Goal: Task Accomplishment & Management: Manage account settings

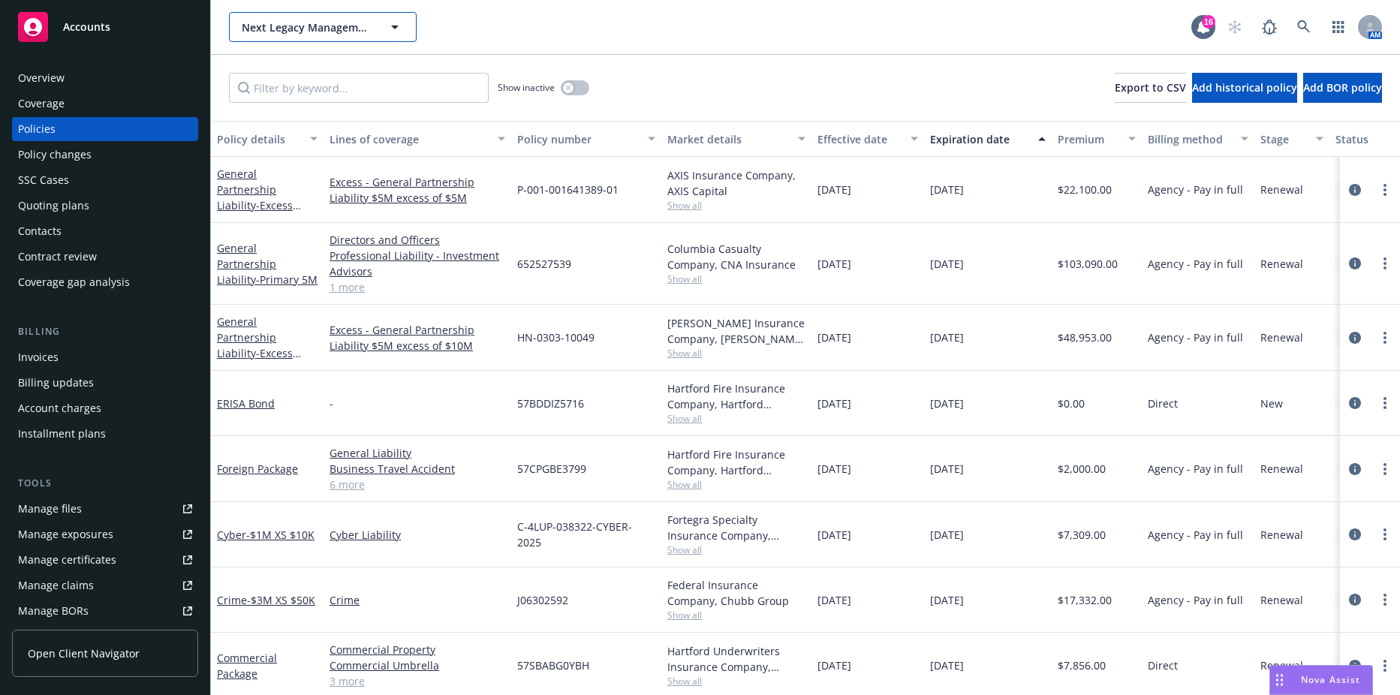
drag, startPoint x: 0, startPoint y: 0, endPoint x: 389, endPoint y: 26, distance: 389.7
click at [389, 26] on icon "button" at bounding box center [395, 27] width 18 height 18
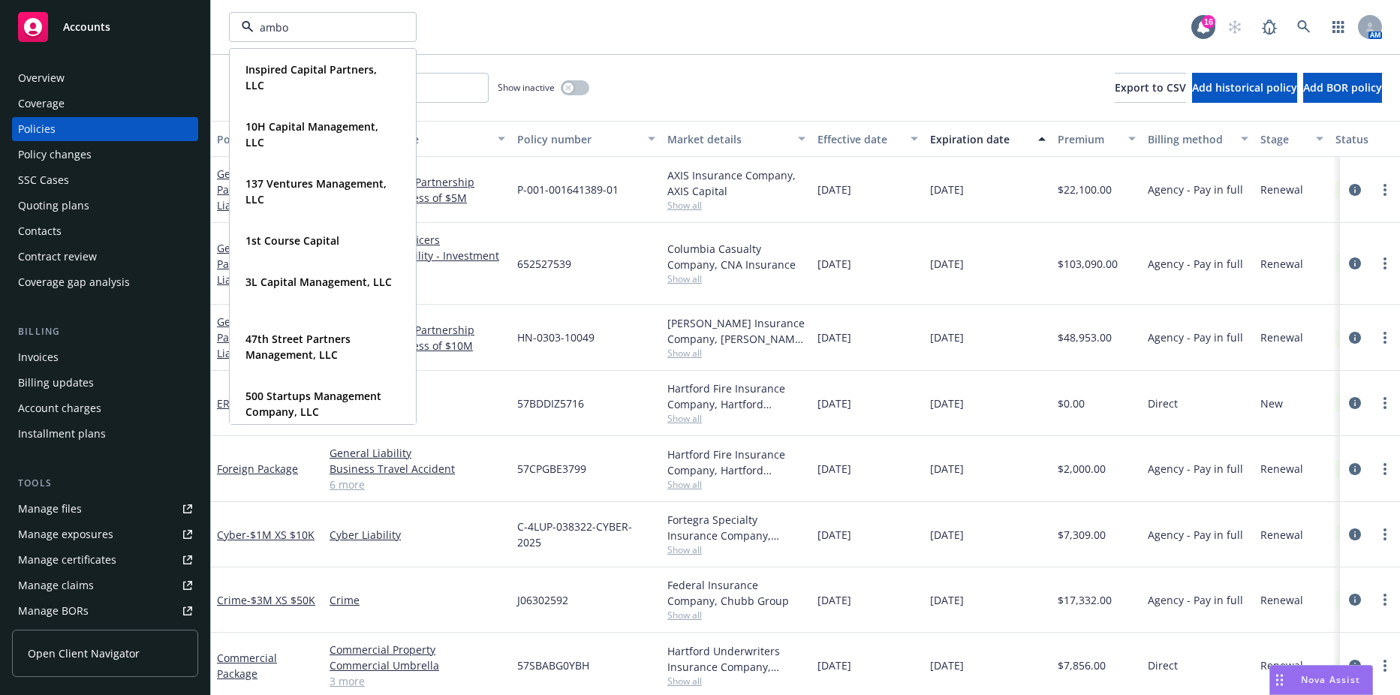
type input "amboy"
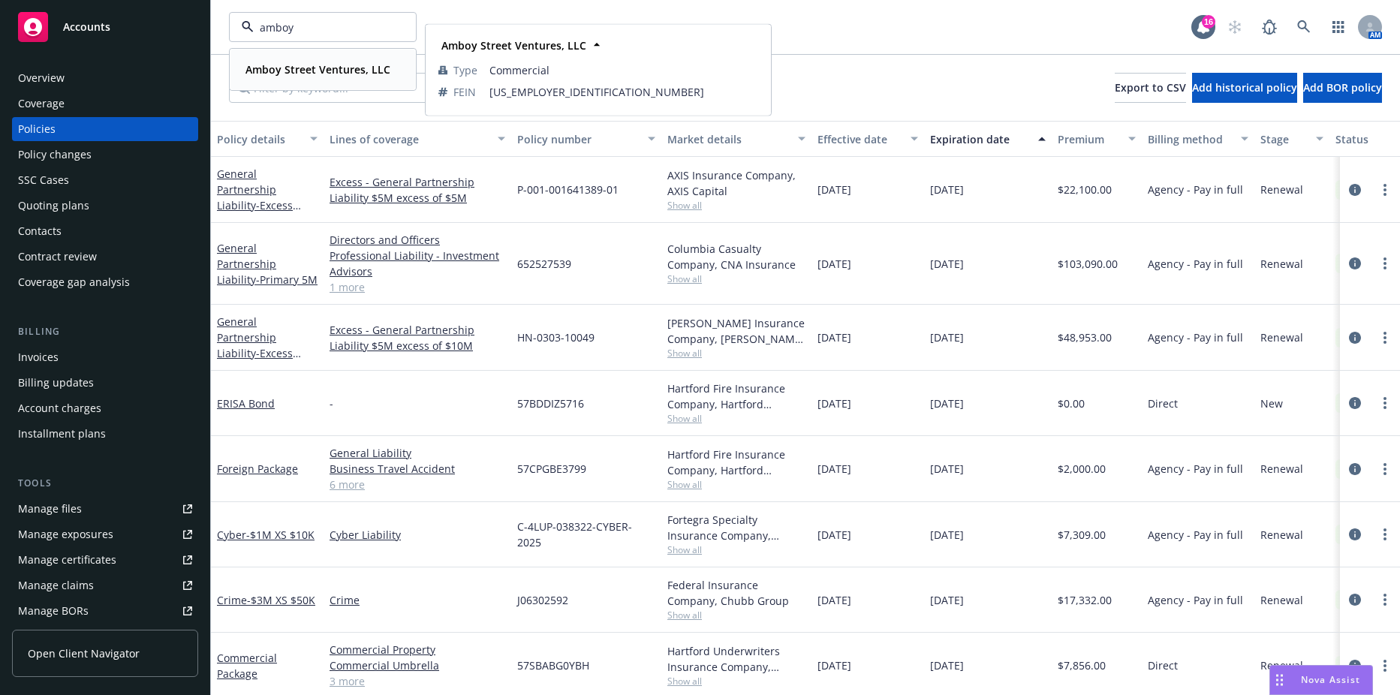
click at [299, 57] on div "Amboy Street Ventures, LLC Type Commercial FEIN 87-2357741" at bounding box center [322, 70] width 185 height 40
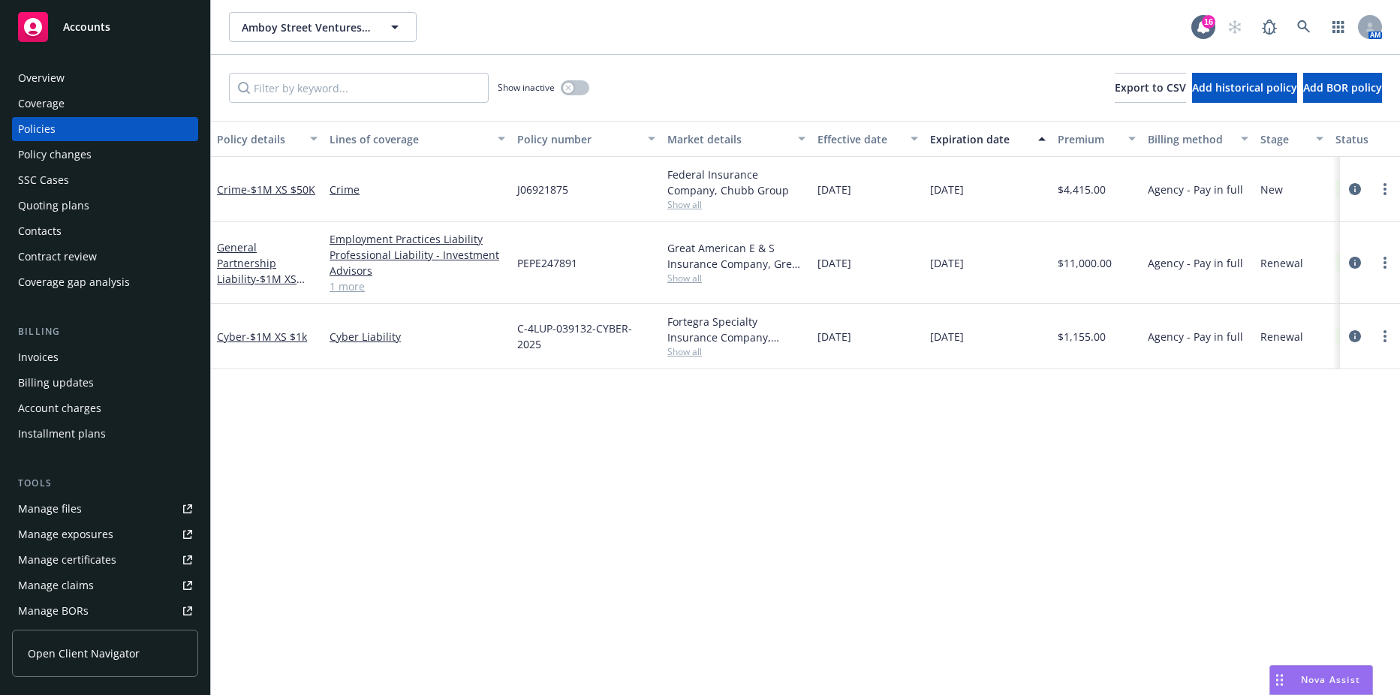
click at [56, 364] on div "Invoices" at bounding box center [38, 357] width 41 height 24
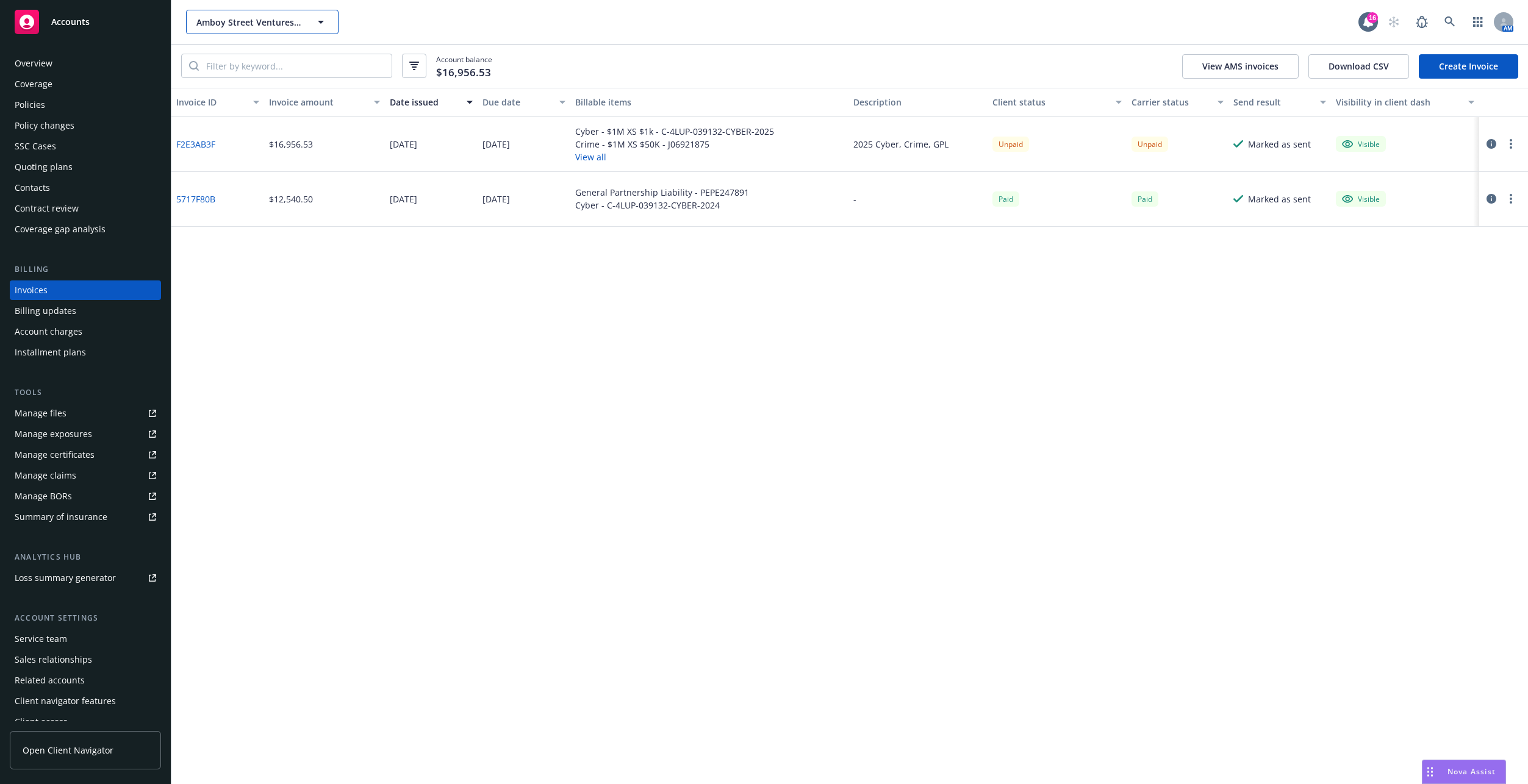
click at [299, 21] on span "Amboy Street Ventures, LLC" at bounding box center [250, 23] width 106 height 13
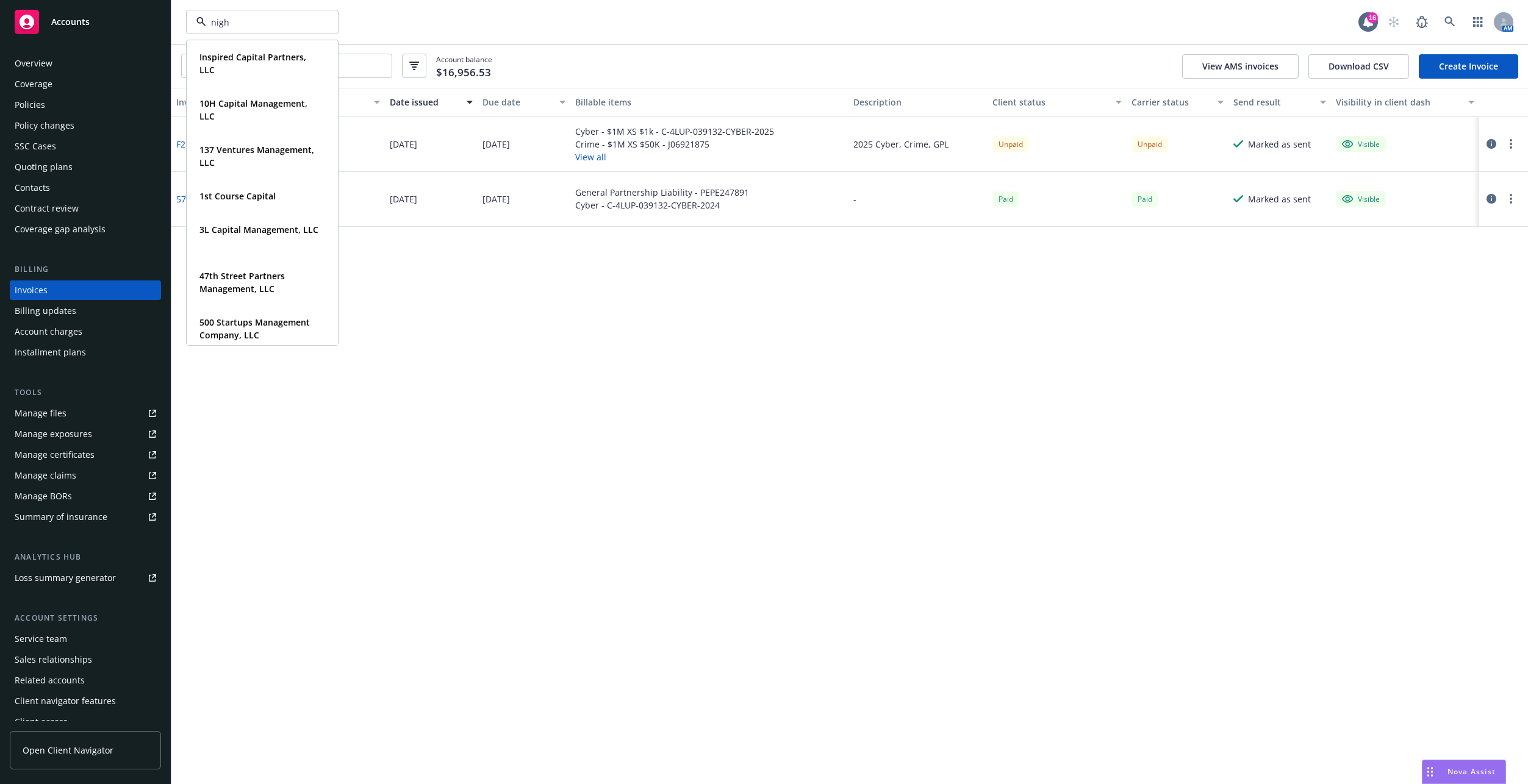
type input "night"
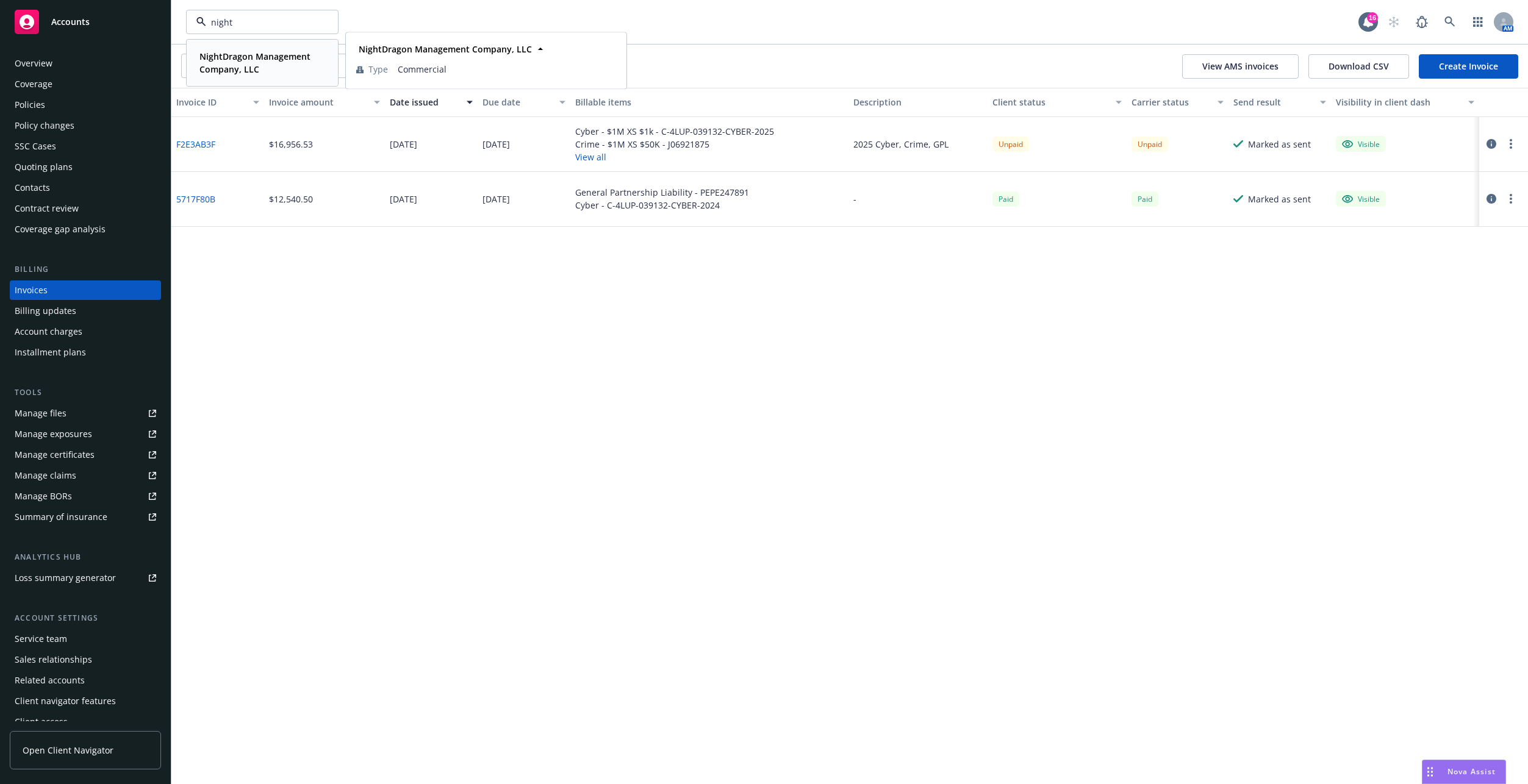
click at [283, 55] on strong "NightDragon Management Company, LLC" at bounding box center [254, 63] width 111 height 24
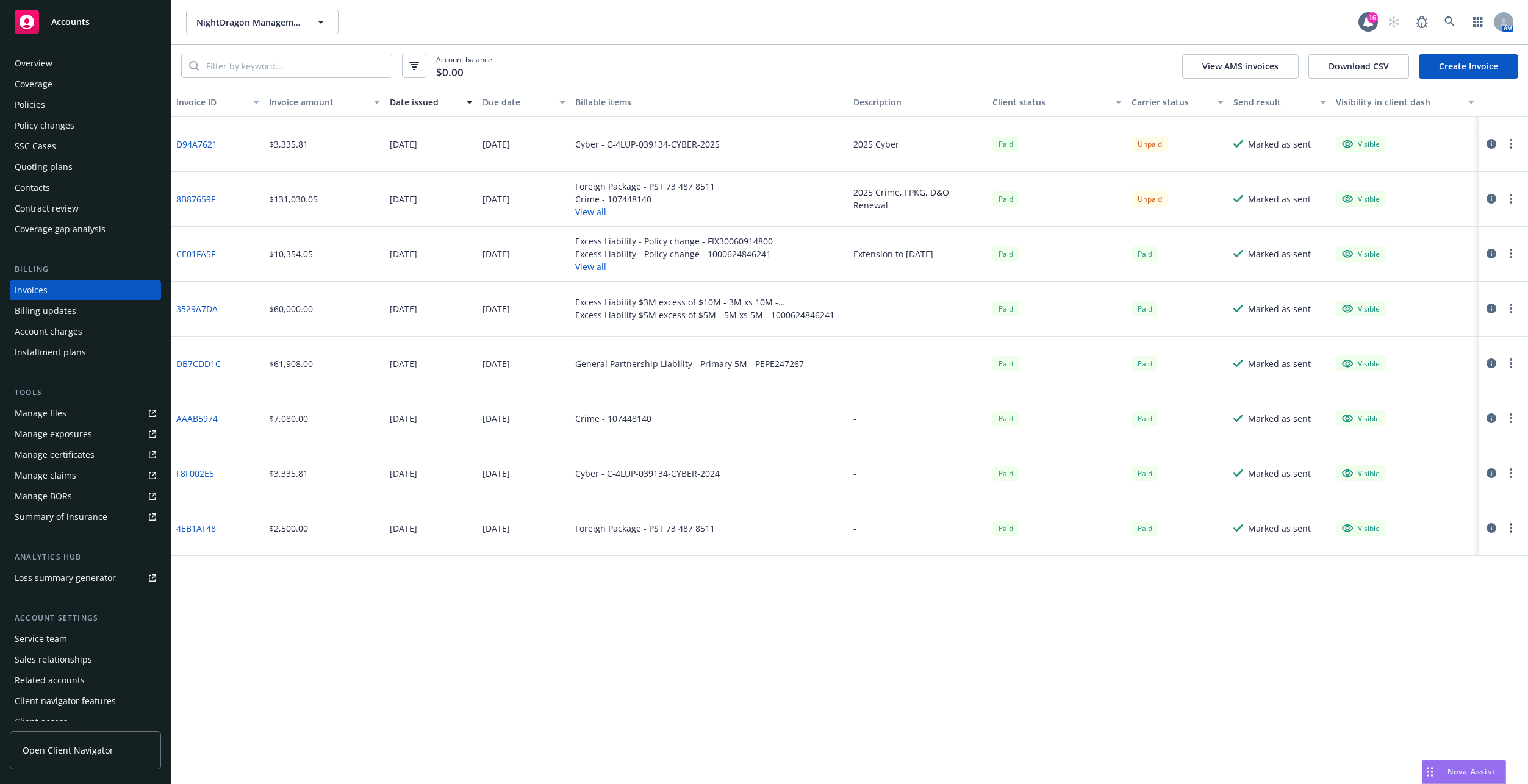
click at [598, 214] on button "View all" at bounding box center [645, 212] width 140 height 13
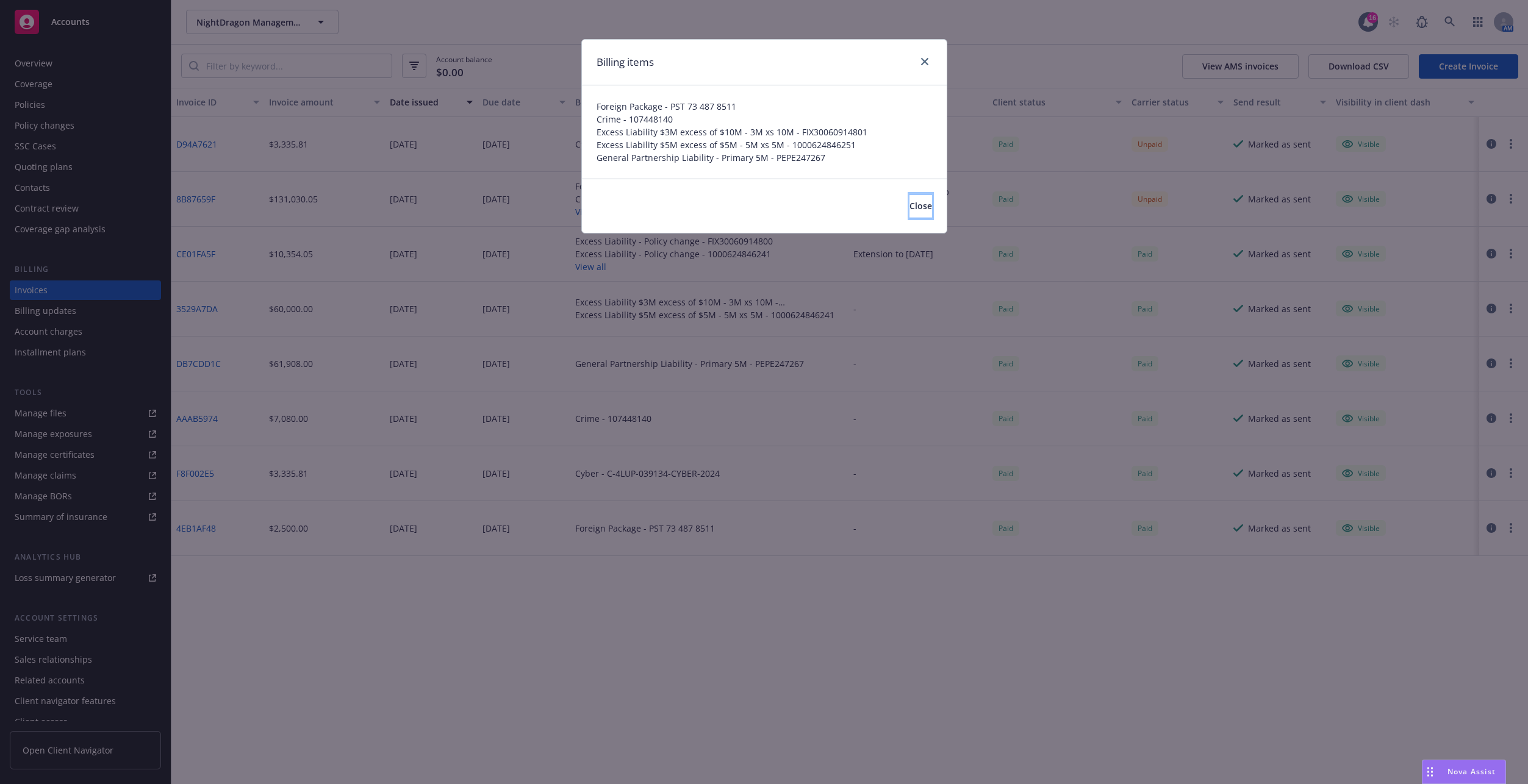
click at [909, 211] on span "Close" at bounding box center [921, 206] width 23 height 11
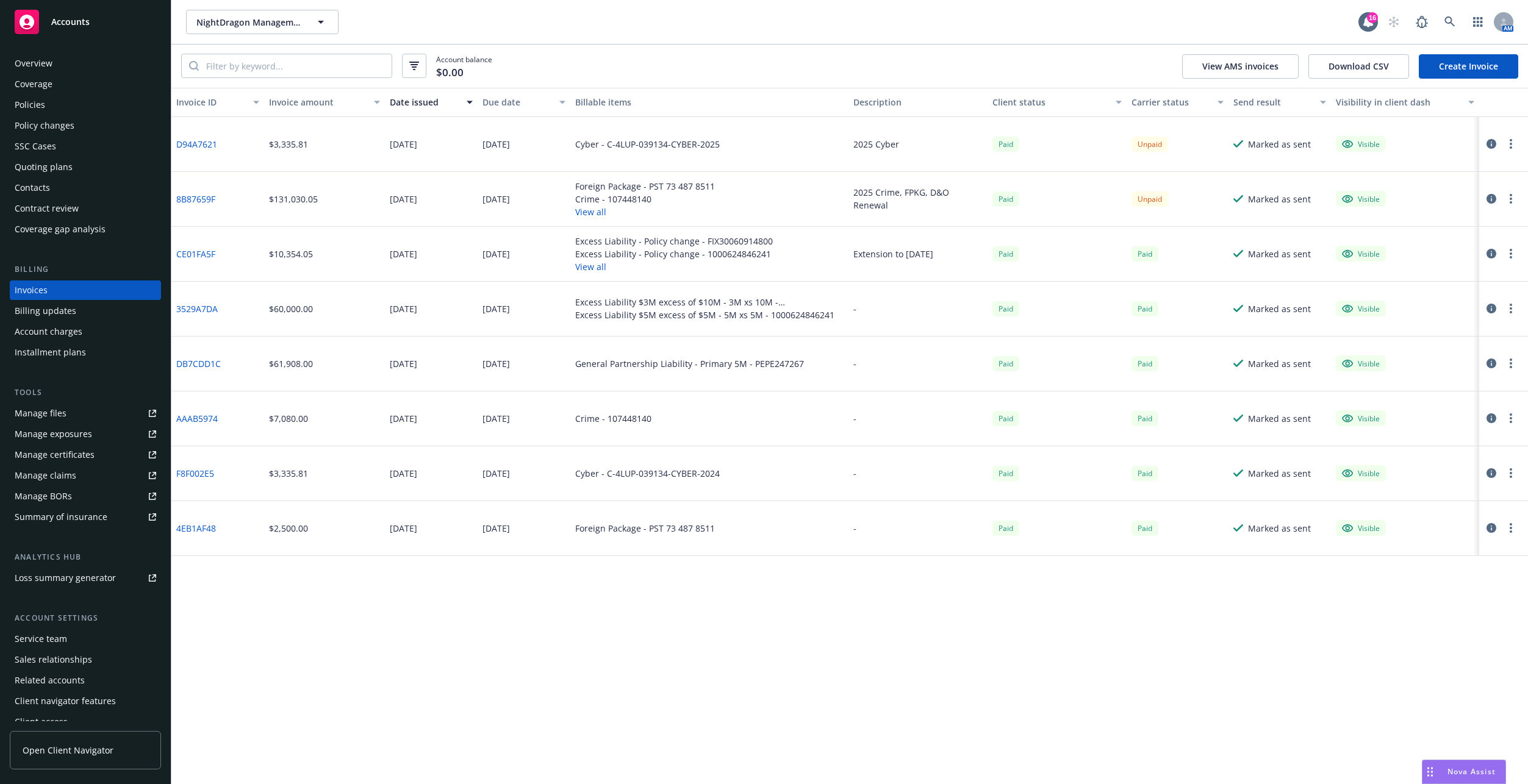
click at [54, 104] on div "Policies" at bounding box center [85, 105] width 141 height 19
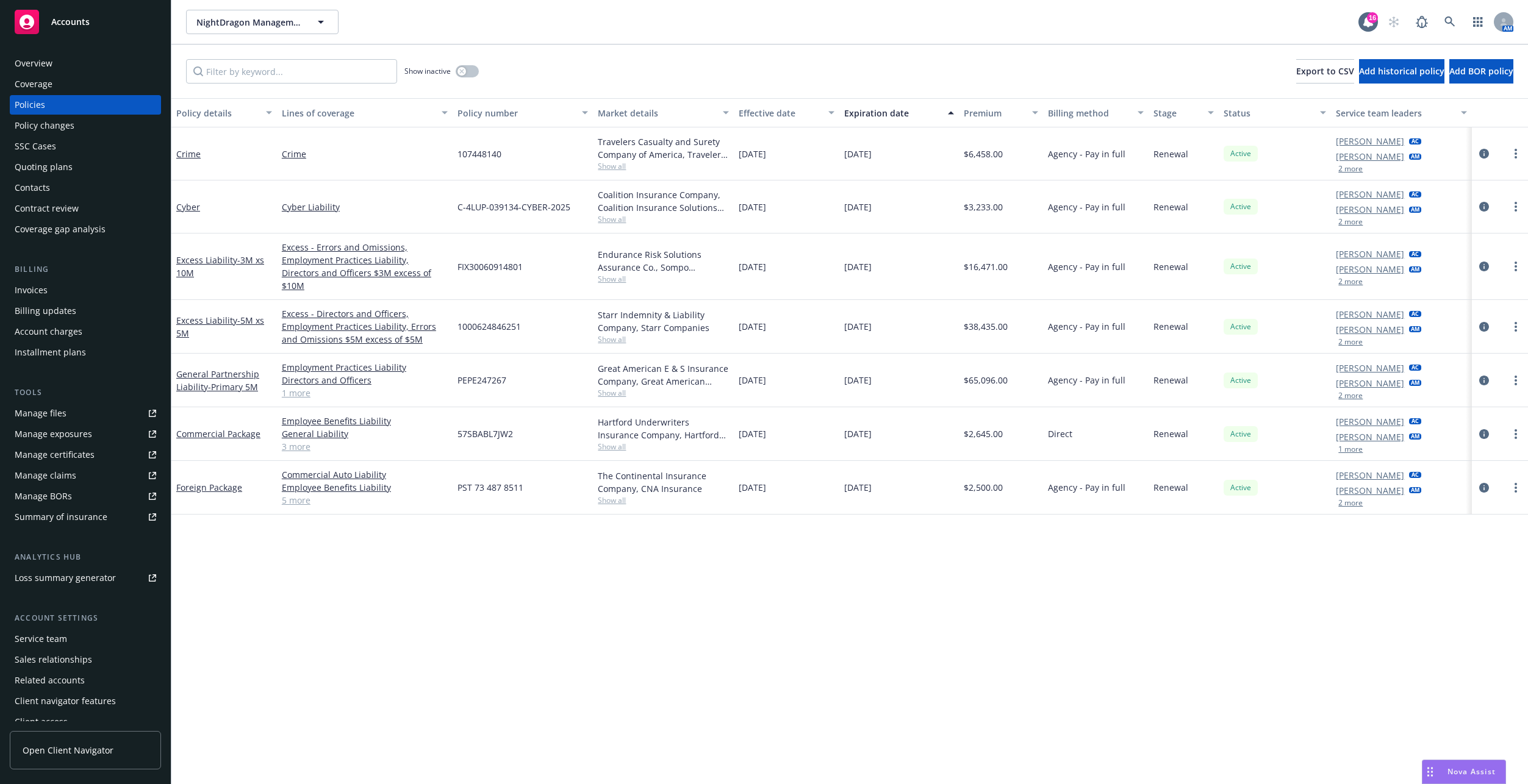
click at [245, 380] on div "General Partnership Liability - Primary 5M" at bounding box center [224, 381] width 96 height 26
click at [243, 381] on span "- Primary 5M" at bounding box center [233, 387] width 50 height 11
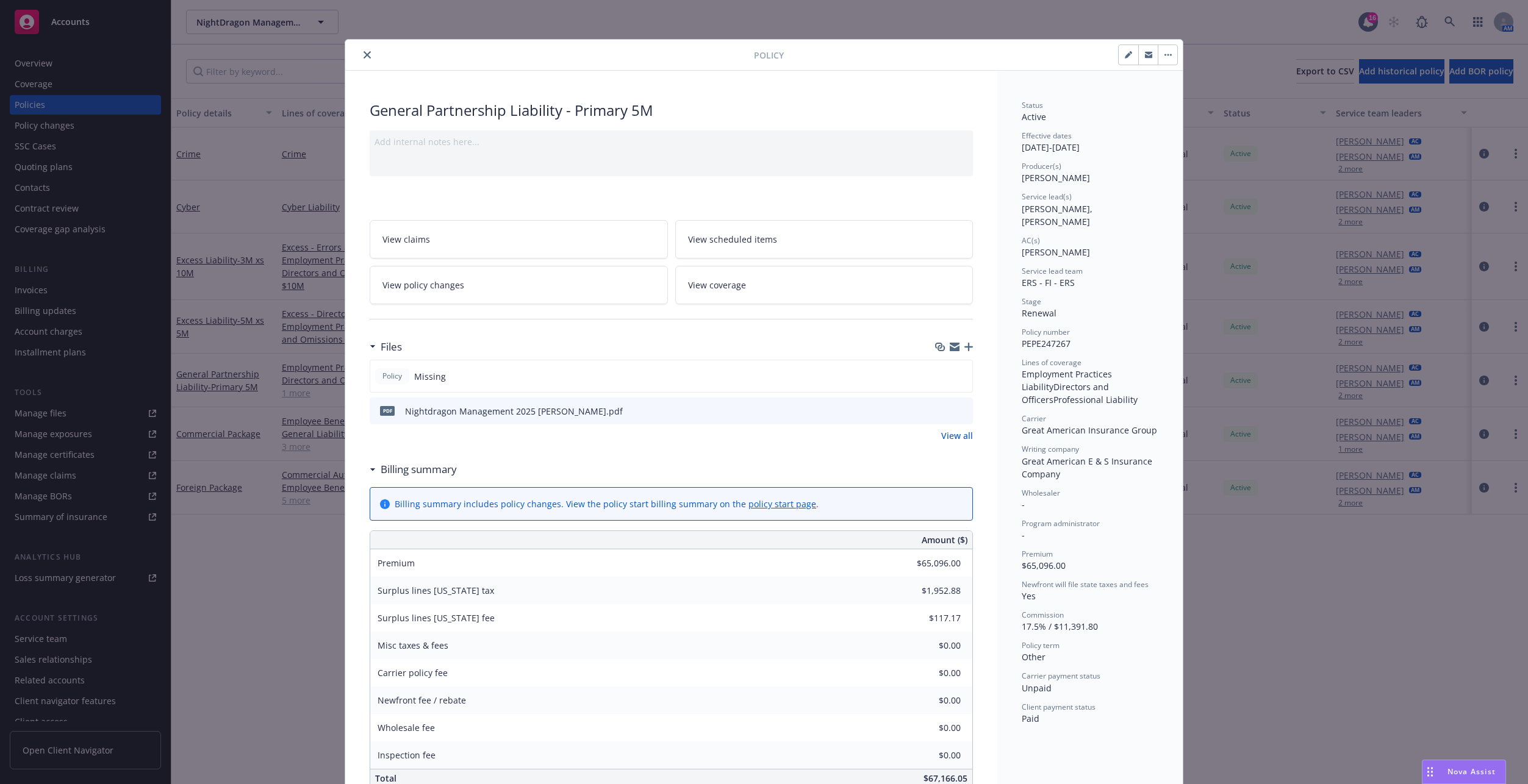
click at [957, 411] on icon "preview file" at bounding box center [962, 410] width 11 height 9
click at [586, 297] on link "View policy changes" at bounding box center [519, 284] width 298 height 38
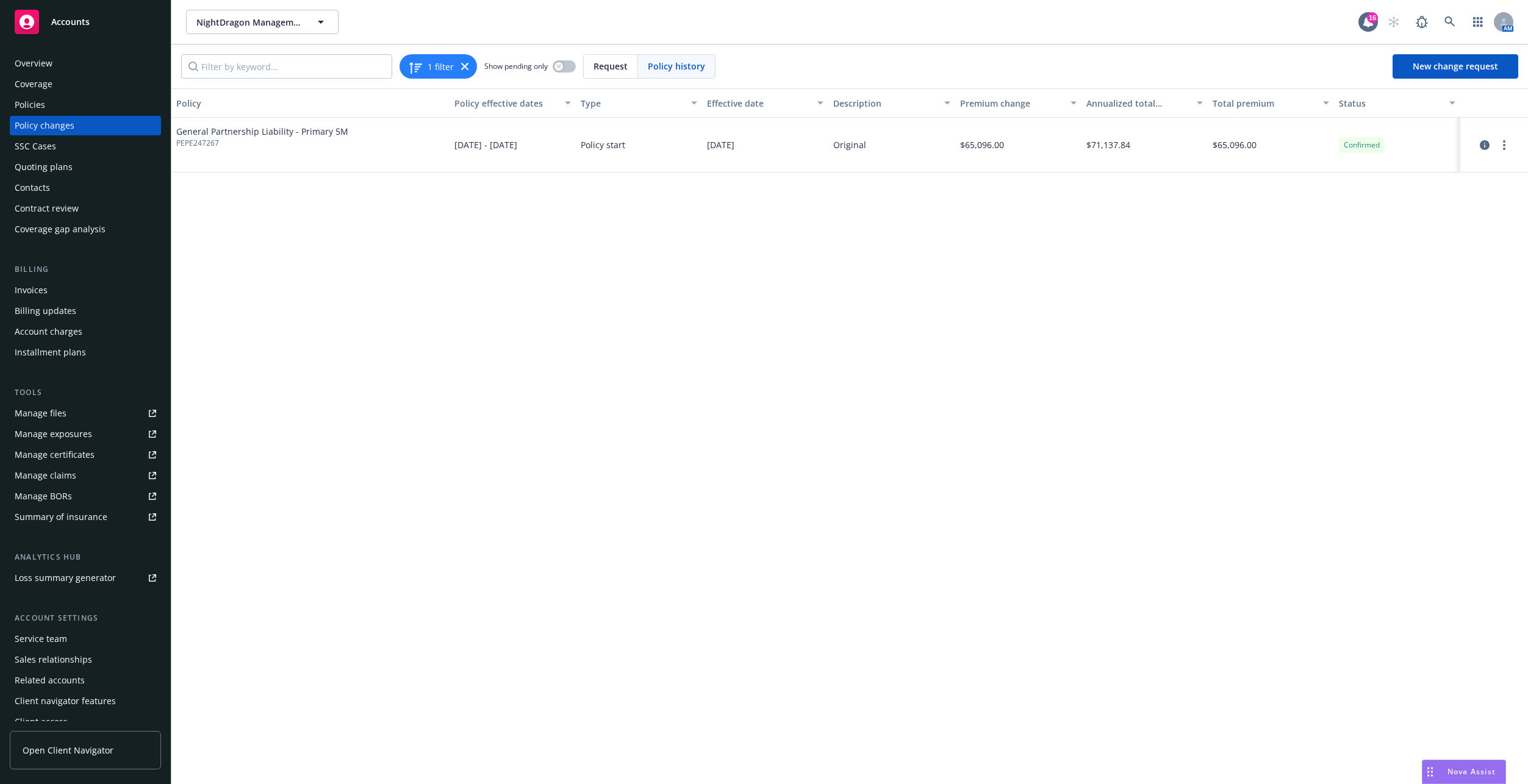
click at [1137, 140] on div at bounding box center [1494, 145] width 58 height 15
click at [1137, 141] on link "more" at bounding box center [1504, 145] width 15 height 15
click at [1137, 240] on link "Edit billing info" at bounding box center [1406, 243] width 209 height 24
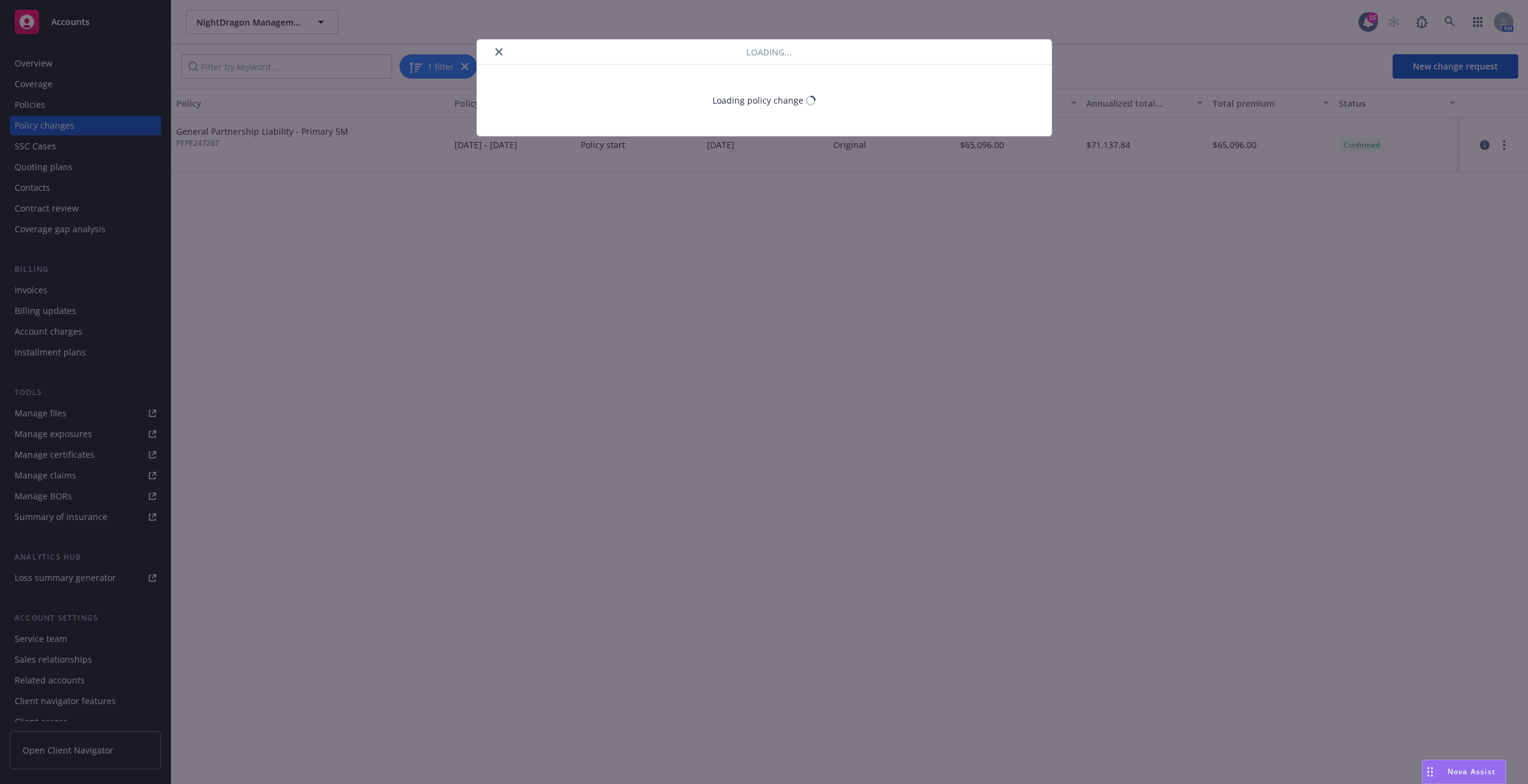
select select "CA"
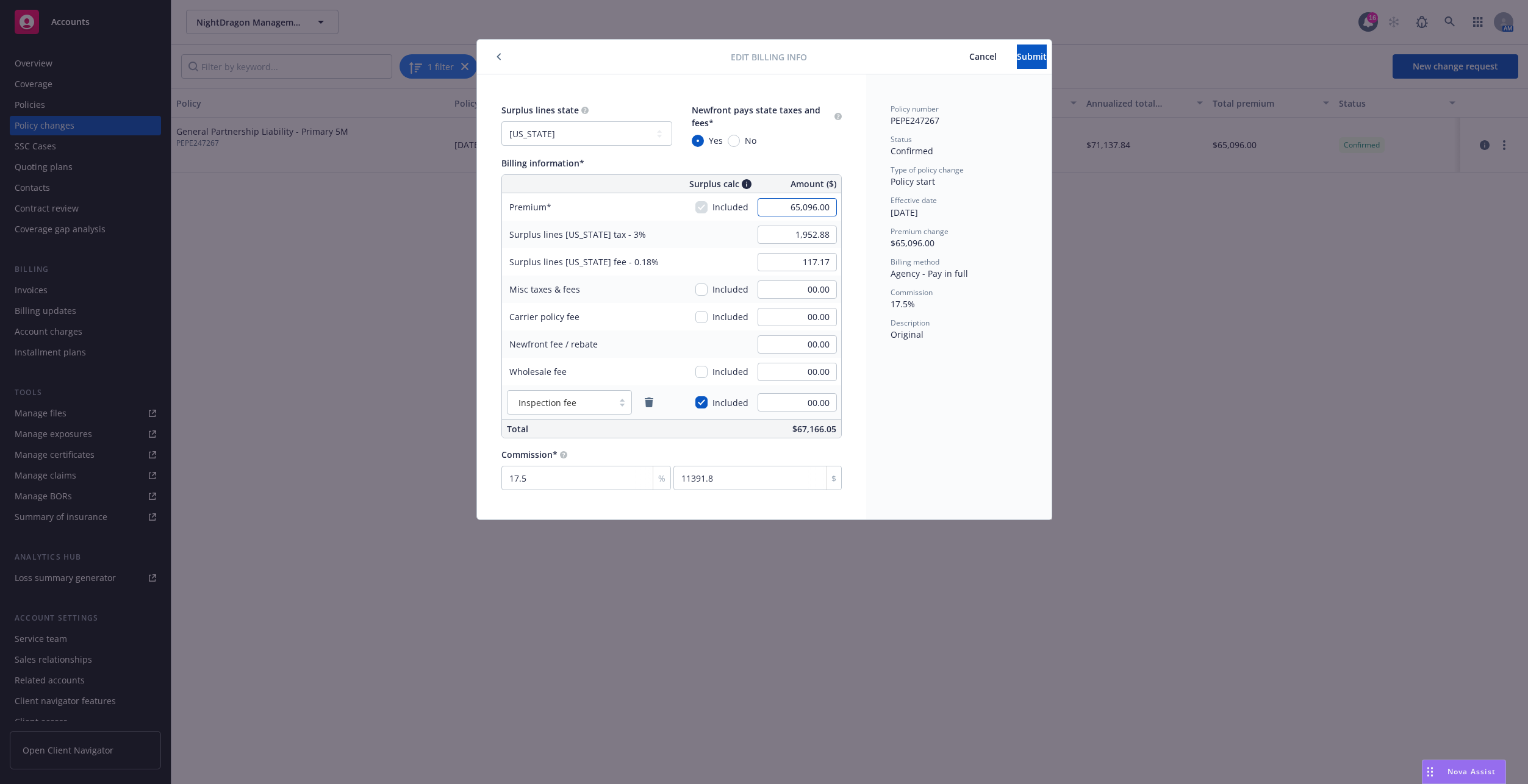
click at [787, 201] on input "65,096.00" at bounding box center [797, 207] width 80 height 19
type input "54,906.00"
type input "1,647.18"
type input "98.83"
type input "9608.55"
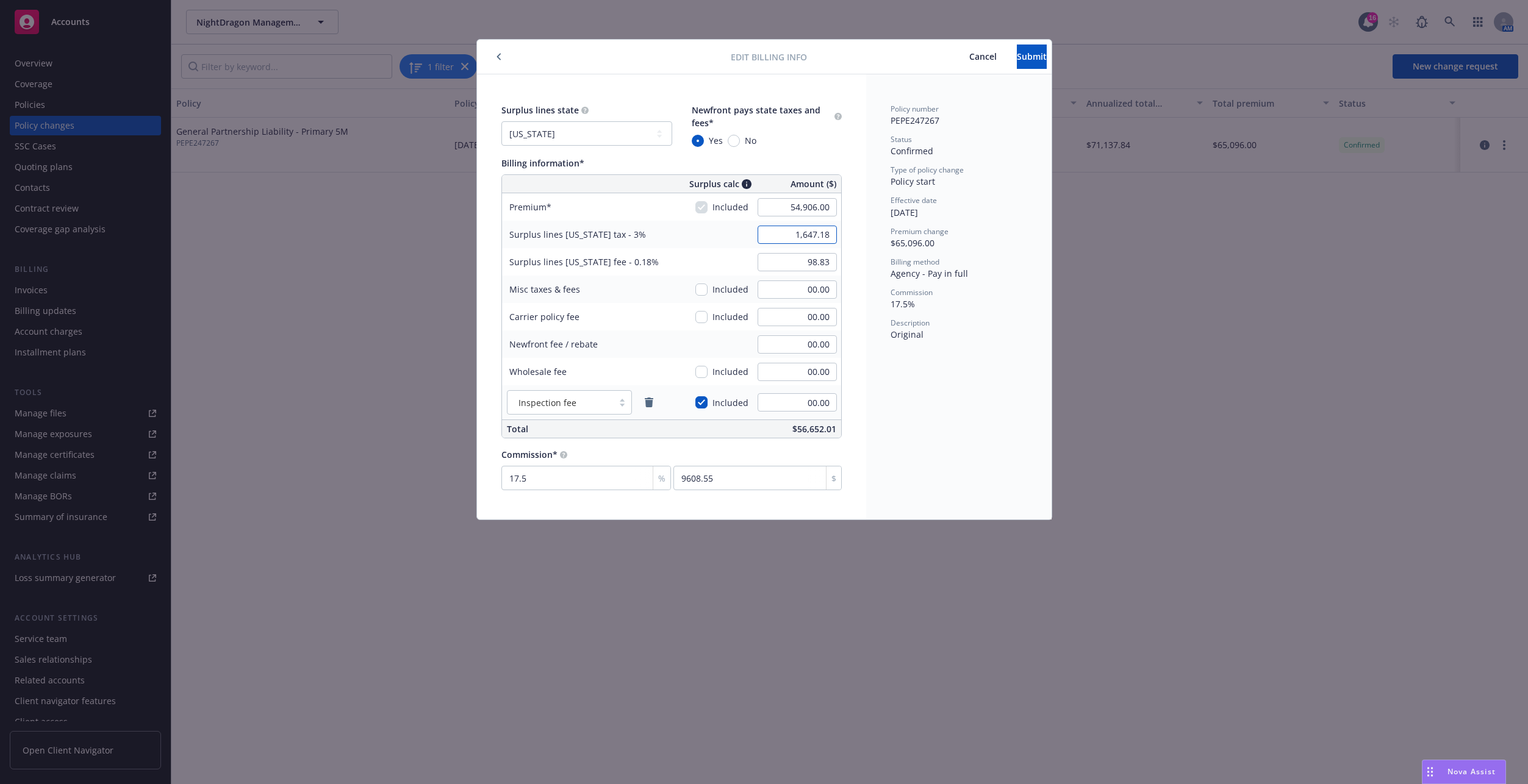
click at [786, 233] on input "1,647.18" at bounding box center [797, 235] width 80 height 19
click at [1021, 50] on button "Submit" at bounding box center [1031, 57] width 30 height 24
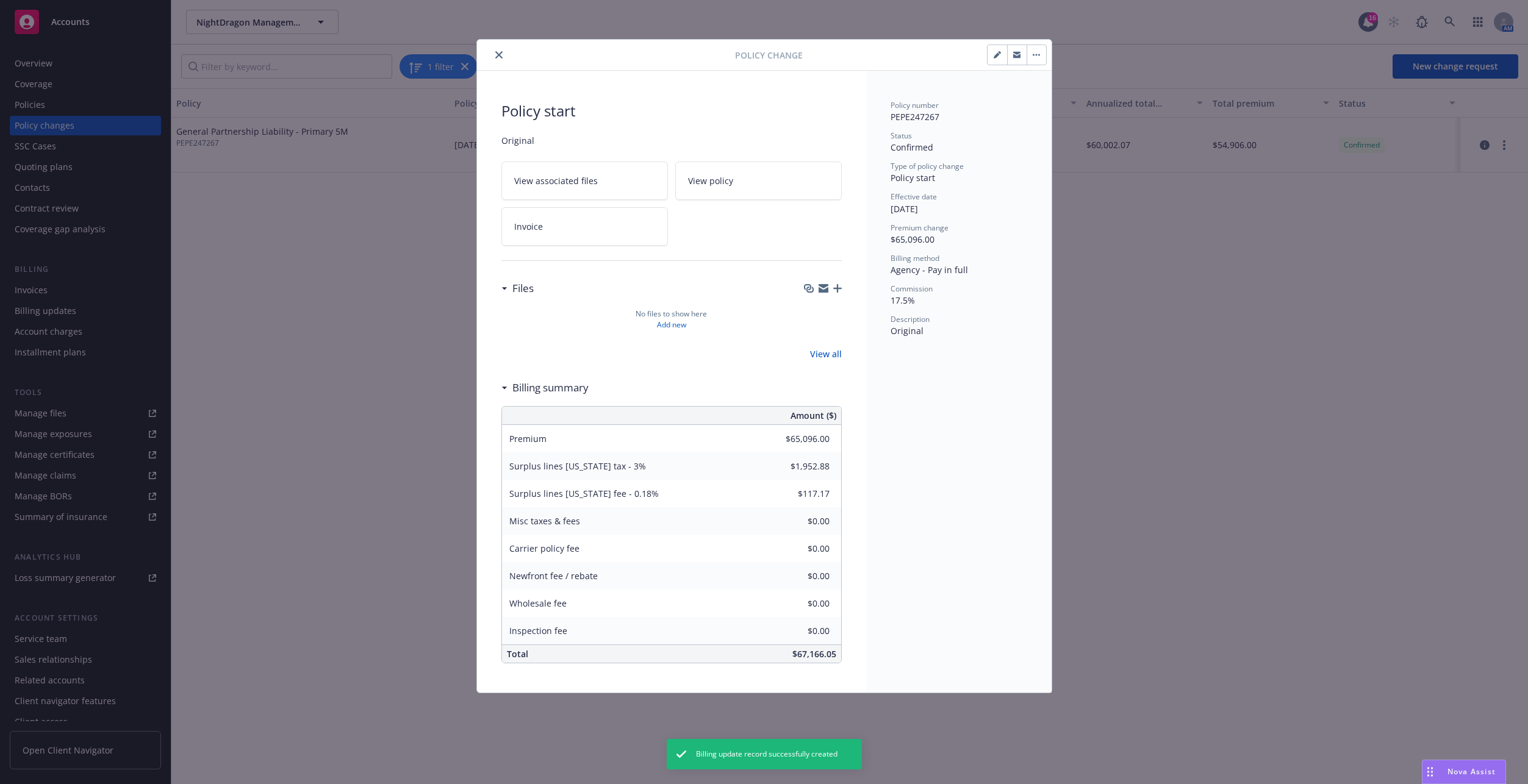
type input "$54,906.00"
type input "$1,647.18"
type input "$98.83"
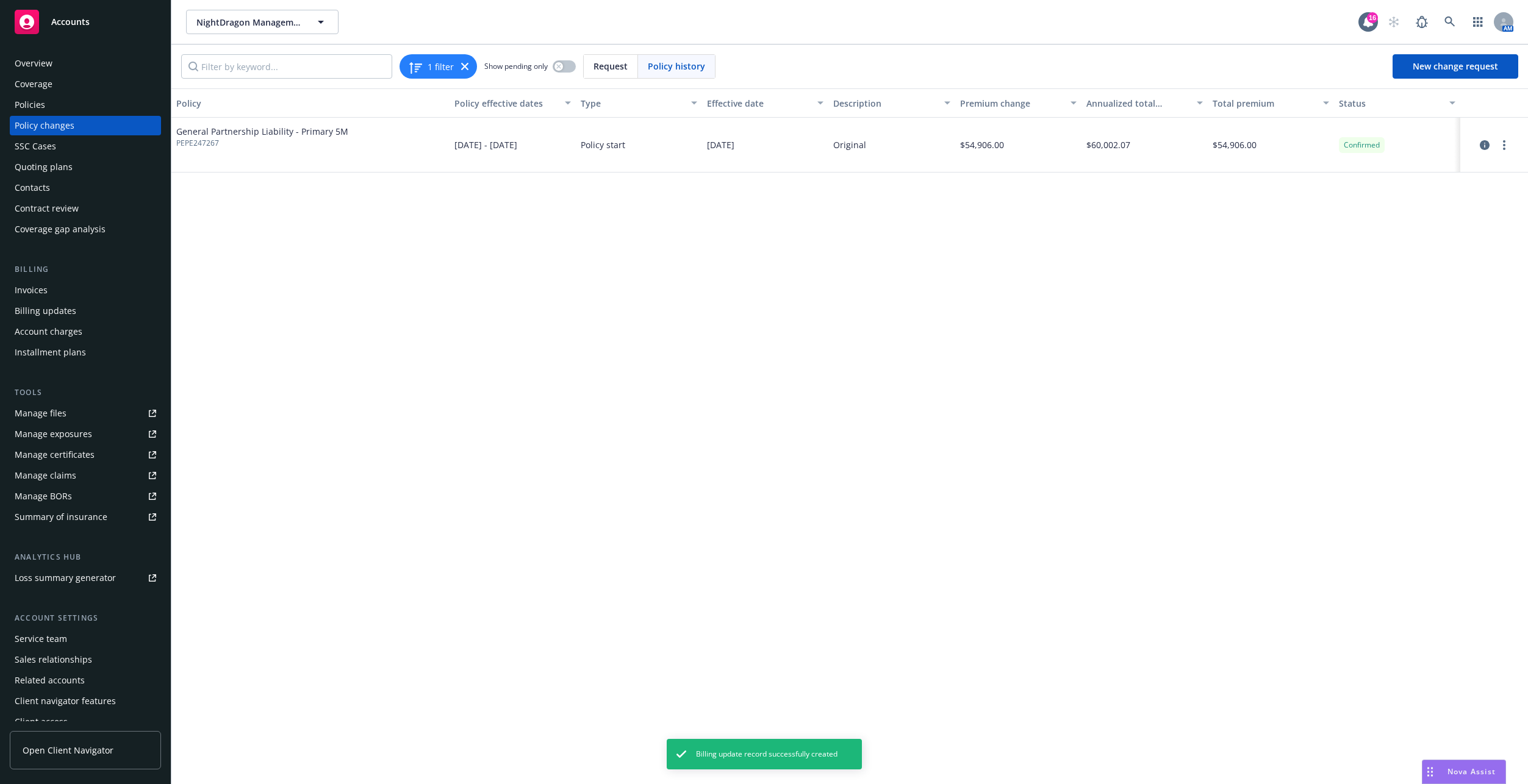
click at [85, 277] on div "Billing Invoices Billing updates Account charges Installment plans" at bounding box center [85, 313] width 151 height 99
click at [65, 288] on div "Invoices" at bounding box center [85, 290] width 141 height 19
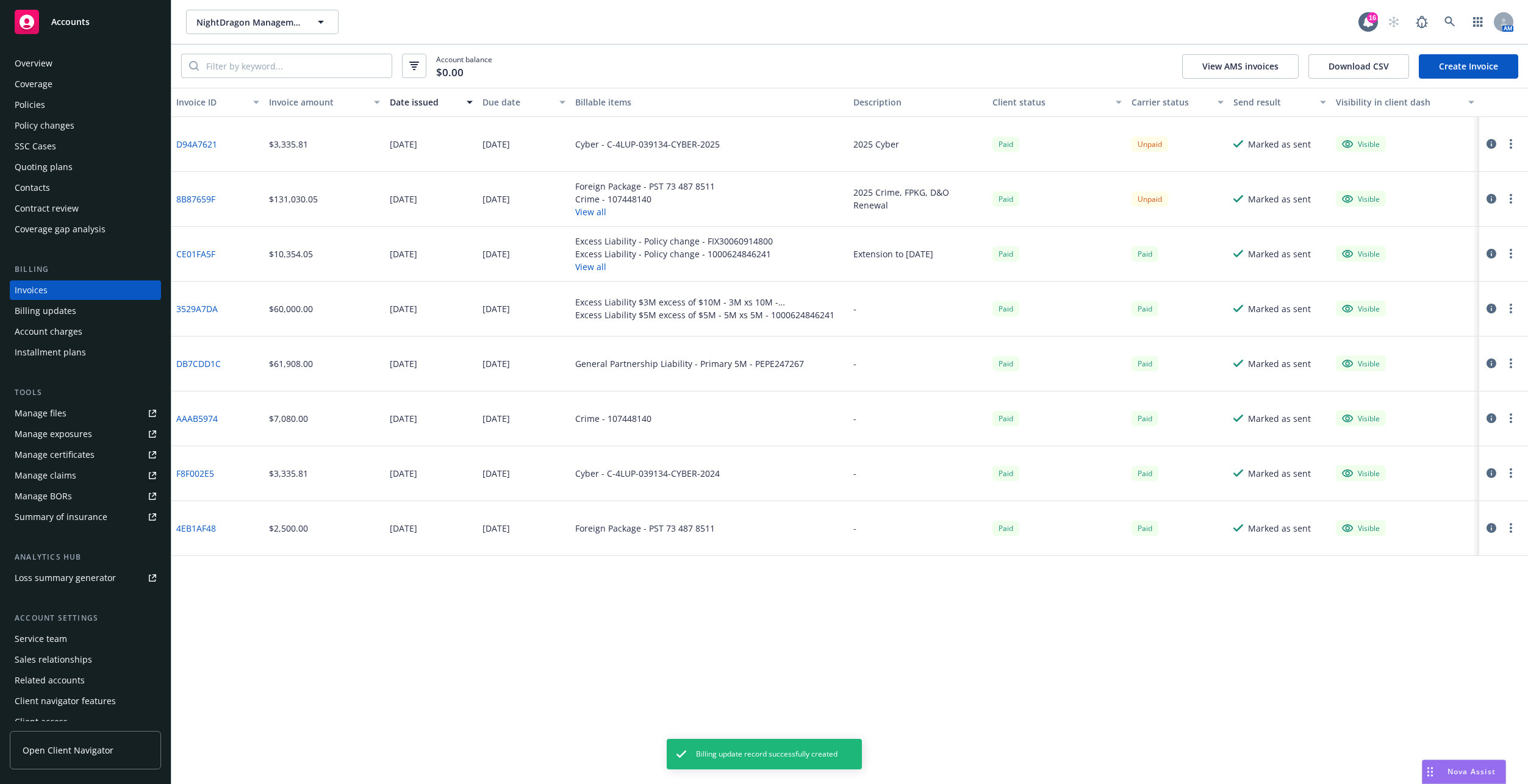
click at [1137, 67] on link "Create Invoice" at bounding box center [1469, 67] width 99 height 24
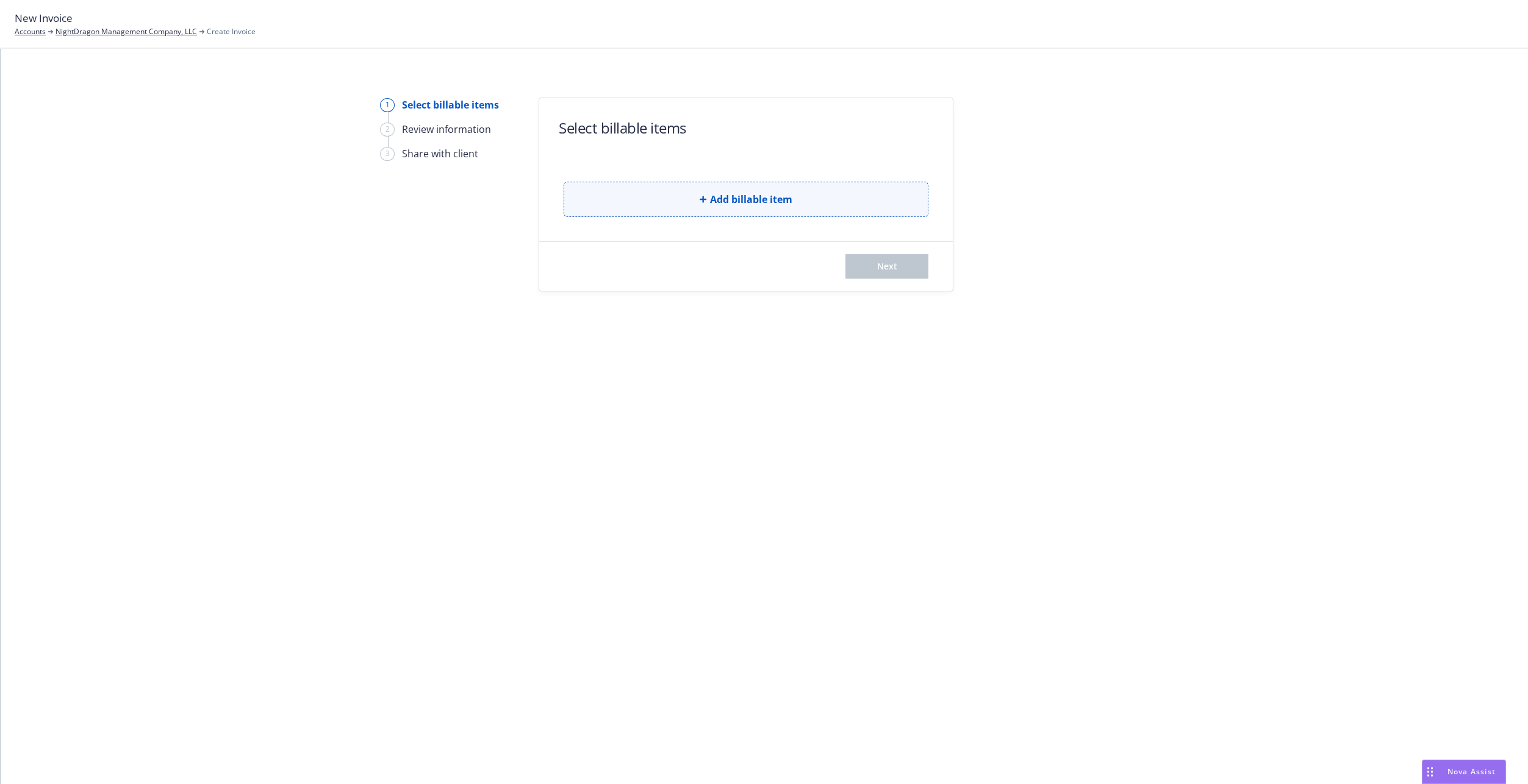
click at [647, 197] on button "Add billable item" at bounding box center [745, 200] width 365 height 36
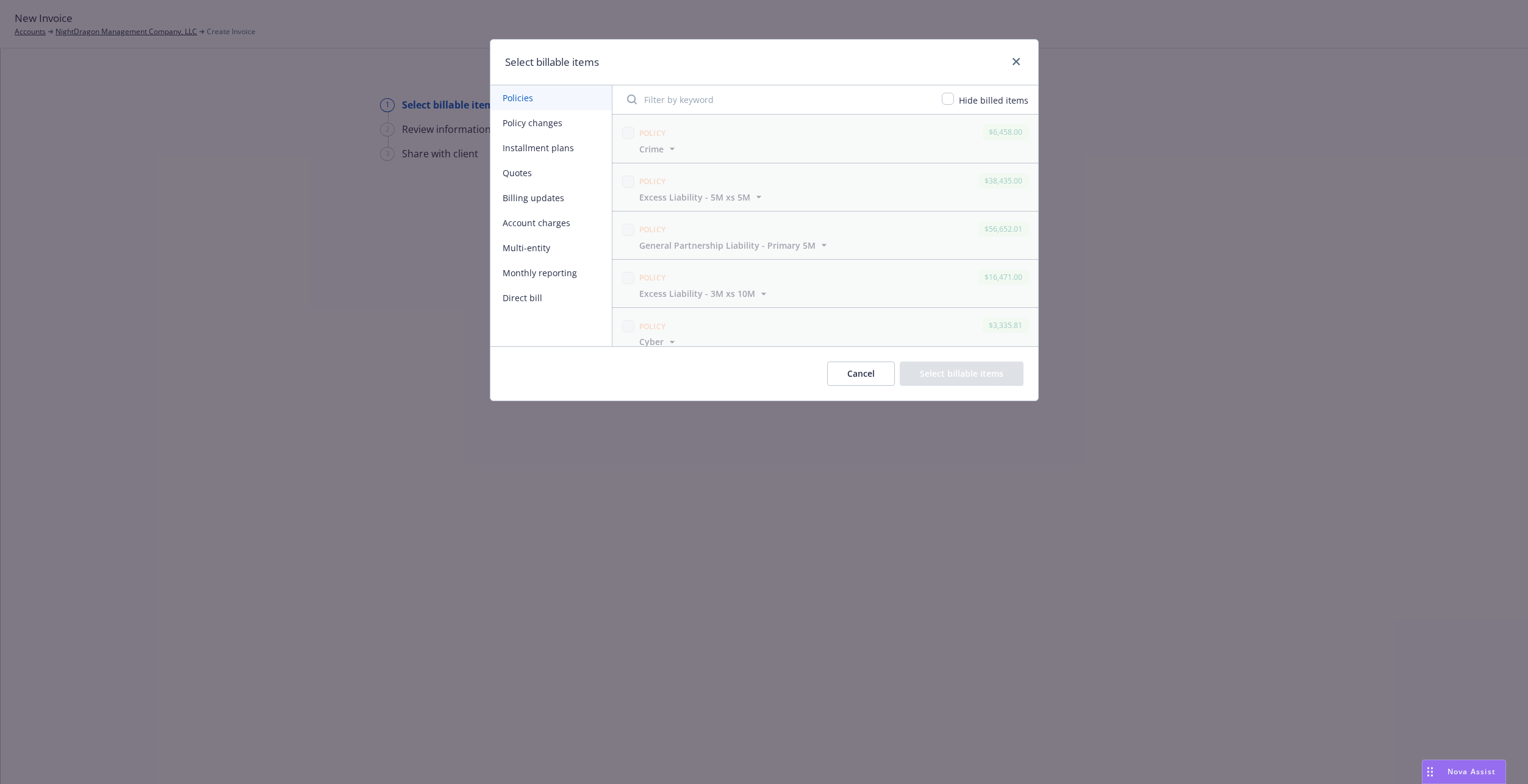
click at [536, 199] on button "Billing updates" at bounding box center [550, 197] width 121 height 25
click at [811, 212] on span "General Partnership Liability - Primary 5M" at bounding box center [727, 210] width 176 height 13
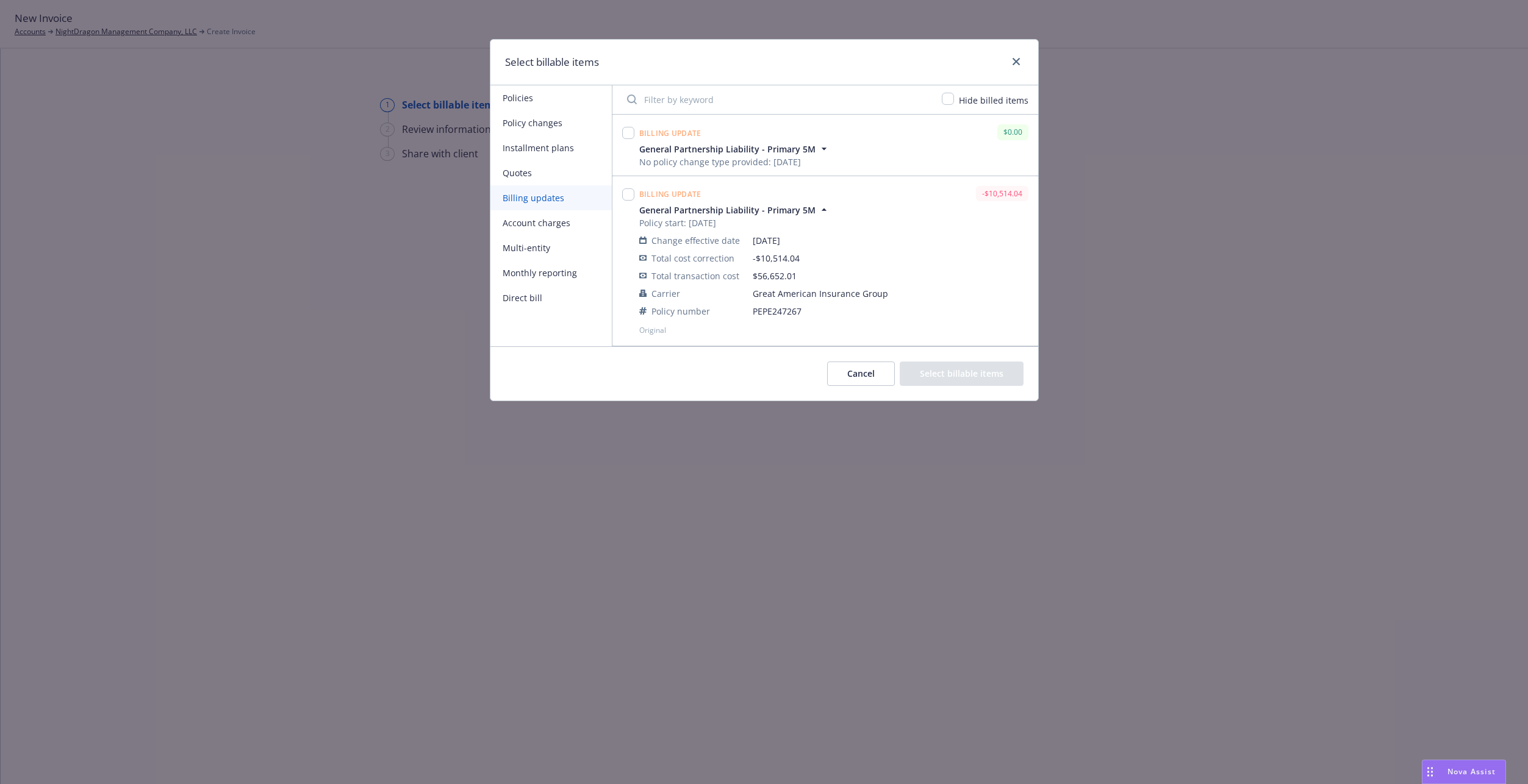
click at [811, 212] on span "General Partnership Liability - Primary 5M" at bounding box center [727, 210] width 176 height 13
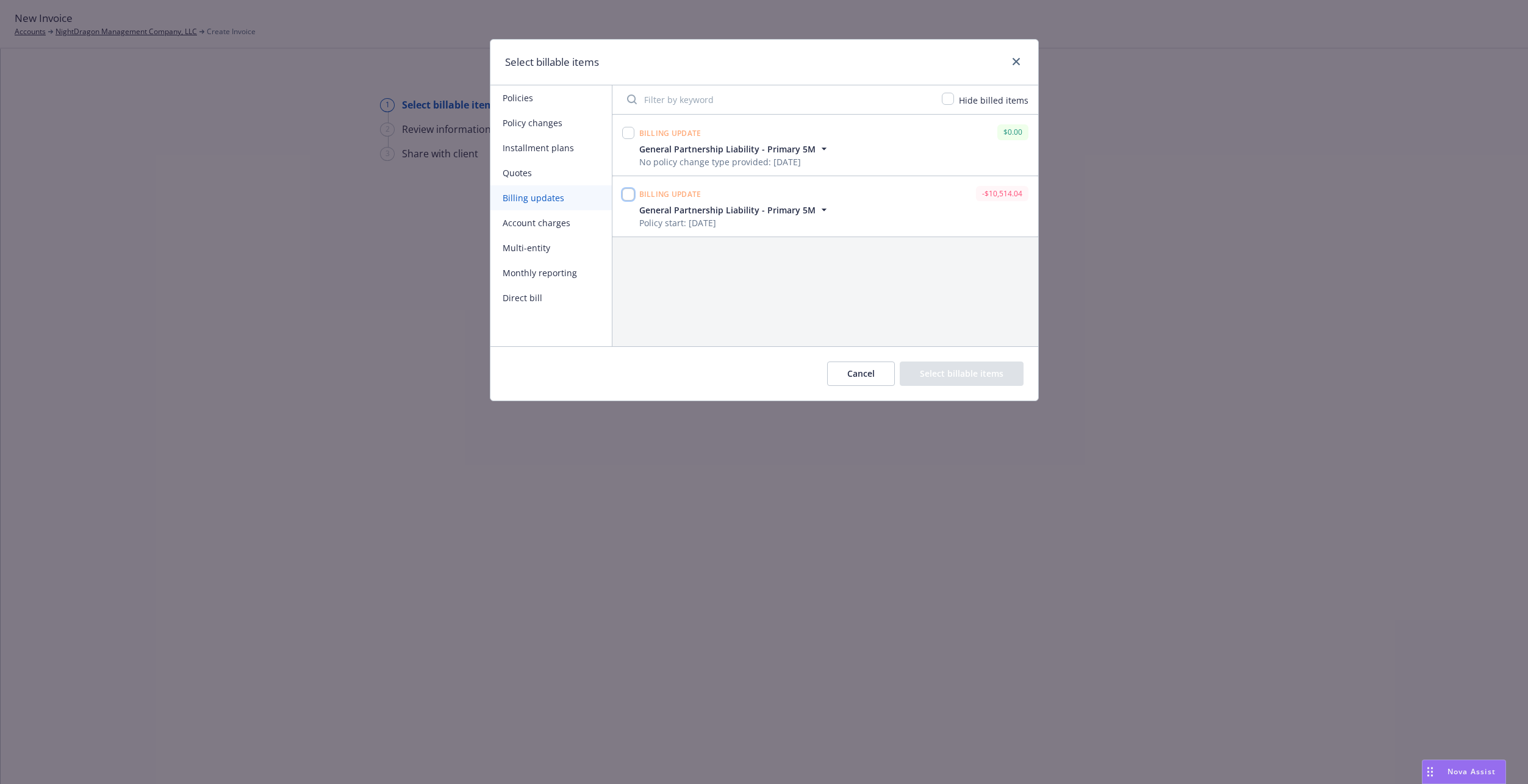
click at [627, 194] on input "checkbox" at bounding box center [628, 194] width 12 height 12
checkbox input "true"
click at [918, 376] on button "Select billable items" at bounding box center [962, 374] width 124 height 24
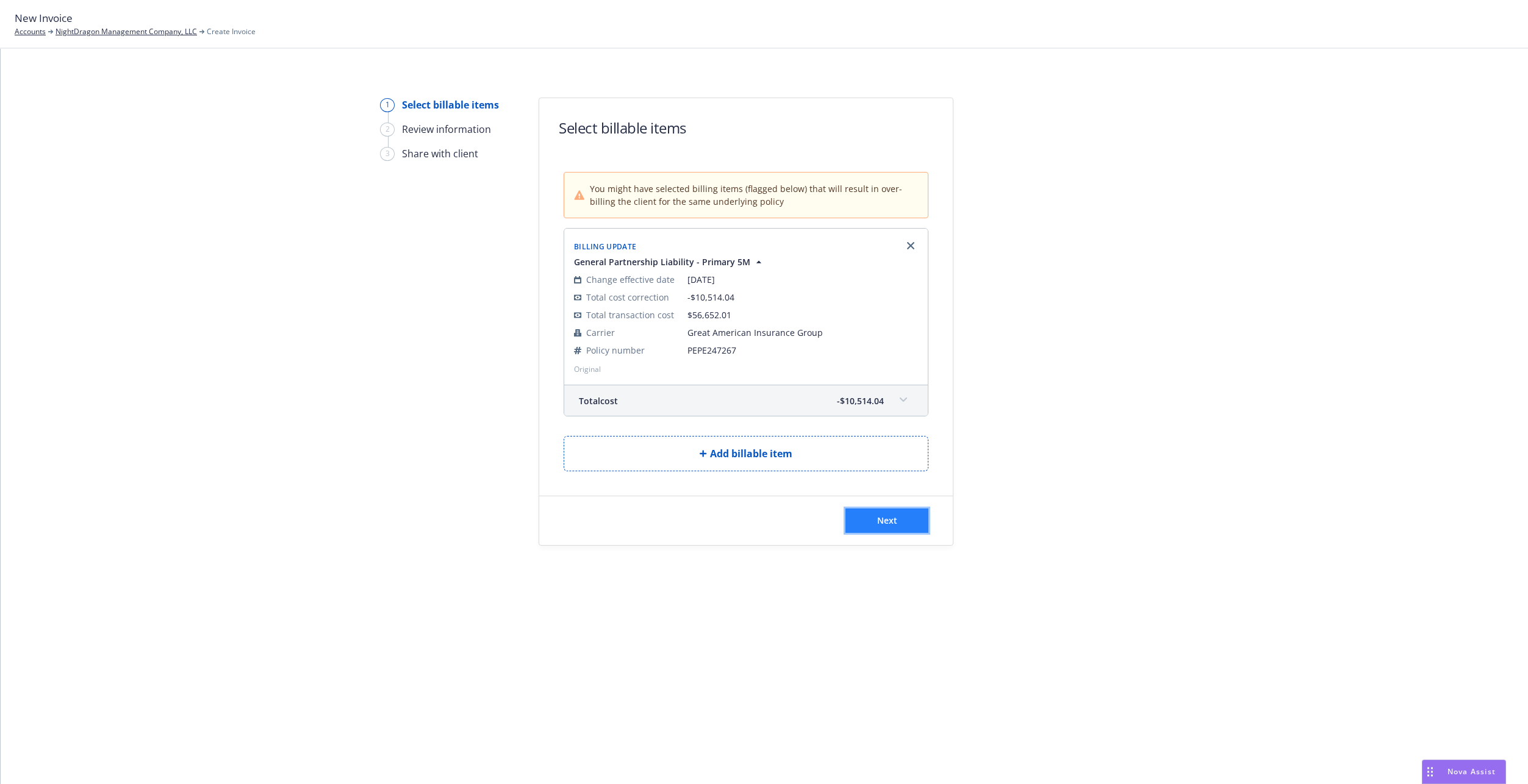
click at [881, 522] on span "Next" at bounding box center [887, 520] width 20 height 11
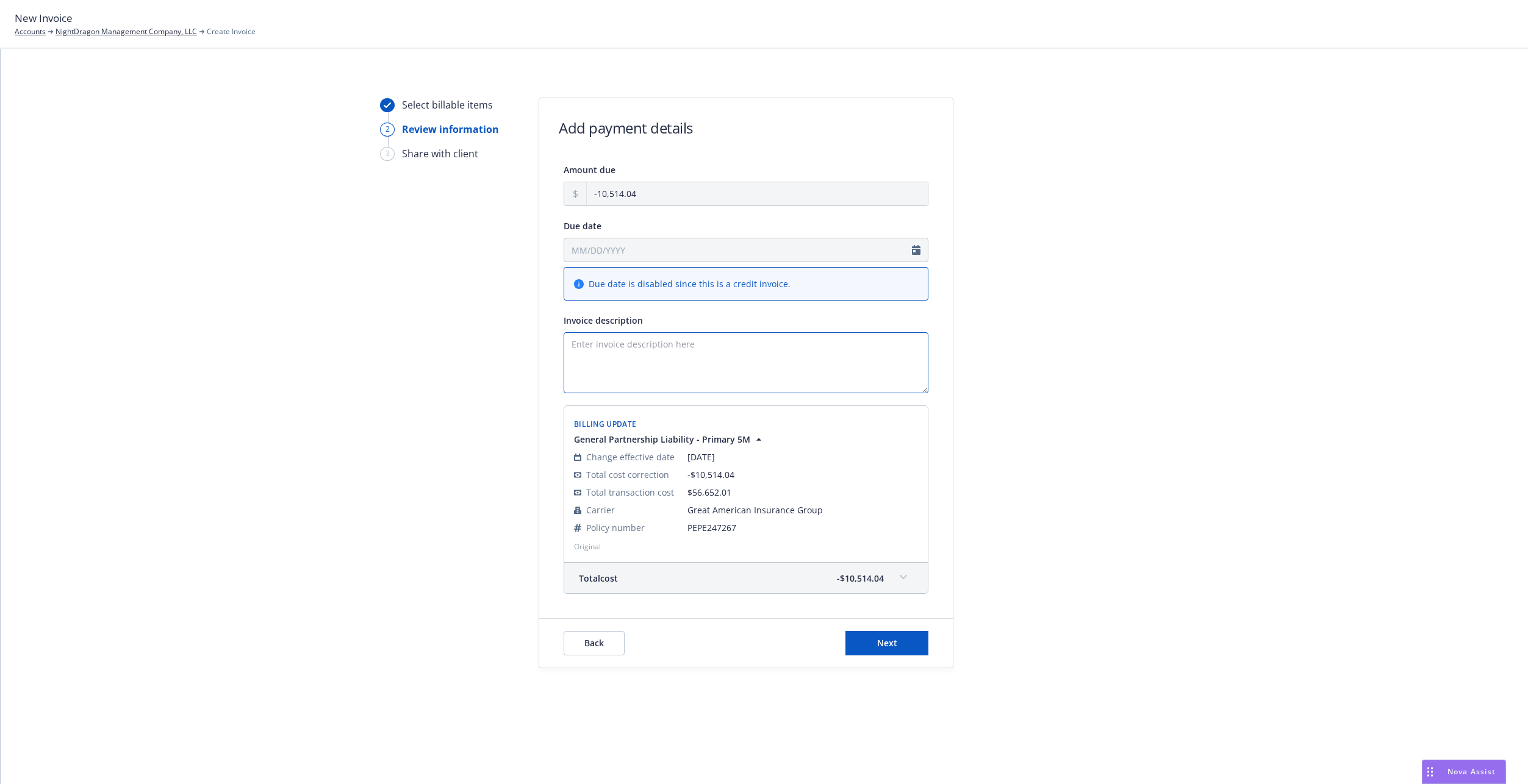
click at [722, 362] on textarea "Invoice description" at bounding box center [745, 362] width 365 height 61
type textarea "2025 D&O Billing Correction"
click at [868, 652] on button "Next" at bounding box center [887, 643] width 83 height 24
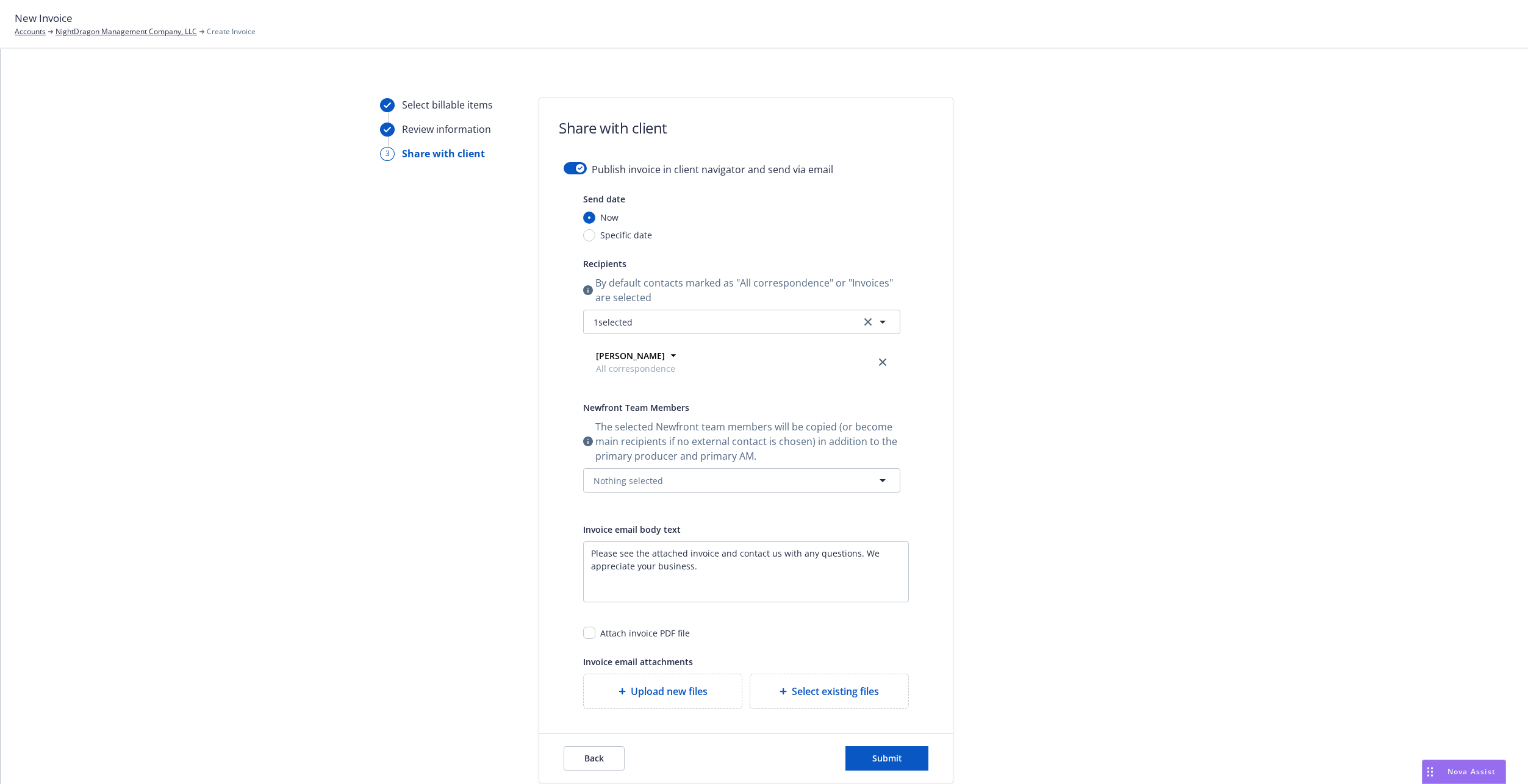
click at [580, 174] on div "Publish invoice in client navigator and send via email" at bounding box center [745, 177] width 365 height 29
click at [575, 169] on div "button" at bounding box center [580, 168] width 9 height 9
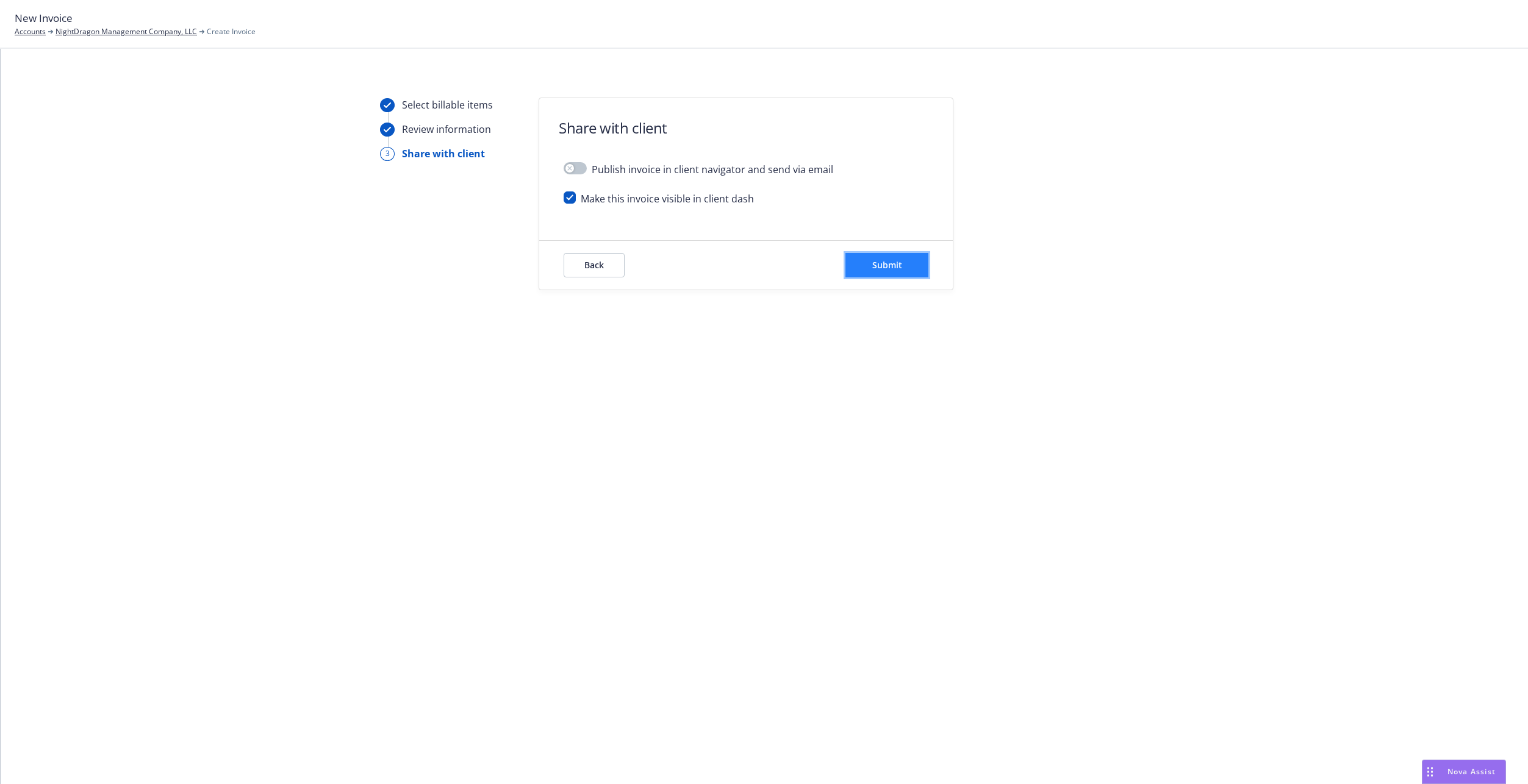
click at [888, 256] on button "Submit" at bounding box center [887, 265] width 83 height 24
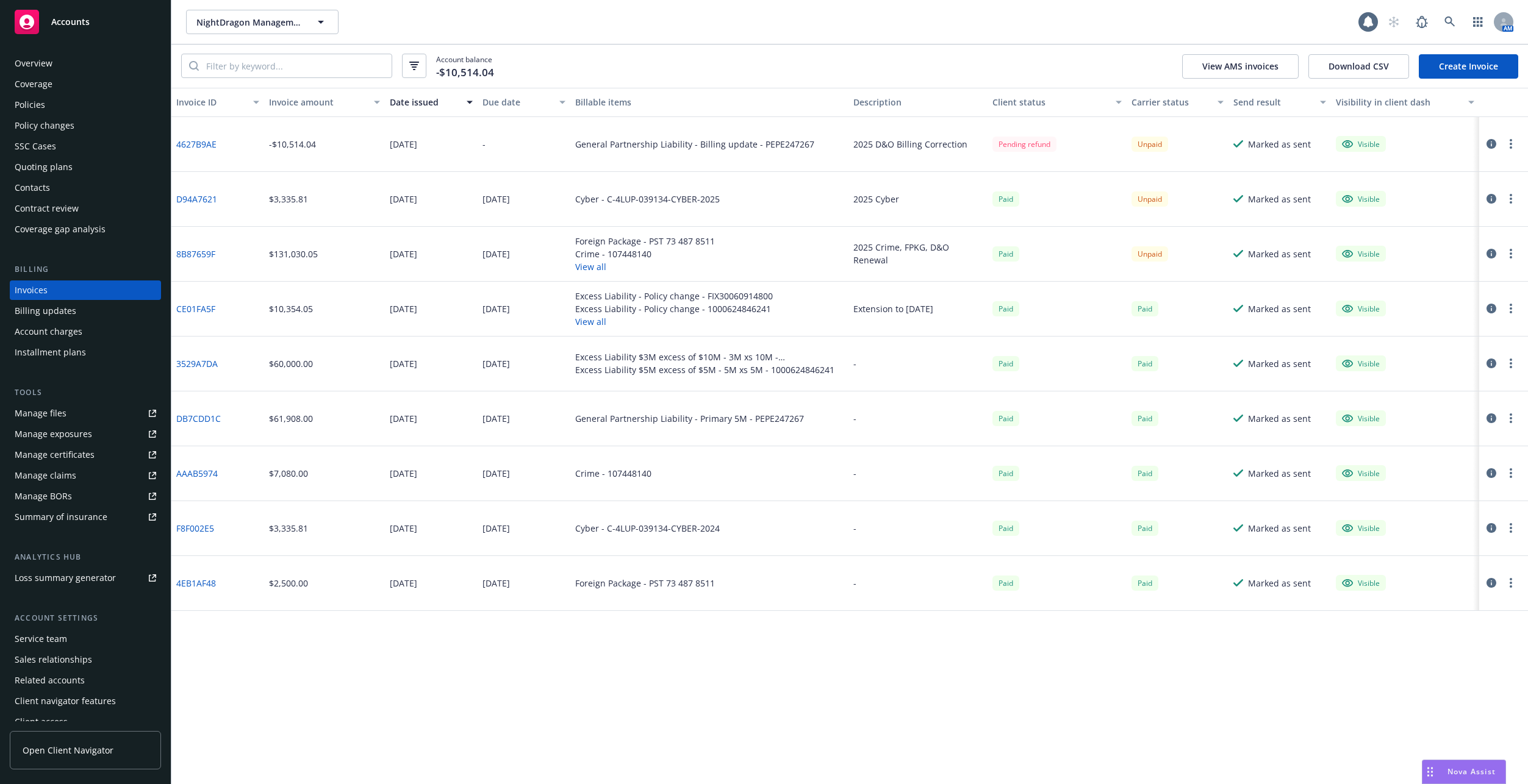
click at [198, 141] on link "4627B9AE" at bounding box center [197, 145] width 41 height 13
click at [1439, 775] on div "Nova Assist" at bounding box center [1471, 771] width 67 height 11
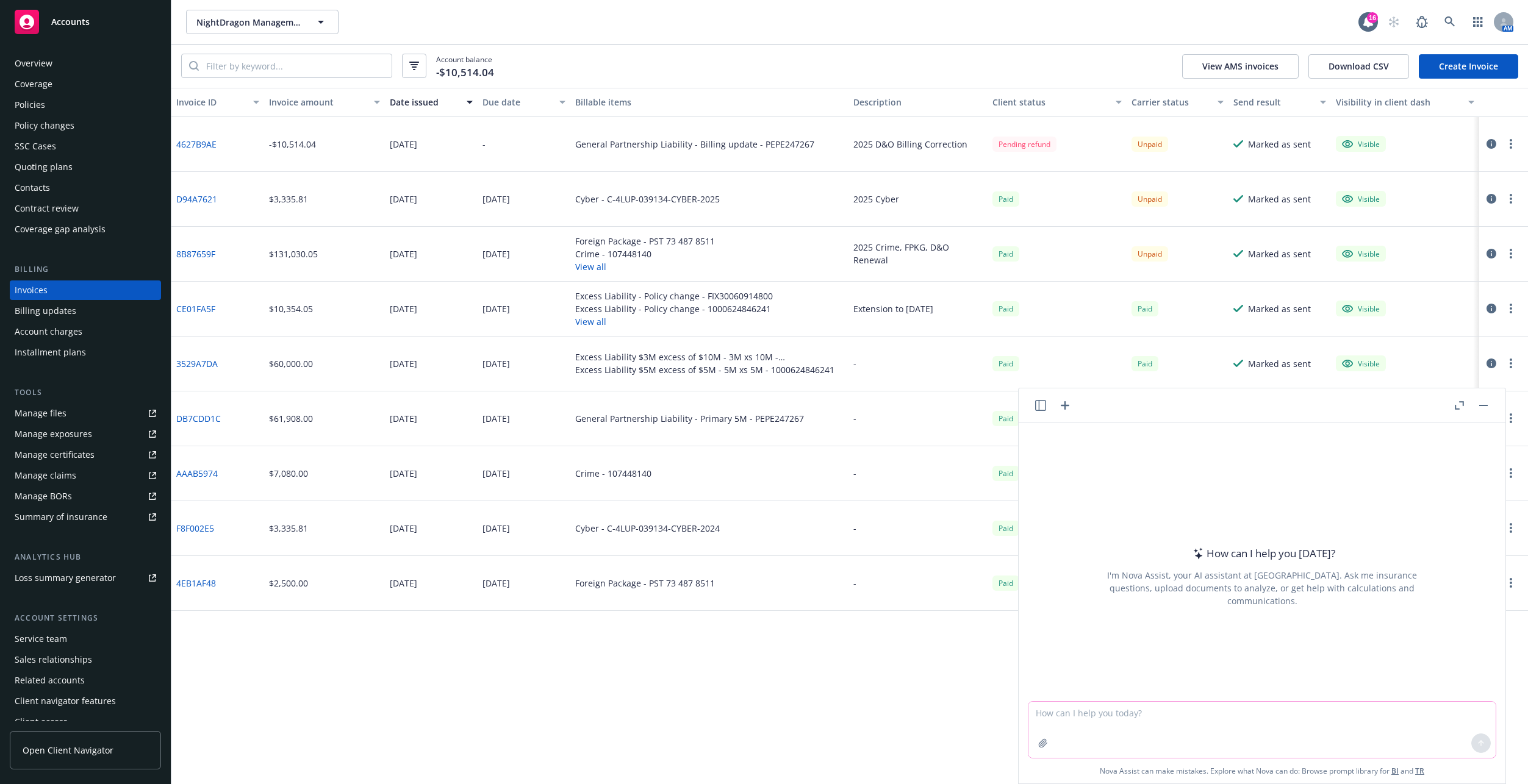
click at [1256, 717] on textarea at bounding box center [1261, 730] width 467 height 56
click at [1153, 729] on textarea at bounding box center [1261, 730] width 467 height 56
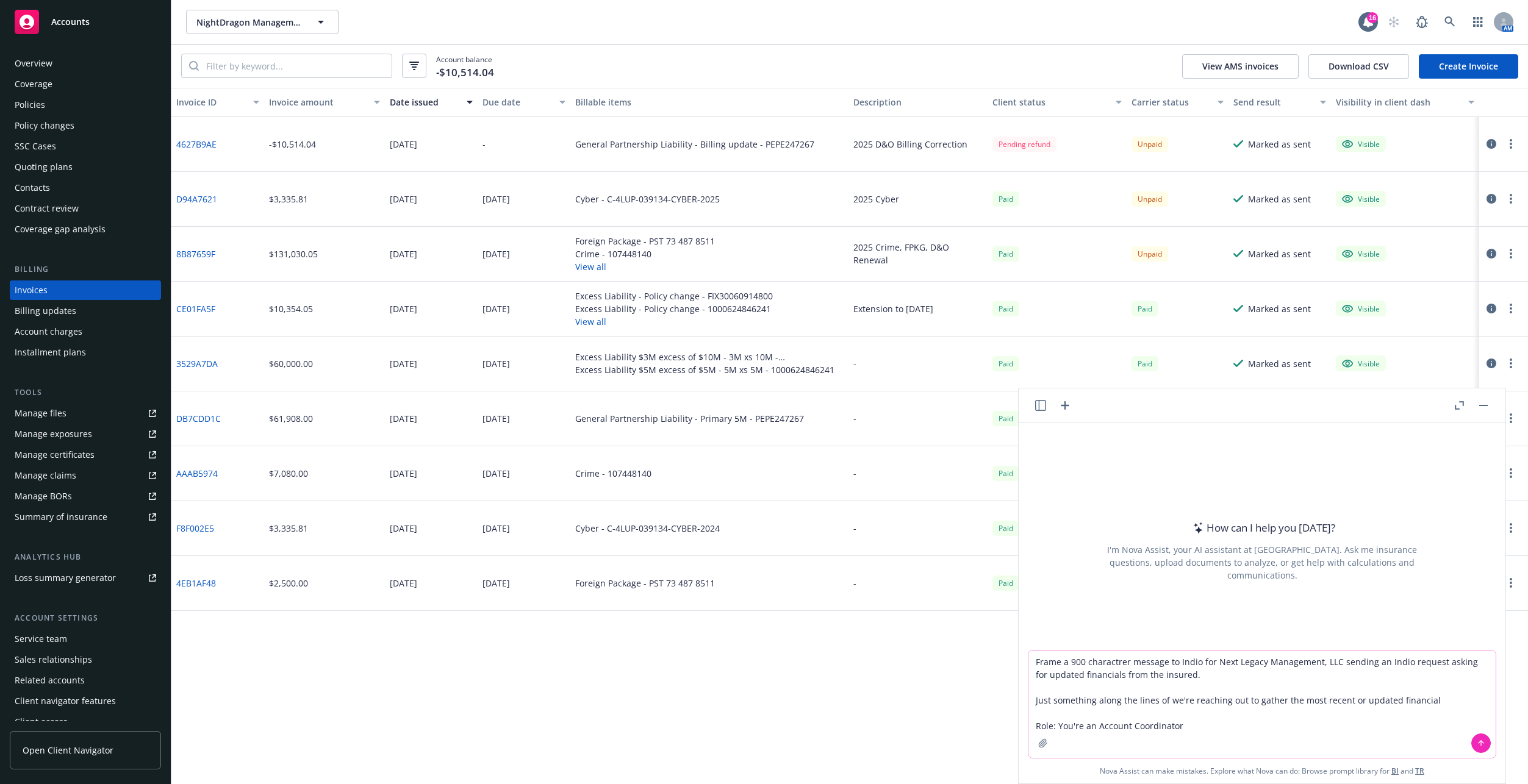
type textarea "Frame a 900 charactrer message to Indio for Next Legacy Management, LLC sending…"
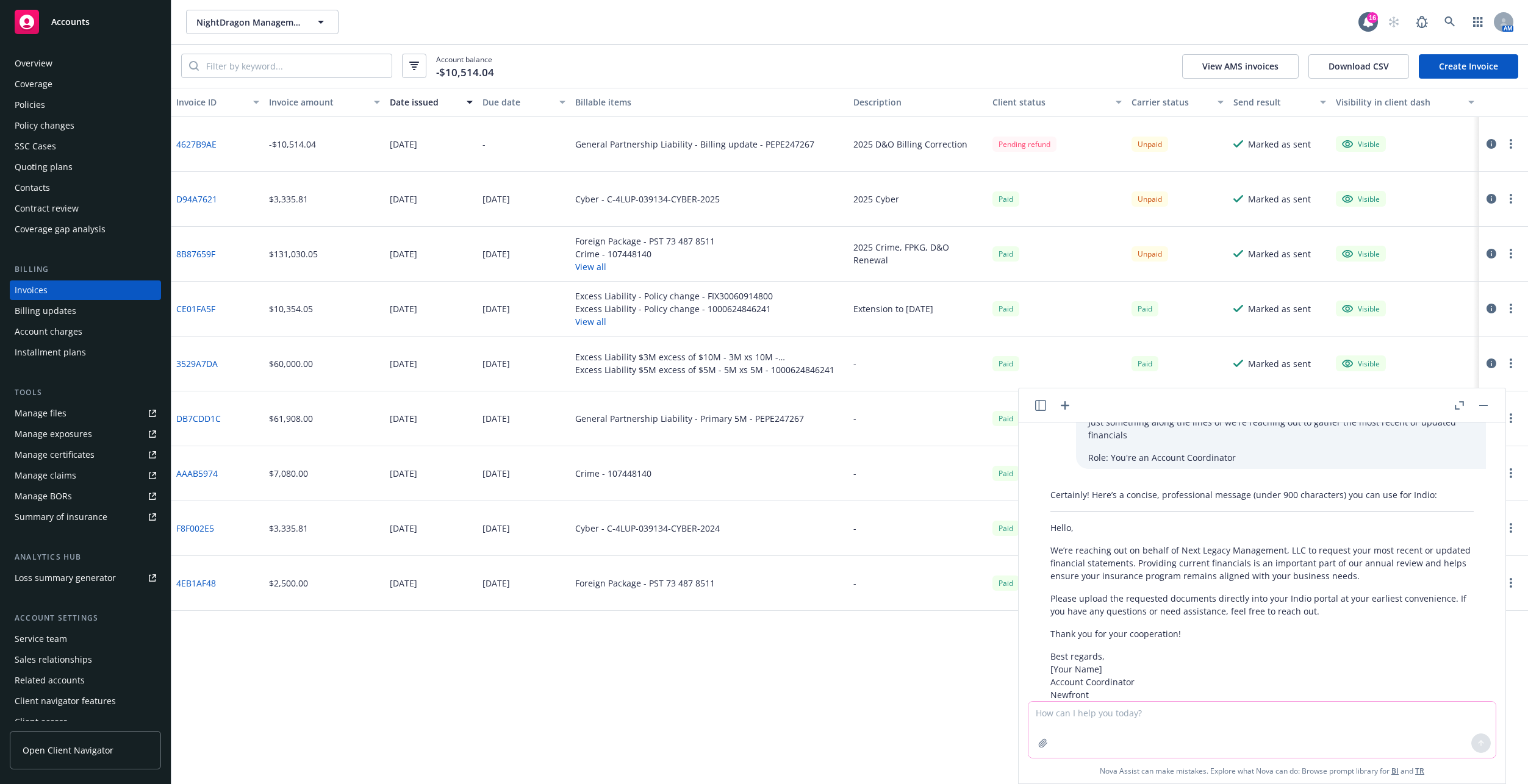
scroll to position [91, 0]
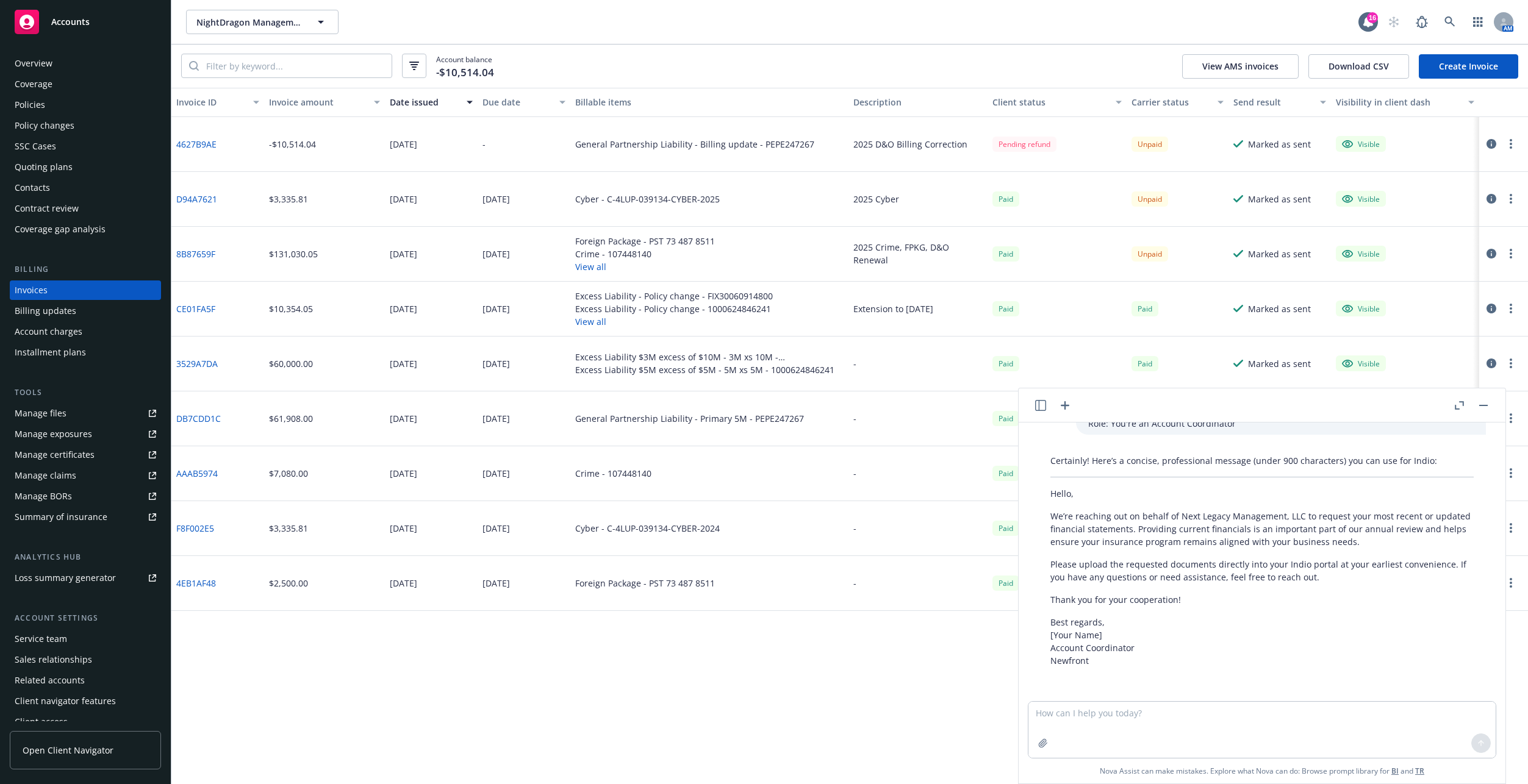
click at [1131, 536] on p "We’re reaching out on behalf of Next Legacy Management, LLC to request your mos…" at bounding box center [1261, 528] width 423 height 38
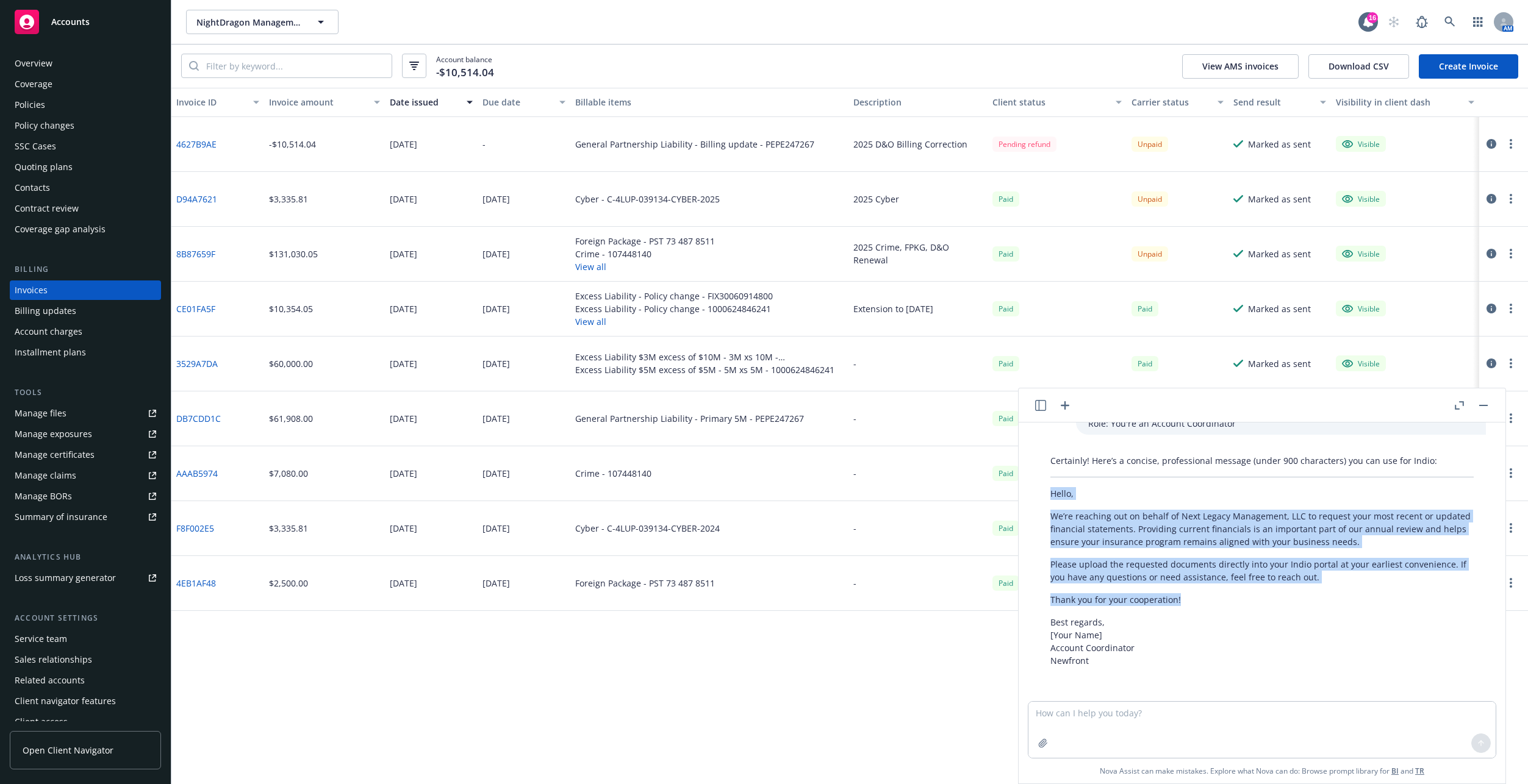
drag, startPoint x: 1193, startPoint y: 597, endPoint x: 1036, endPoint y: 496, distance: 186.7
click at [1036, 496] on div "Certainly! Here’s a concise, professional message (under 900 characters) you ca…" at bounding box center [1261, 561] width 467 height 223
copy div "Hello, We’re reaching out on behalf of Next Legacy Management, LLC to request y…"
click at [241, 30] on button "NightDragon Management Company, LLC" at bounding box center [263, 22] width 153 height 24
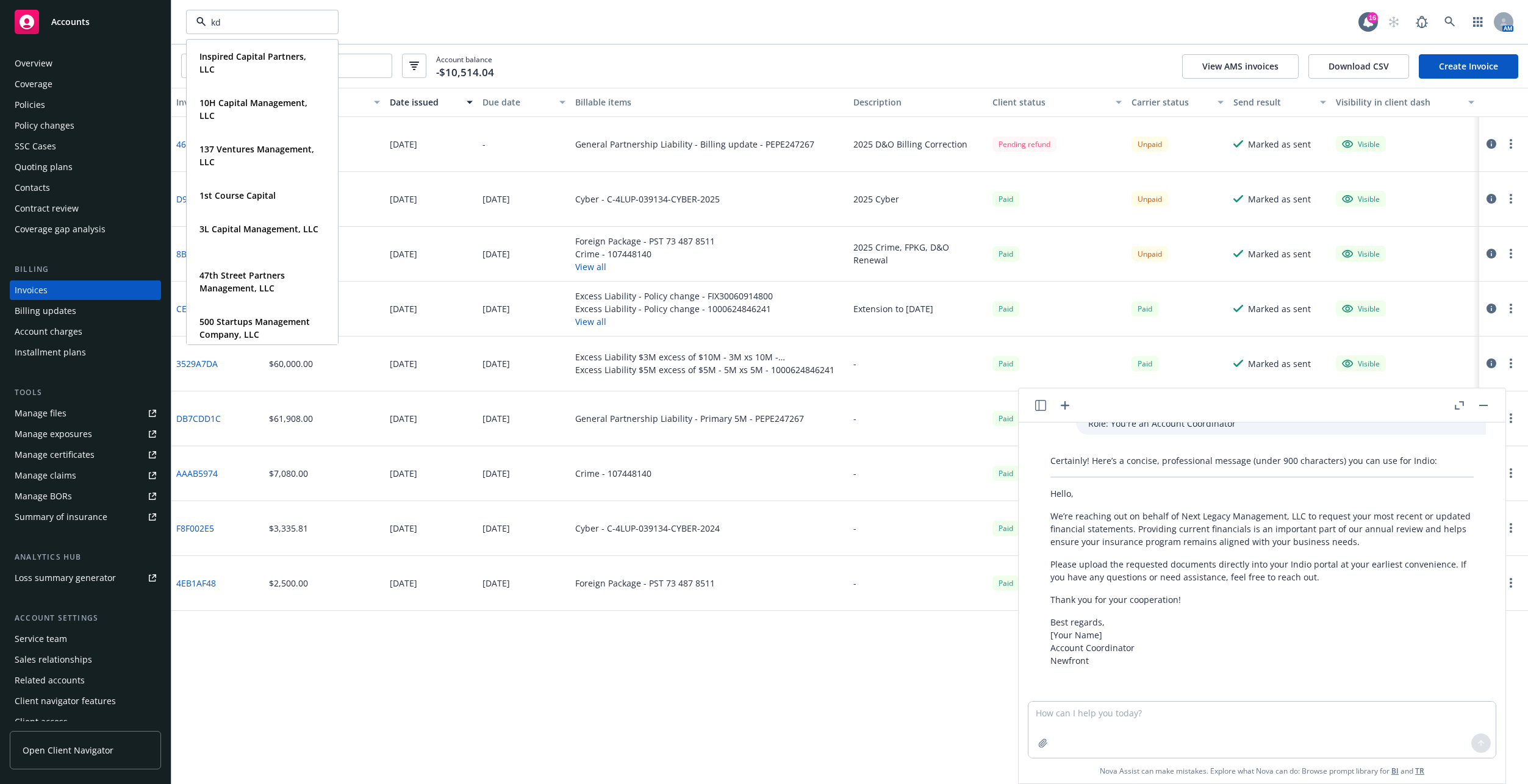
type input "kdx"
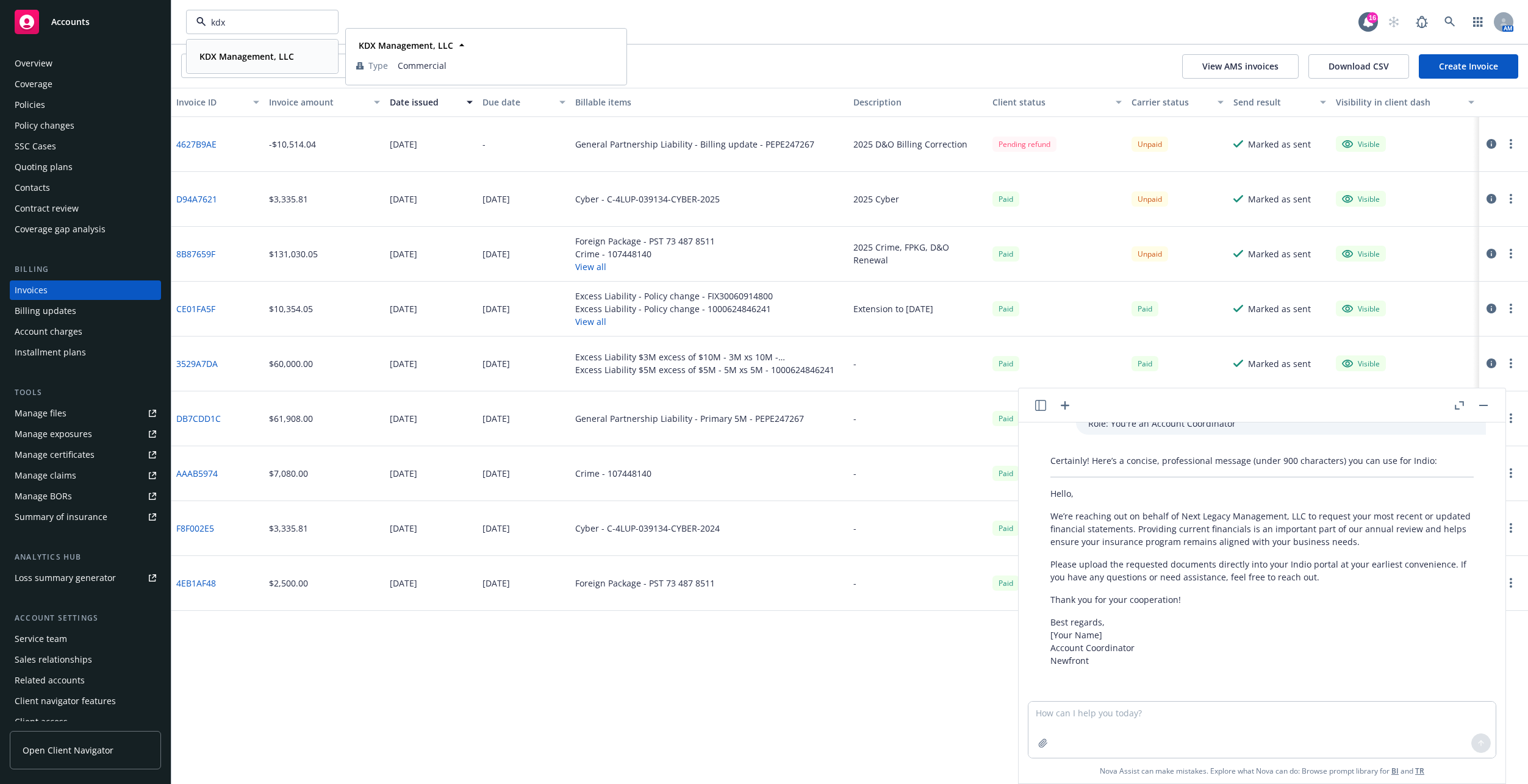
click at [248, 45] on div "KDX Management, LLC Type Commercial" at bounding box center [262, 57] width 150 height 32
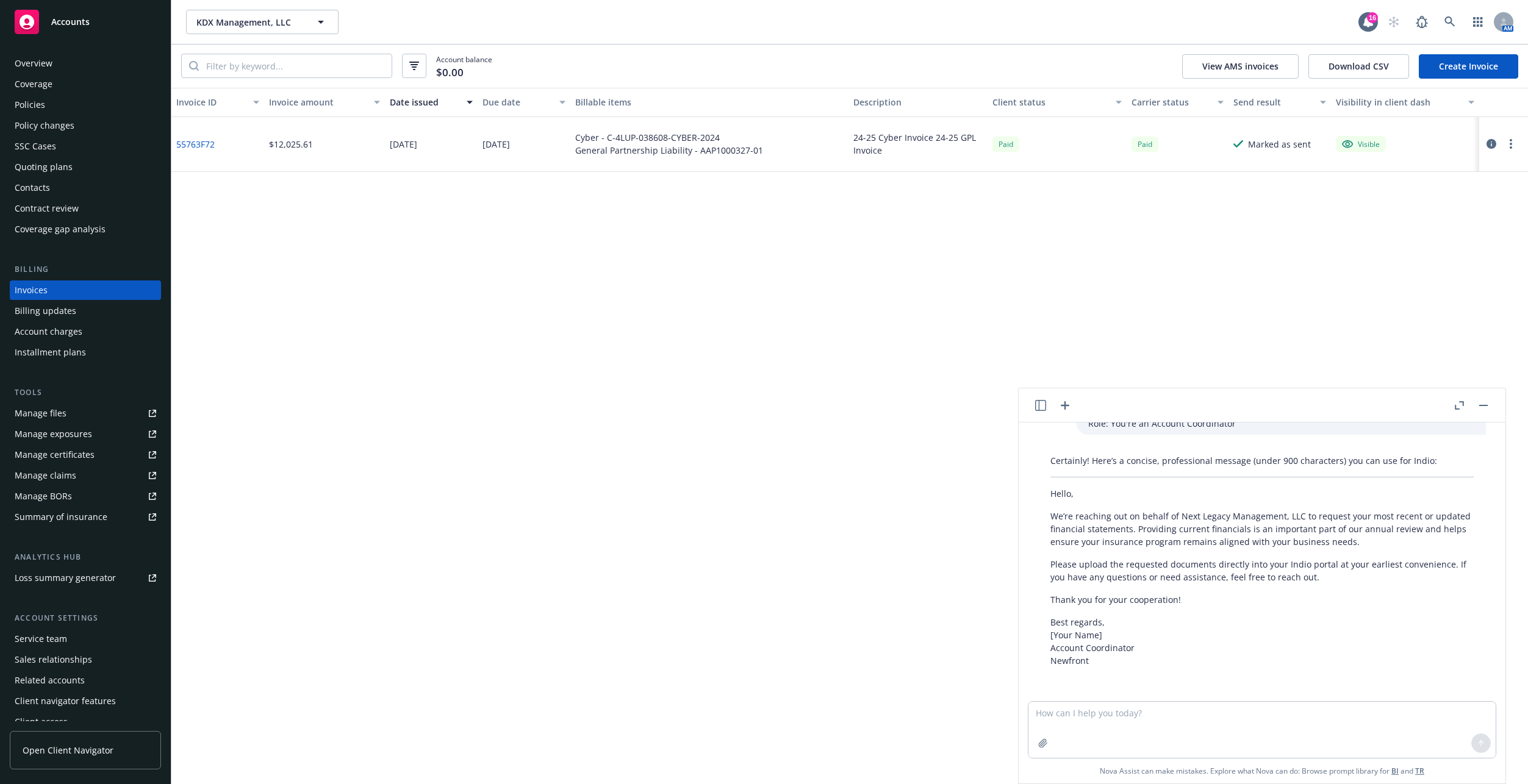
click at [86, 102] on div "Policies" at bounding box center [85, 105] width 141 height 19
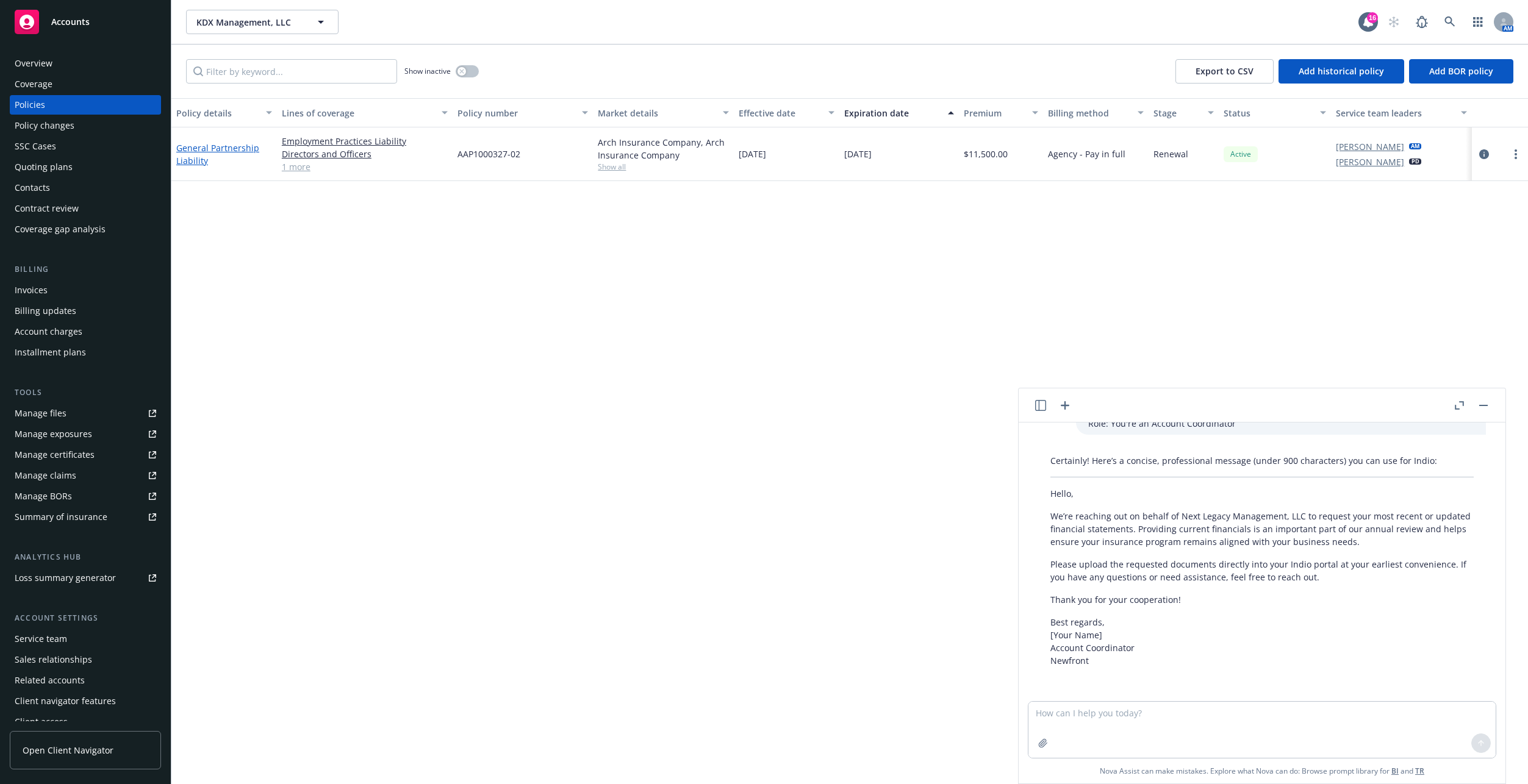
click at [180, 153] on link "General Partnership Liability" at bounding box center [218, 154] width 83 height 24
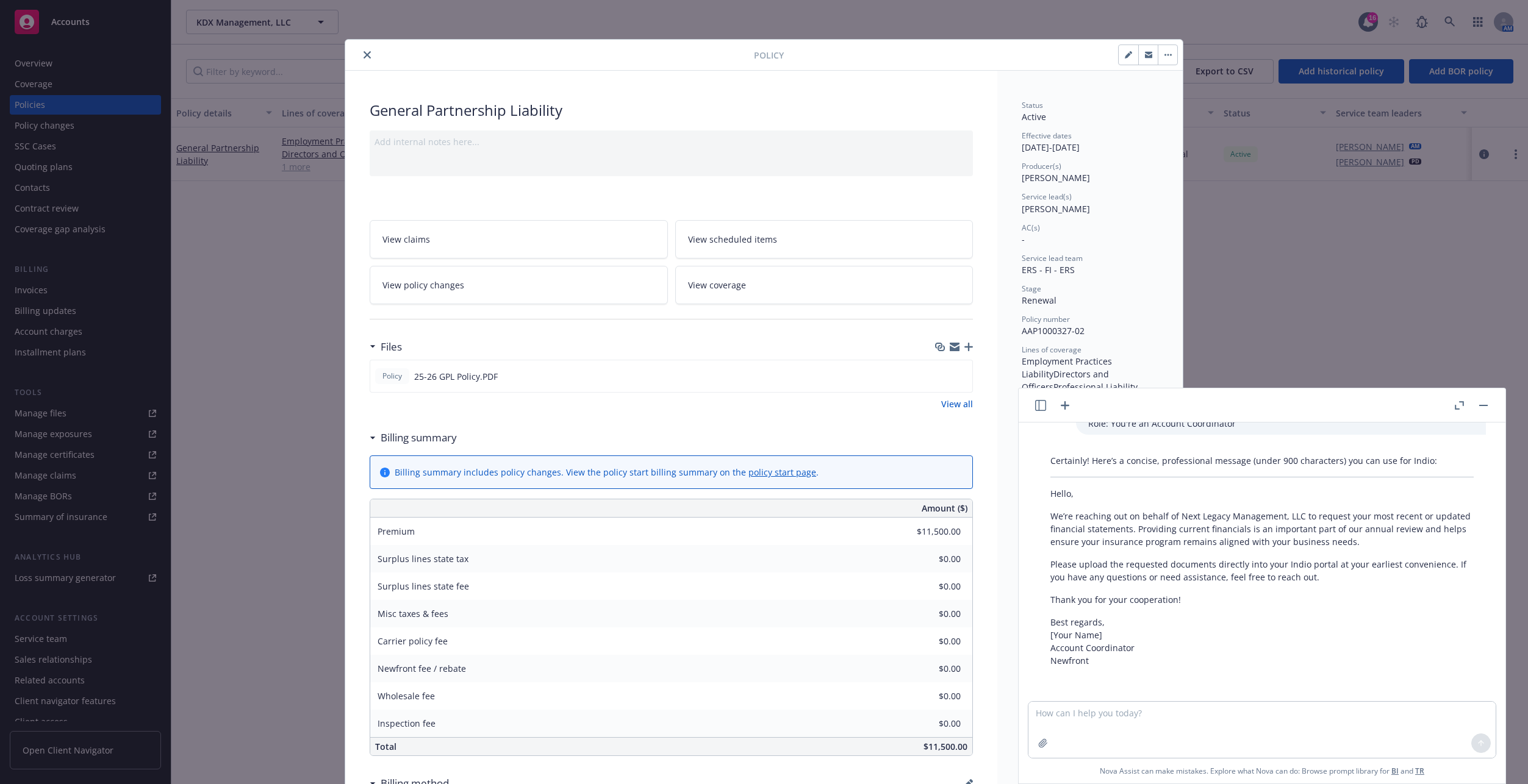
click at [686, 393] on div "Policy 25-26 GPL Policy.PDF View all" at bounding box center [671, 385] width 603 height 50
click at [967, 349] on icon "button" at bounding box center [969, 347] width 9 height 9
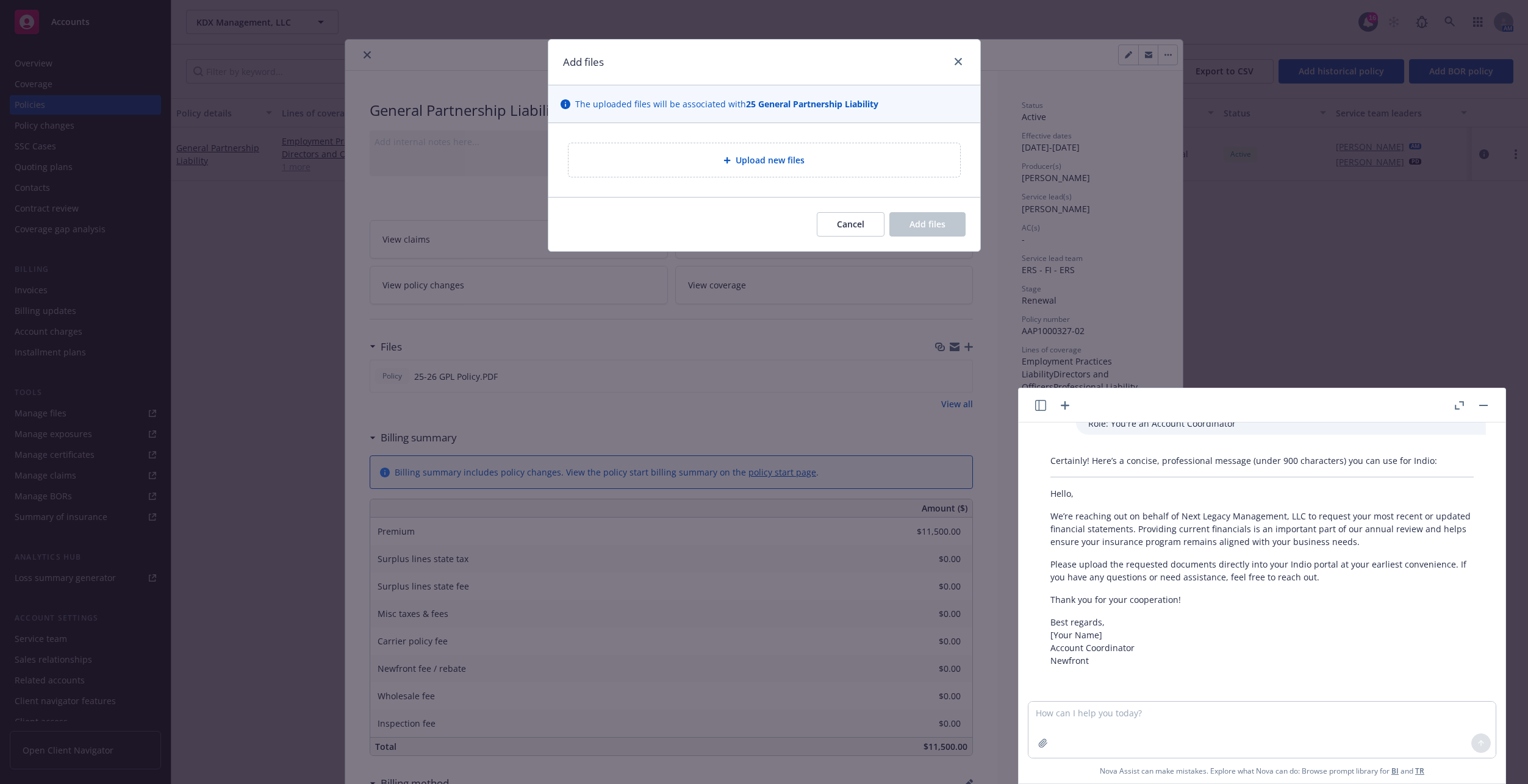
click at [813, 167] on div "Upload new files" at bounding box center [764, 159] width 372 height 14
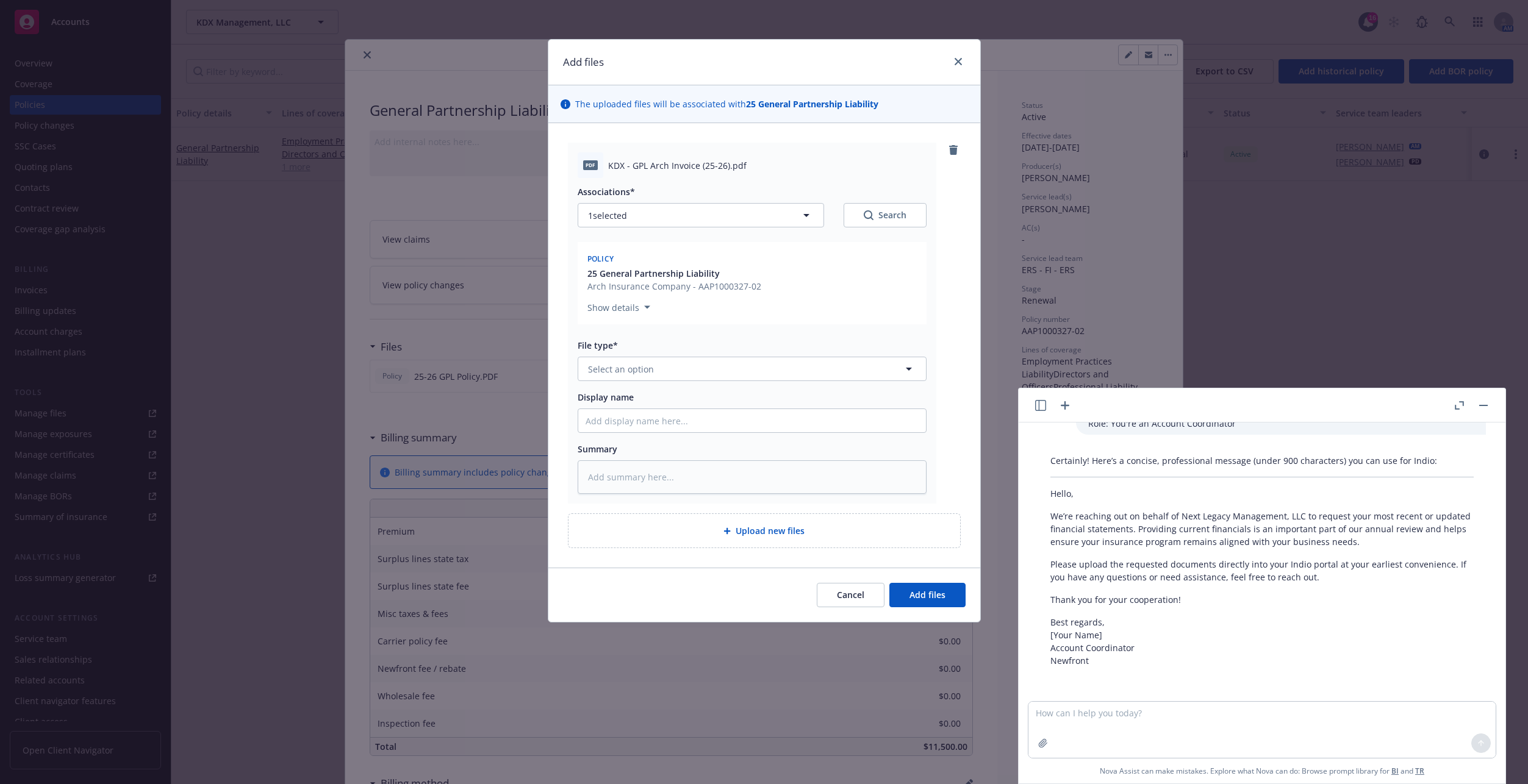
click at [695, 356] on div "File type* Select an option" at bounding box center [752, 360] width 349 height 42
click at [689, 370] on button "Select an option" at bounding box center [752, 369] width 349 height 24
type input "invoice"
click at [658, 434] on span "Invoice - Third Party" at bounding box center [632, 435] width 85 height 13
click at [909, 598] on span "Add files" at bounding box center [927, 595] width 36 height 11
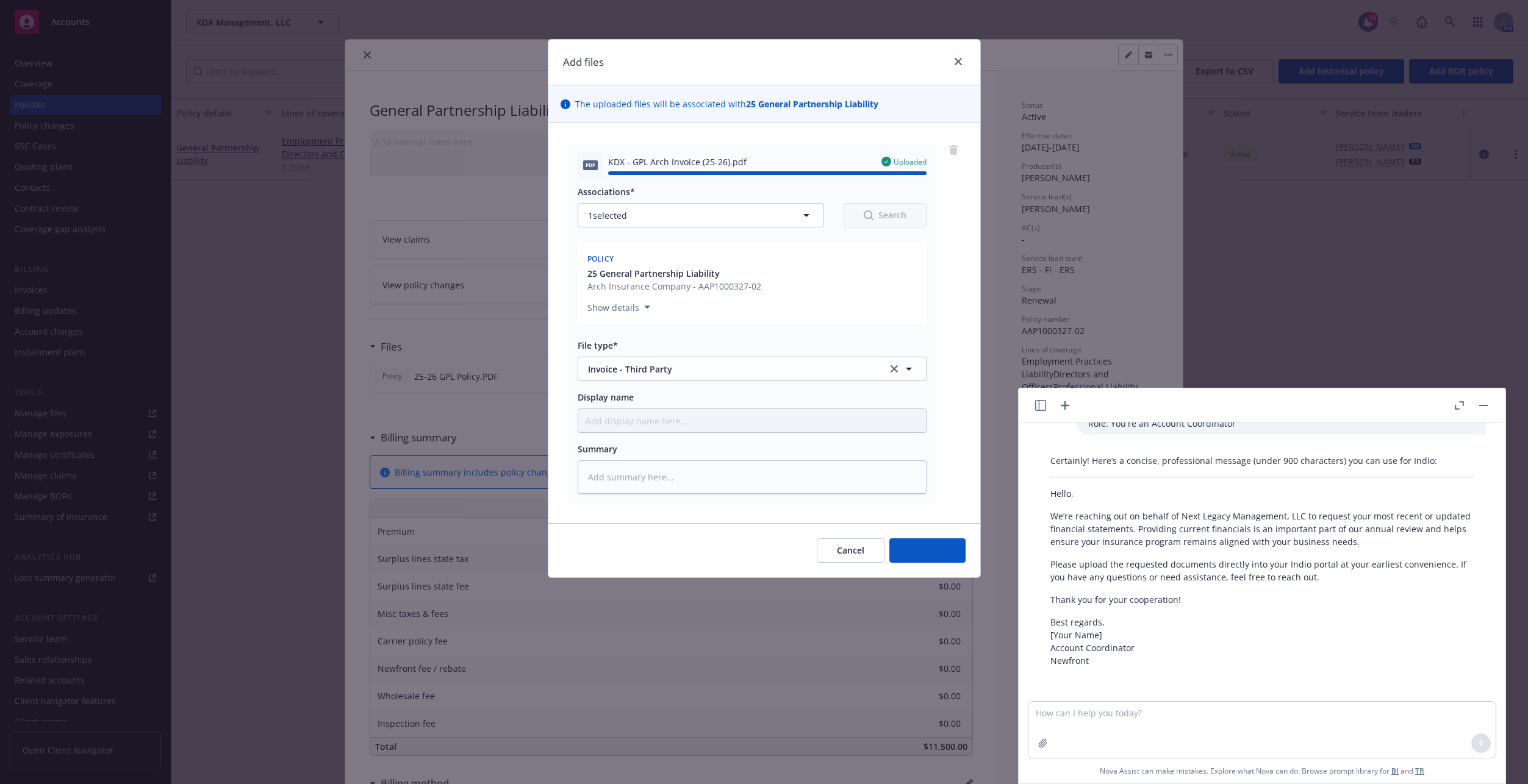
type textarea "x"
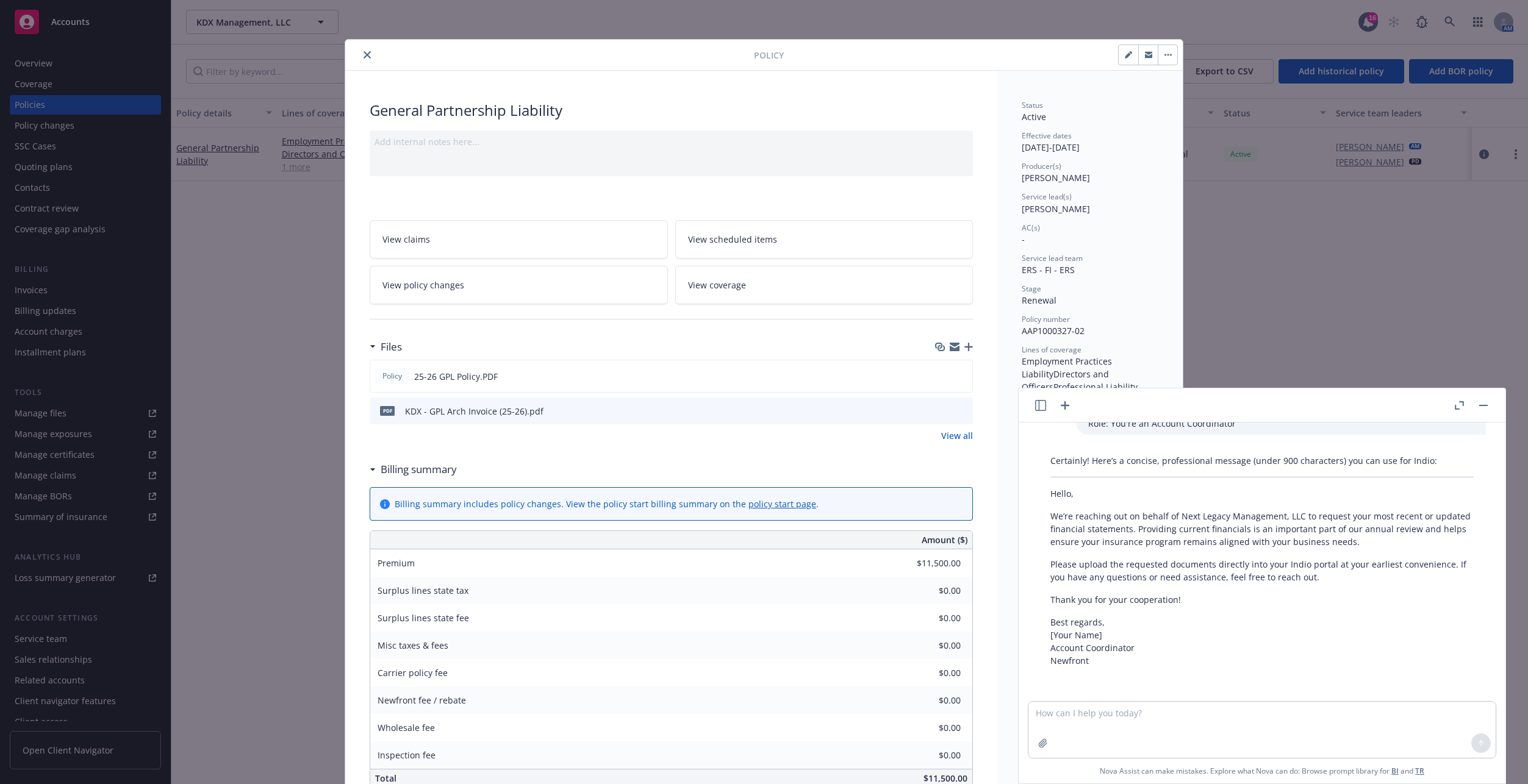
click at [280, 235] on div "Policy General Partnership Liability Add internal notes here... View claims Vie…" at bounding box center [764, 392] width 1528 height 784
click at [352, 55] on div at bounding box center [552, 55] width 404 height 15
click at [363, 50] on button "close" at bounding box center [367, 55] width 15 height 15
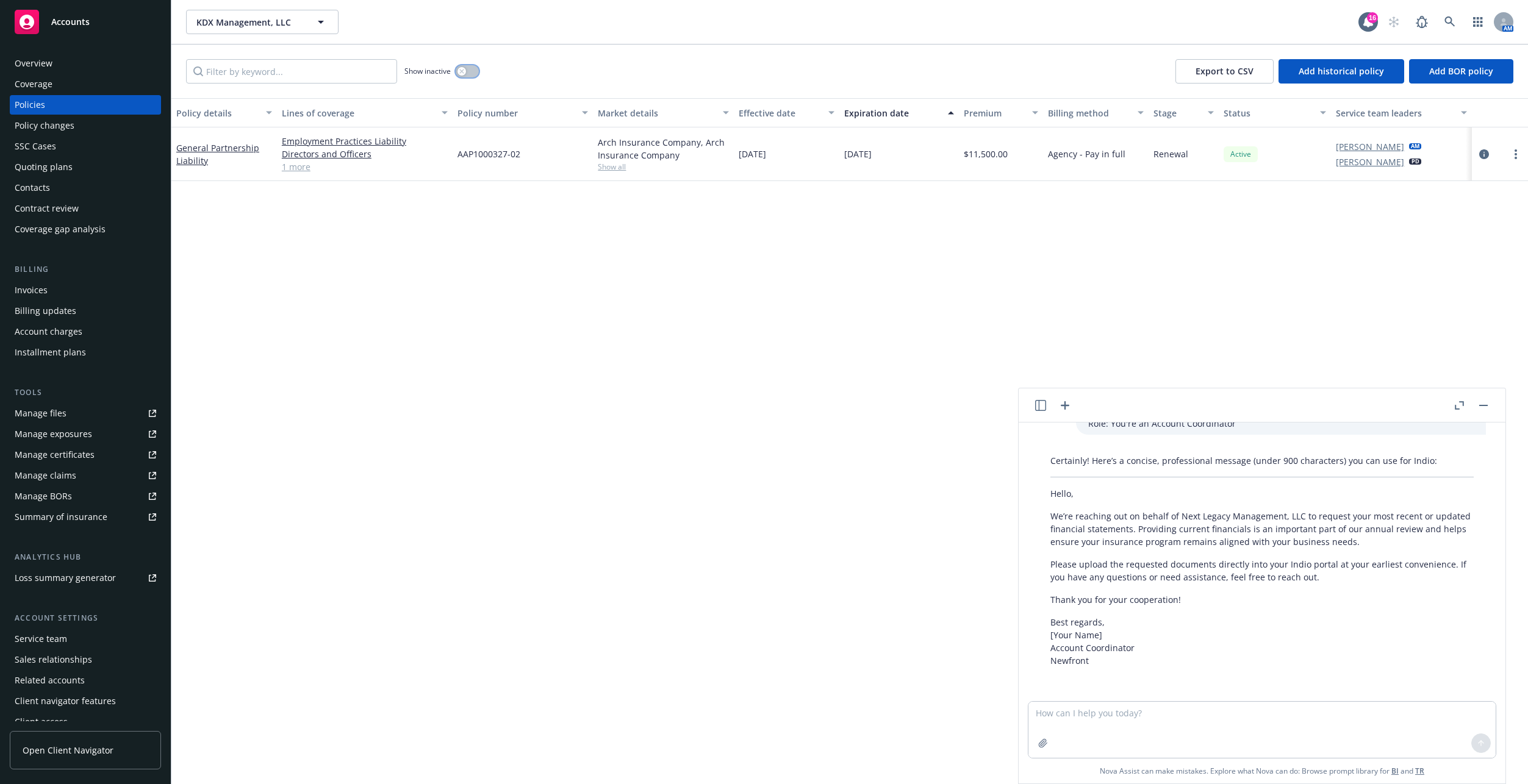
click at [458, 70] on div "button" at bounding box center [462, 71] width 9 height 9
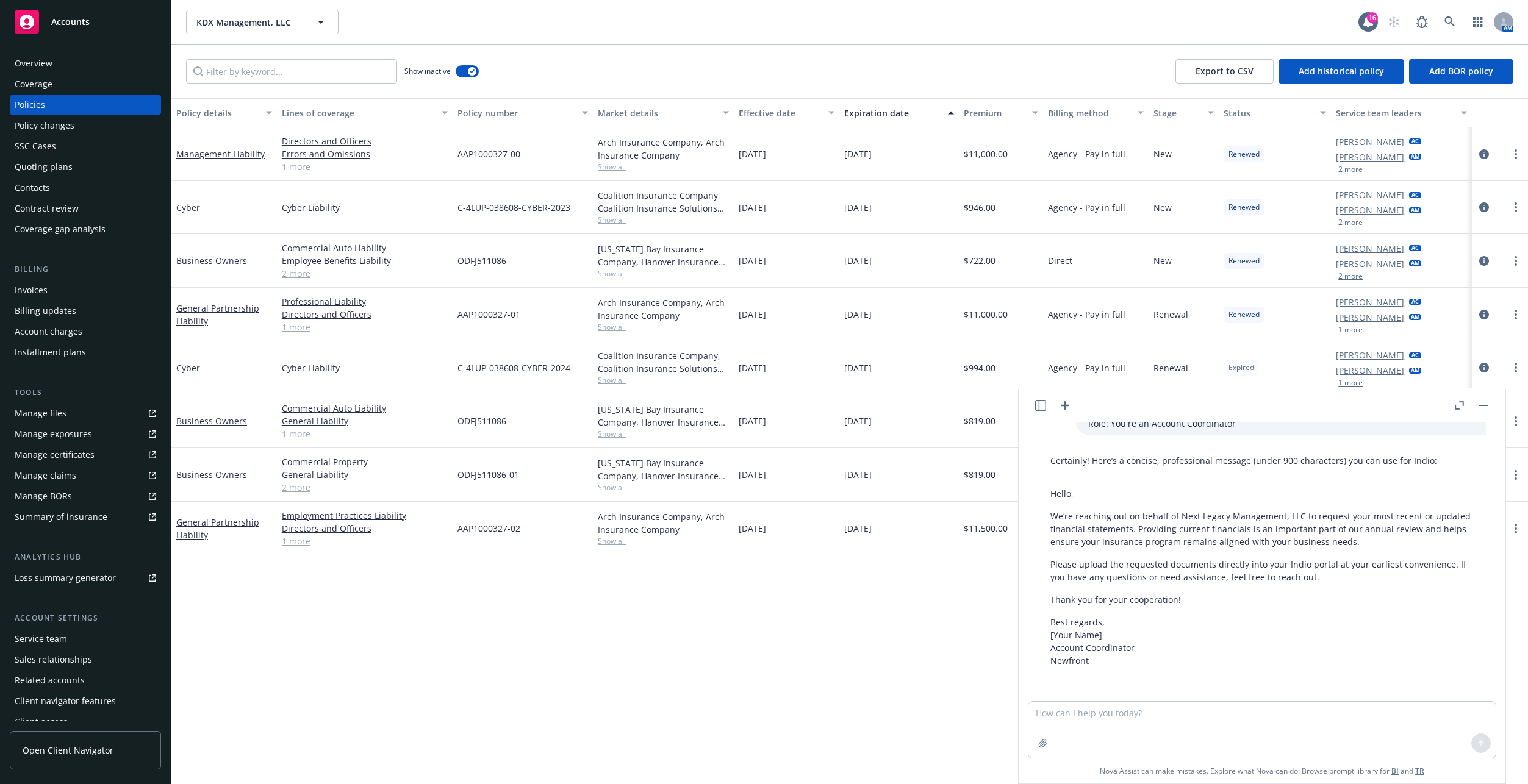
click at [1487, 407] on button "button" at bounding box center [1483, 405] width 15 height 15
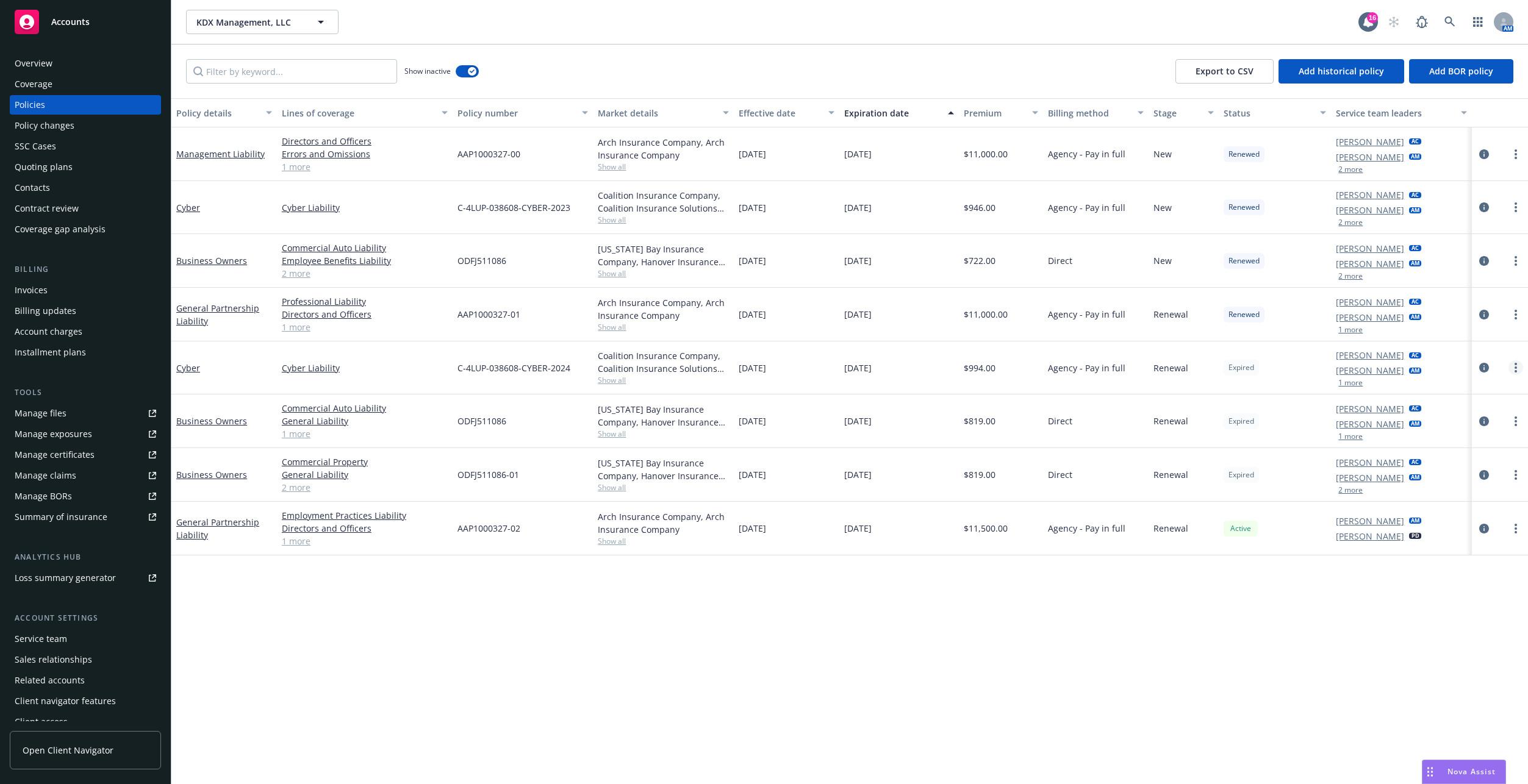
click at [1515, 366] on icon "more" at bounding box center [1516, 368] width 2 height 10
click at [1433, 422] on link "Renew with incumbent" at bounding box center [1451, 417] width 143 height 24
select select "12"
select select "CA"
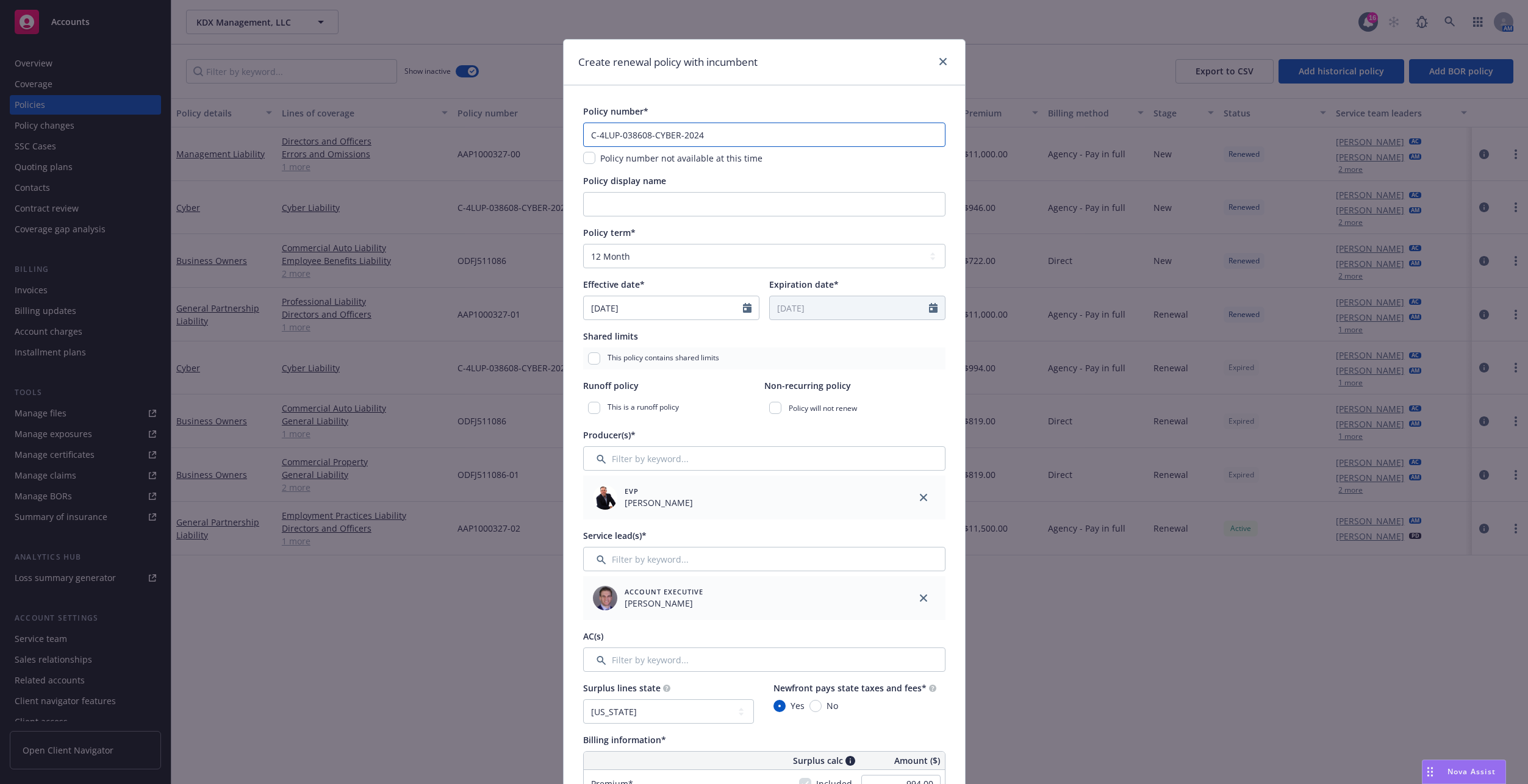
click at [710, 133] on input "C-4LUP-038608-CYBER-2024" at bounding box center [764, 135] width 362 height 24
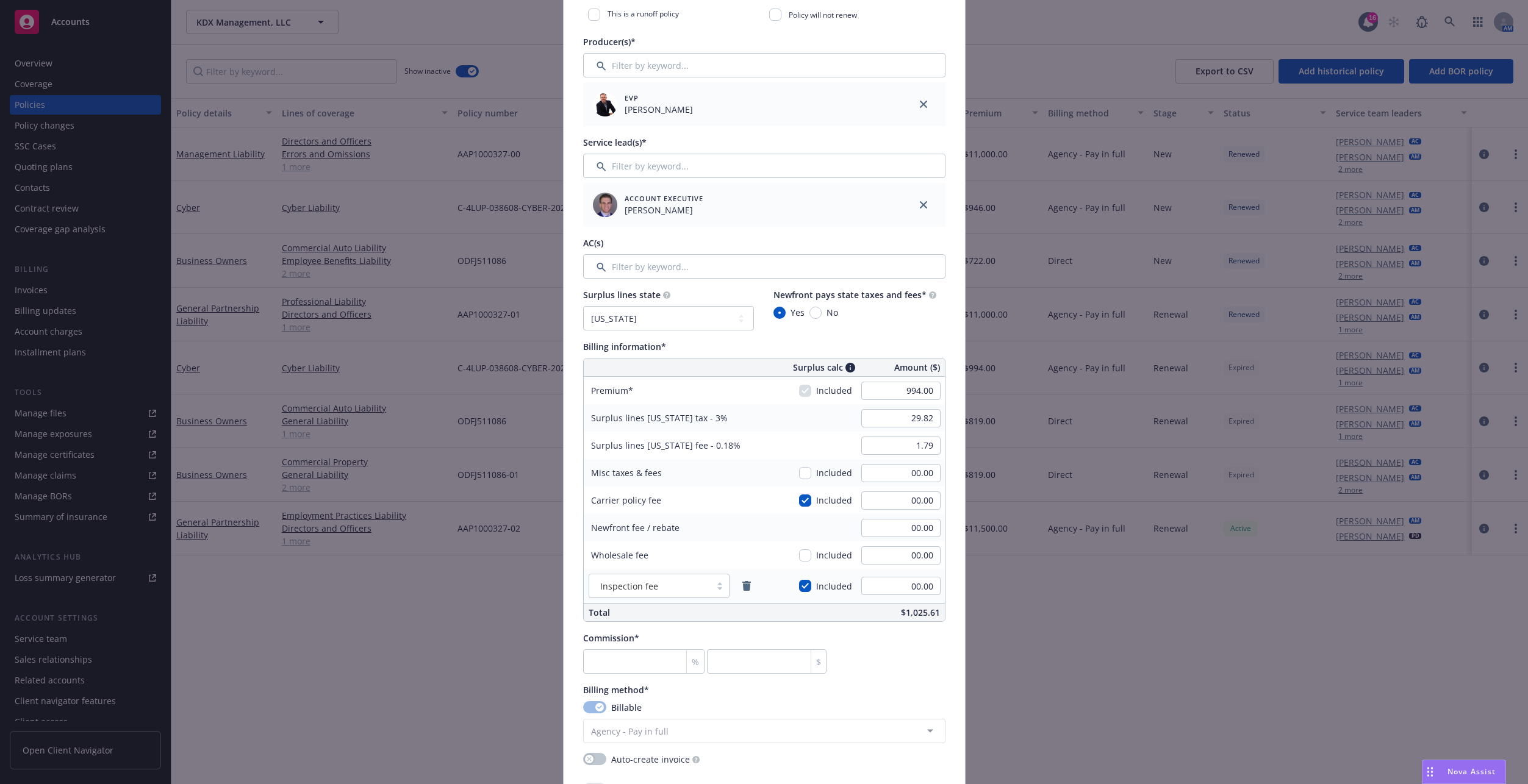
scroll to position [427, 0]
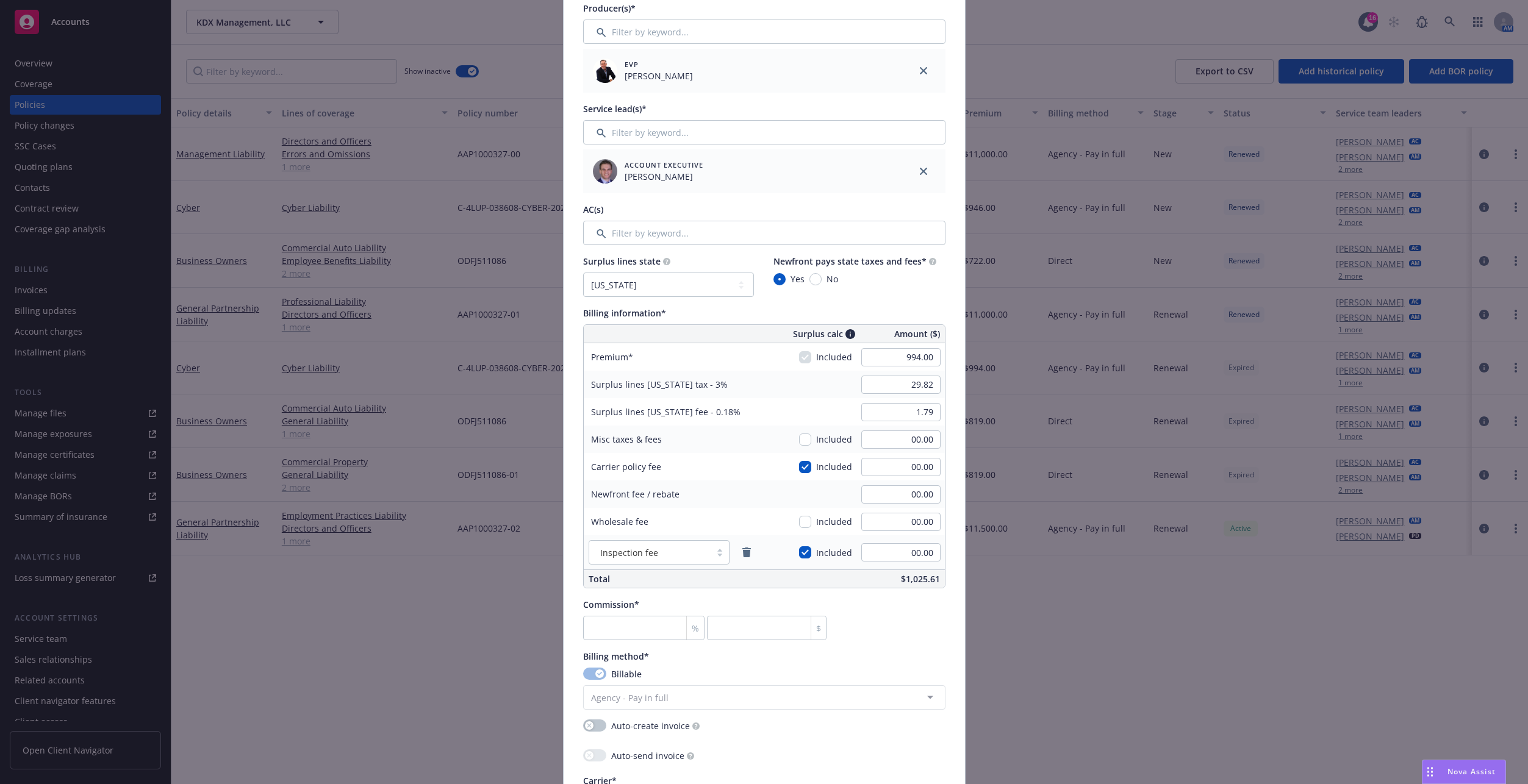
type input "C-4LUP-038608-CYBER-2025"
click at [891, 358] on input "994.00" at bounding box center [901, 357] width 80 height 19
type input "995.00"
type input "29.85"
click at [880, 385] on input "29.85" at bounding box center [901, 384] width 80 height 19
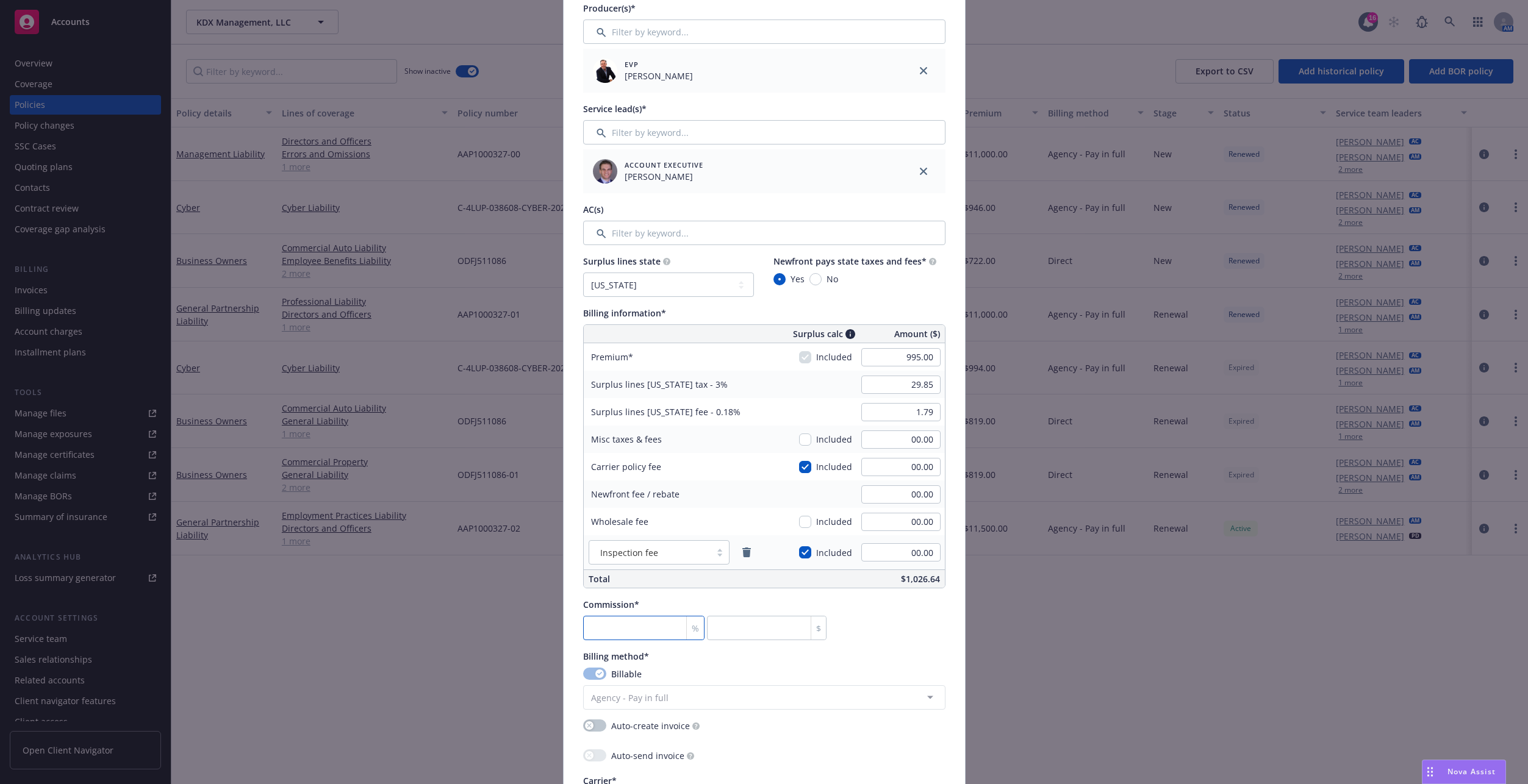
click at [630, 632] on input "number" at bounding box center [644, 628] width 122 height 24
type input "1"
type input "9.95"
type input "15"
type input "149.25"
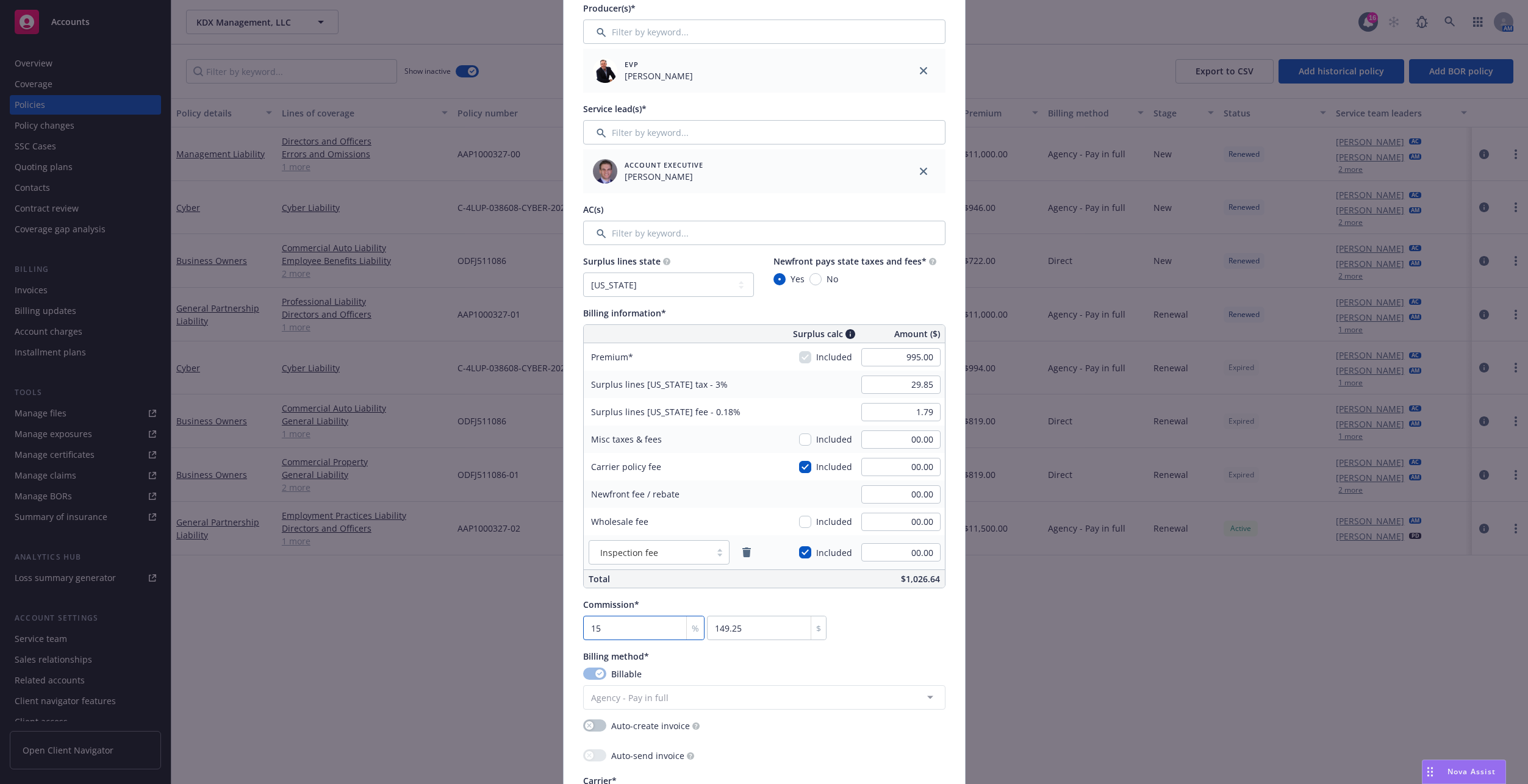
type input "15"
click at [880, 639] on div "Commission* 15 % 149.25 $" at bounding box center [764, 619] width 362 height 42
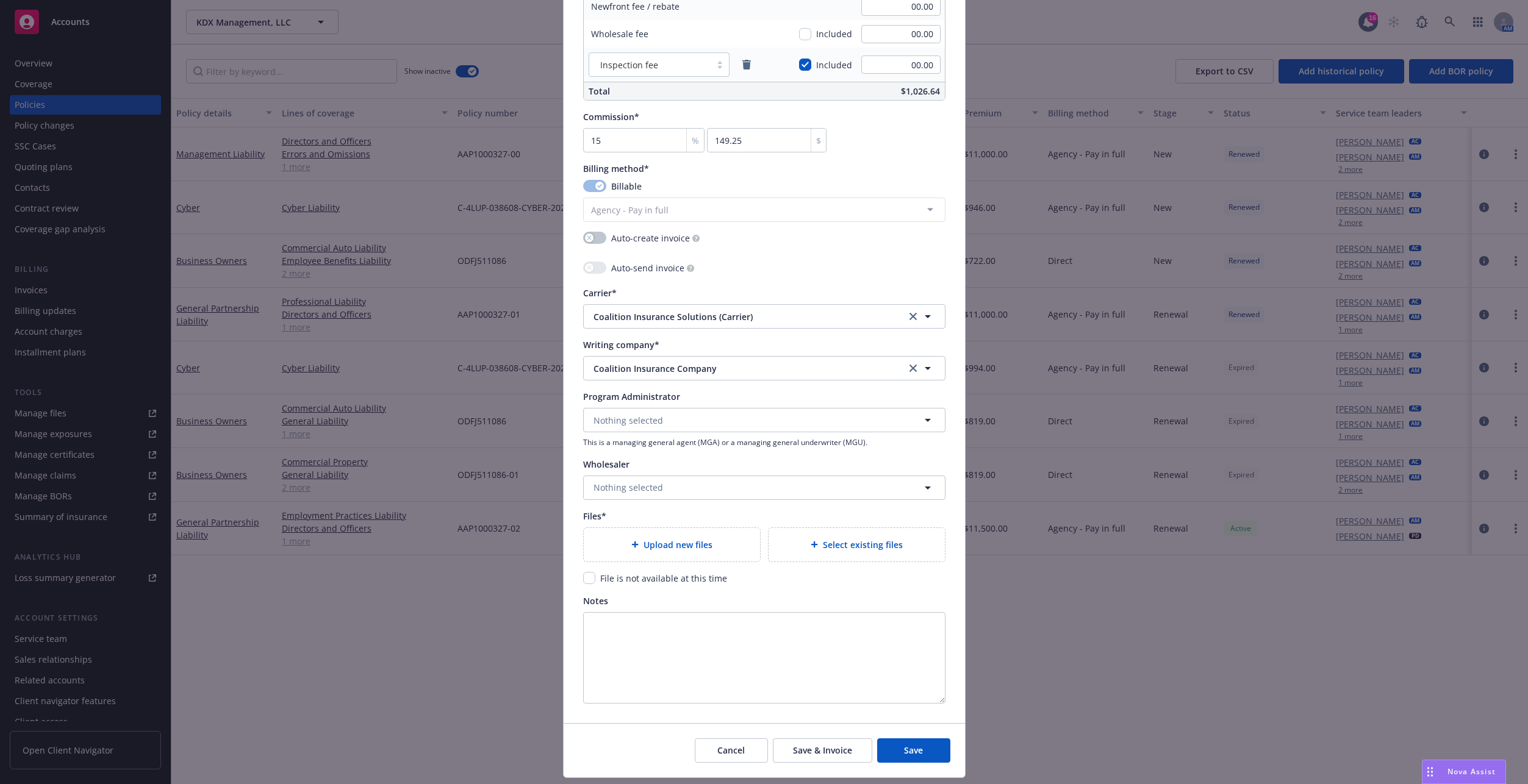
click at [685, 546] on span "Upload new files" at bounding box center [678, 545] width 69 height 13
type textarea "x"
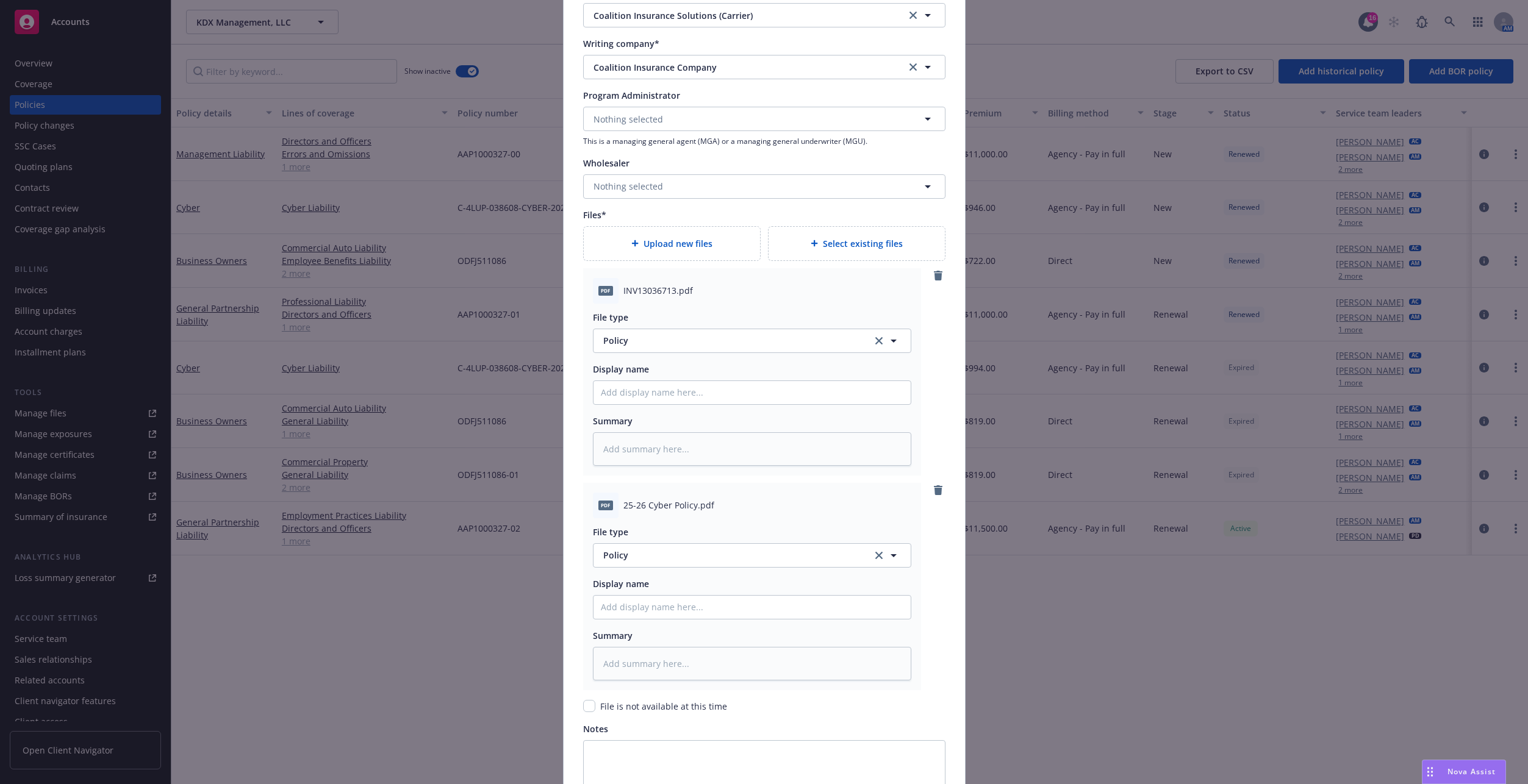
scroll to position [1219, 0]
click at [634, 339] on span "Policy" at bounding box center [731, 337] width 255 height 13
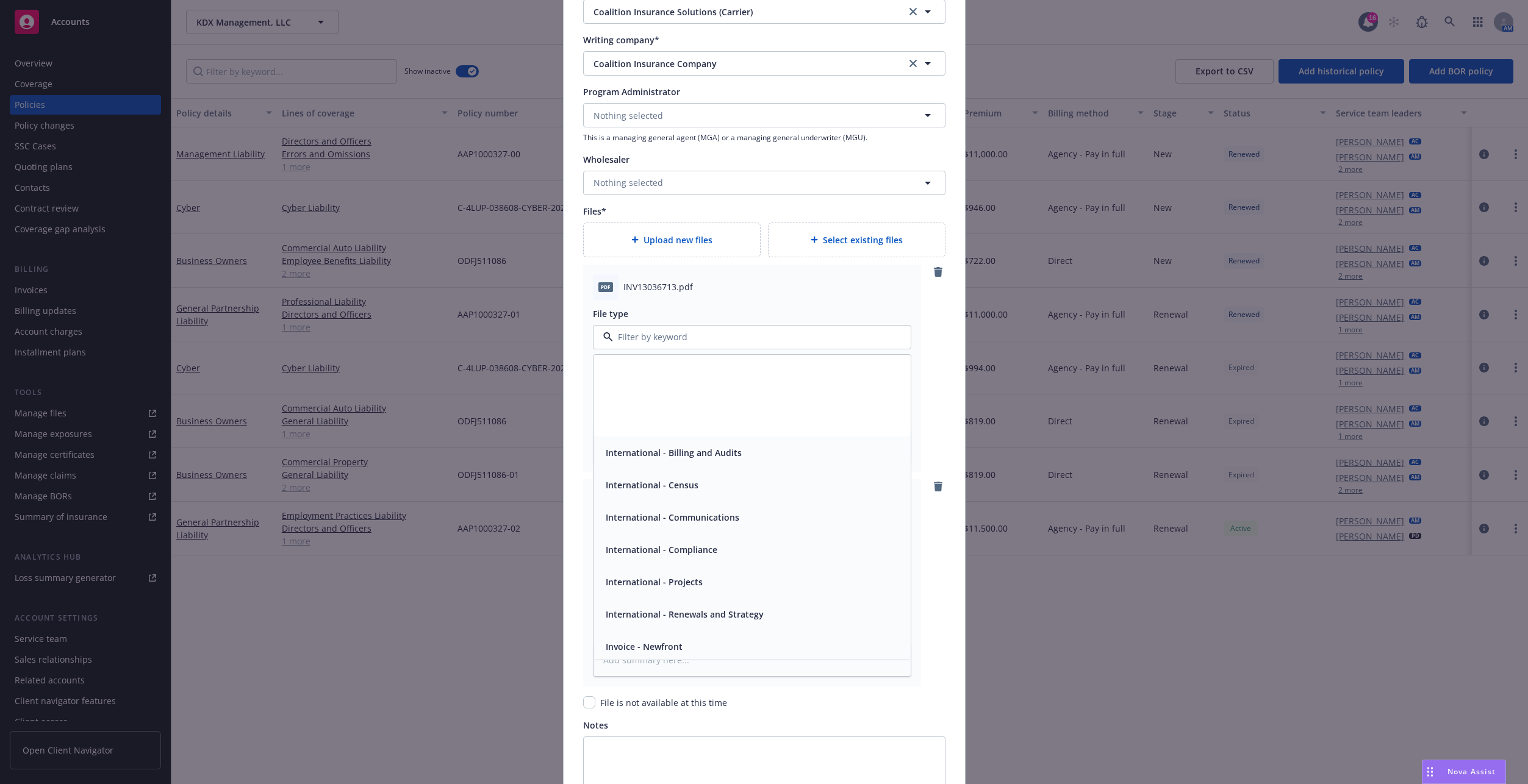
scroll to position [2683, 0]
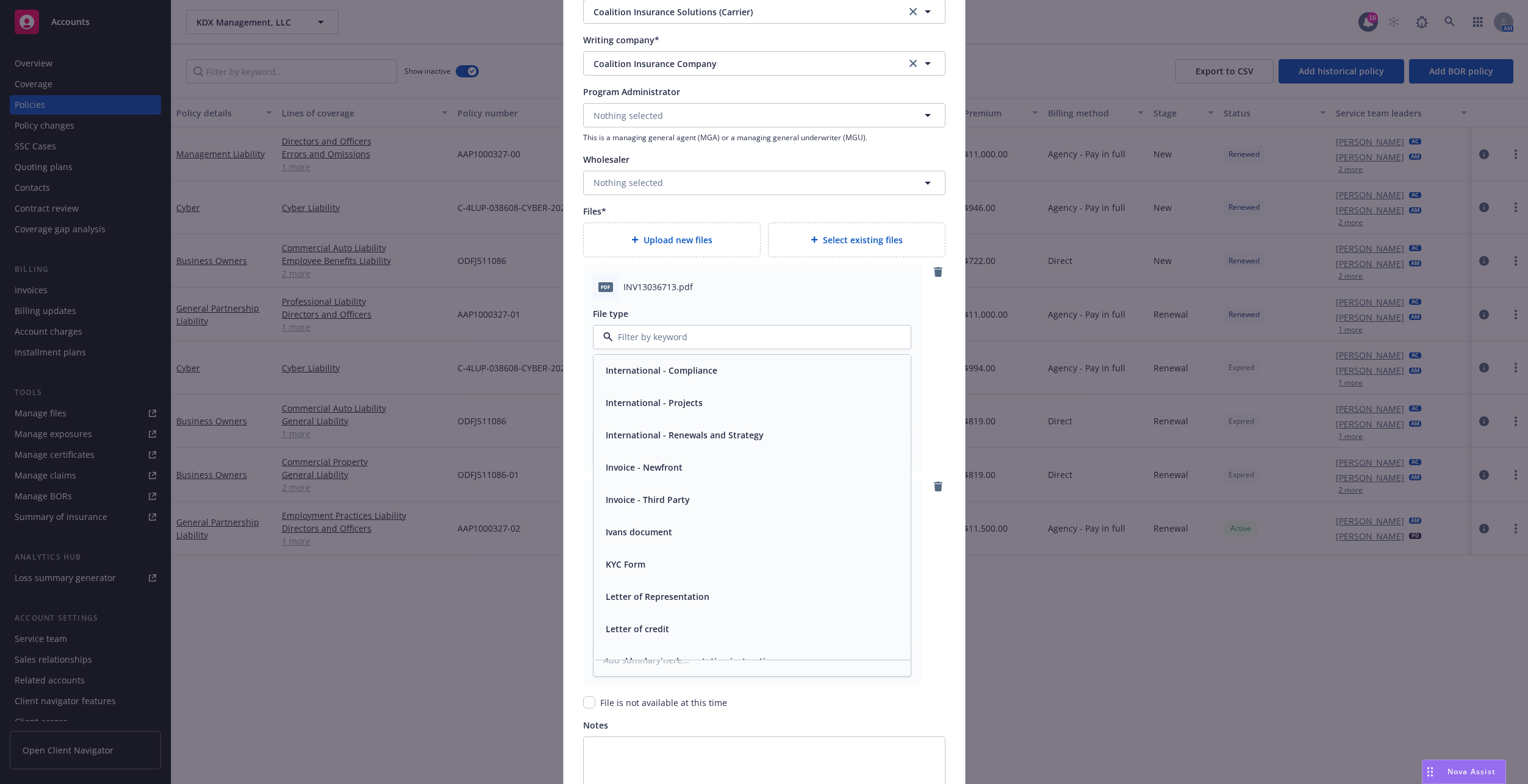
click at [637, 494] on div "Invoice - Third Party" at bounding box center [646, 500] width 92 height 18
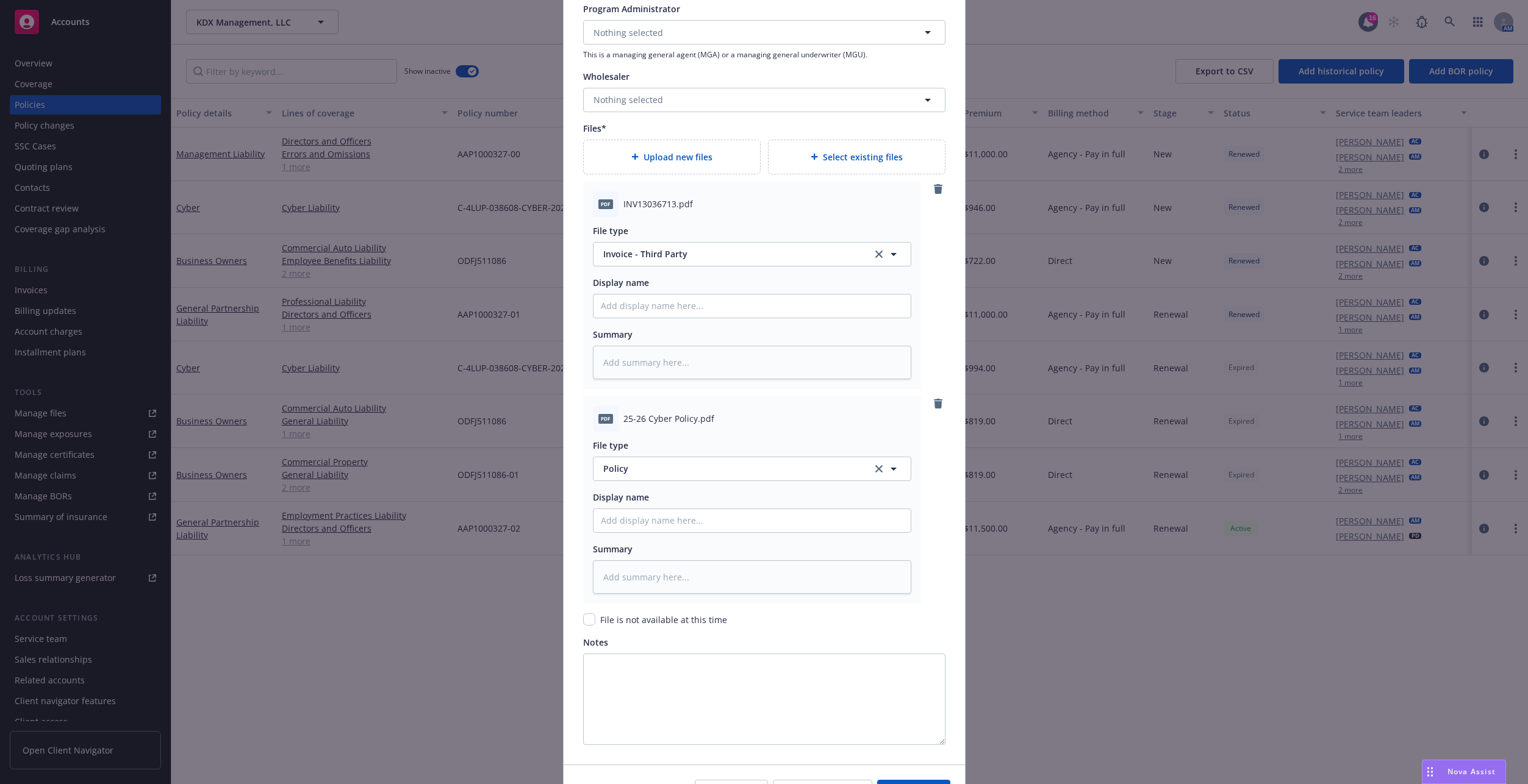
scroll to position [1377, 0]
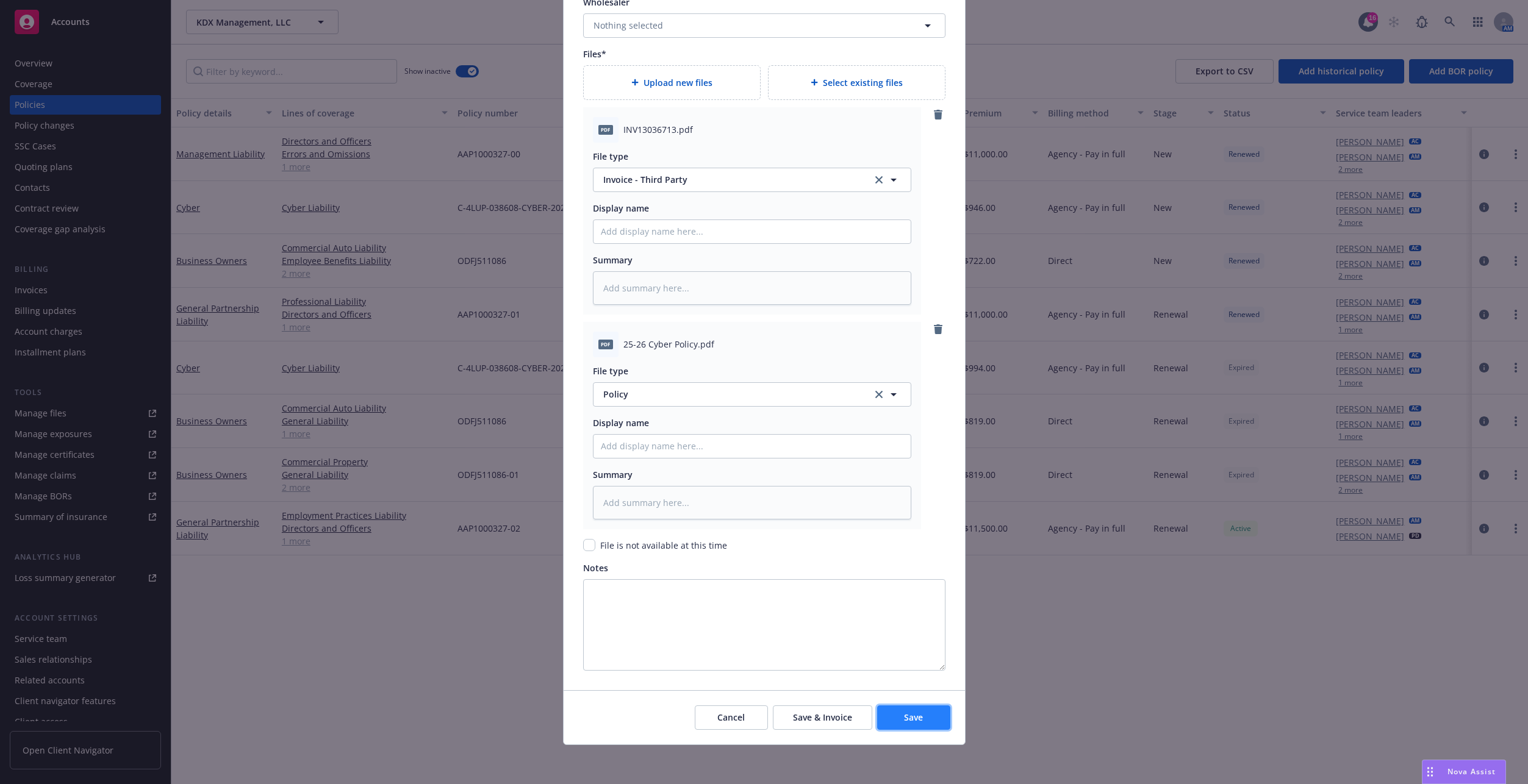
click at [905, 727] on button "Save" at bounding box center [914, 717] width 73 height 24
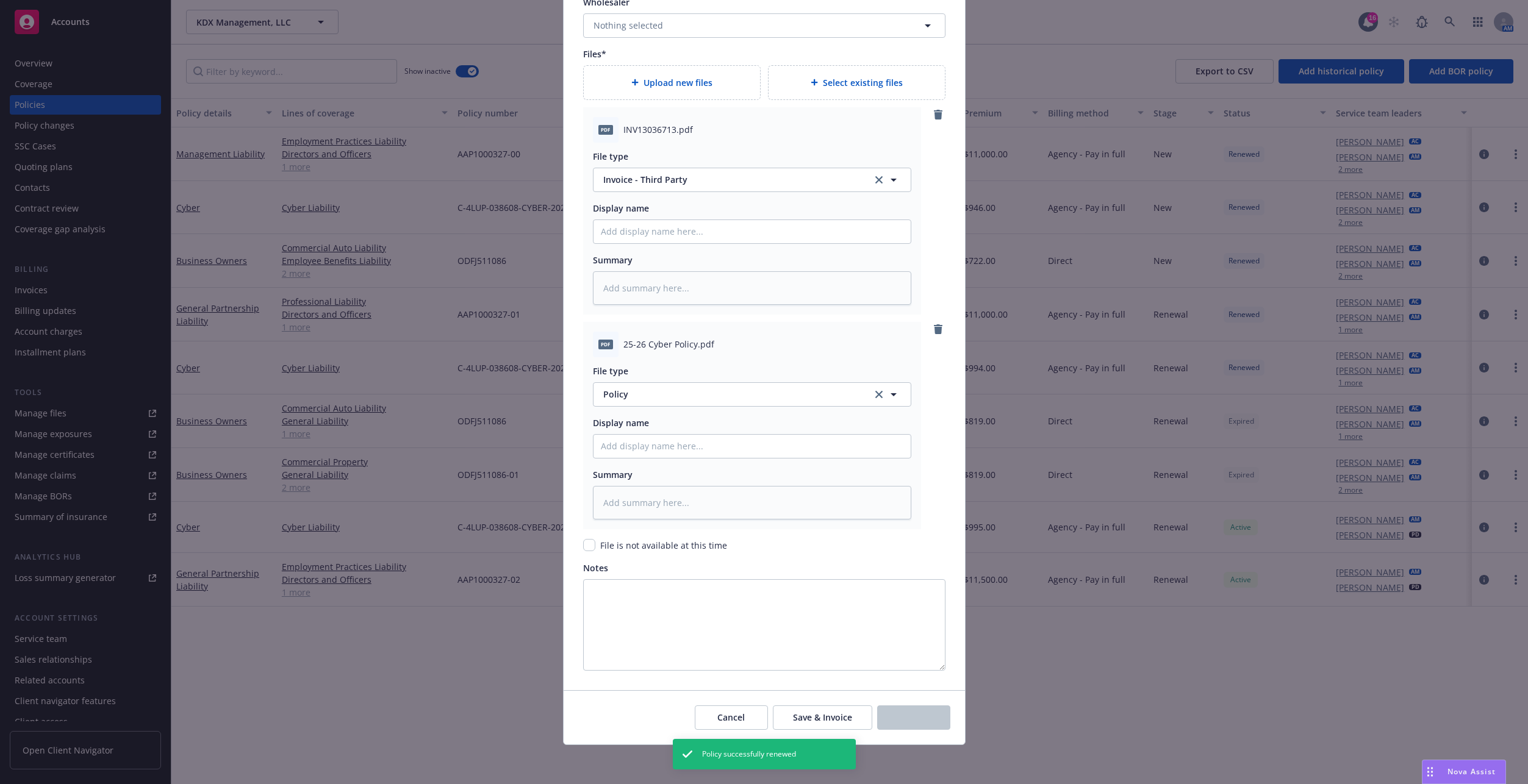
type textarea "x"
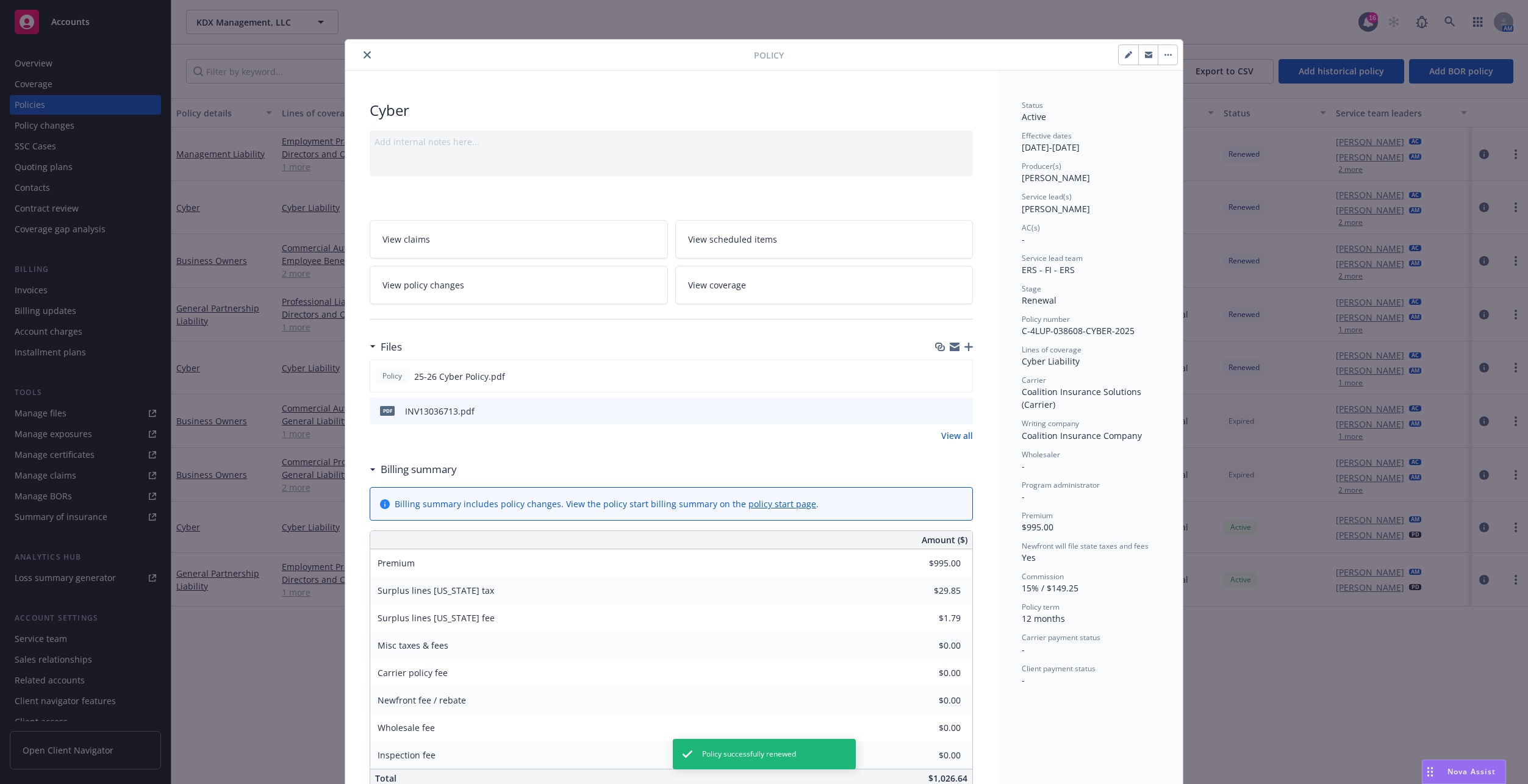
click at [235, 495] on div "Policy Cyber Add internal notes here... View claims View scheduled items View p…" at bounding box center [764, 392] width 1528 height 784
click at [363, 54] on icon "close" at bounding box center [367, 54] width 7 height 7
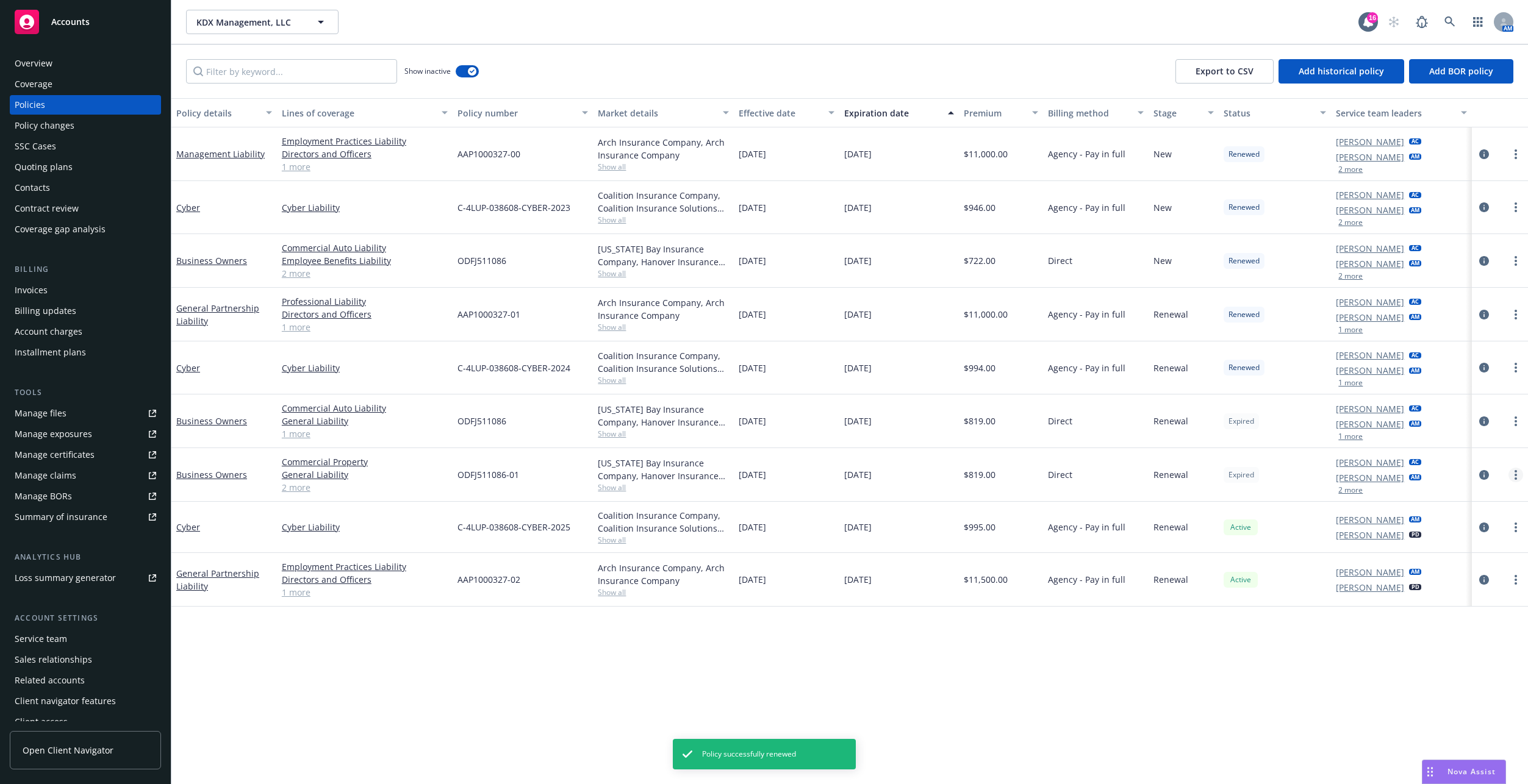
click at [1521, 478] on link "more" at bounding box center [1516, 475] width 15 height 15
click at [1446, 528] on link "Renew with incumbent" at bounding box center [1451, 524] width 143 height 24
select select "12"
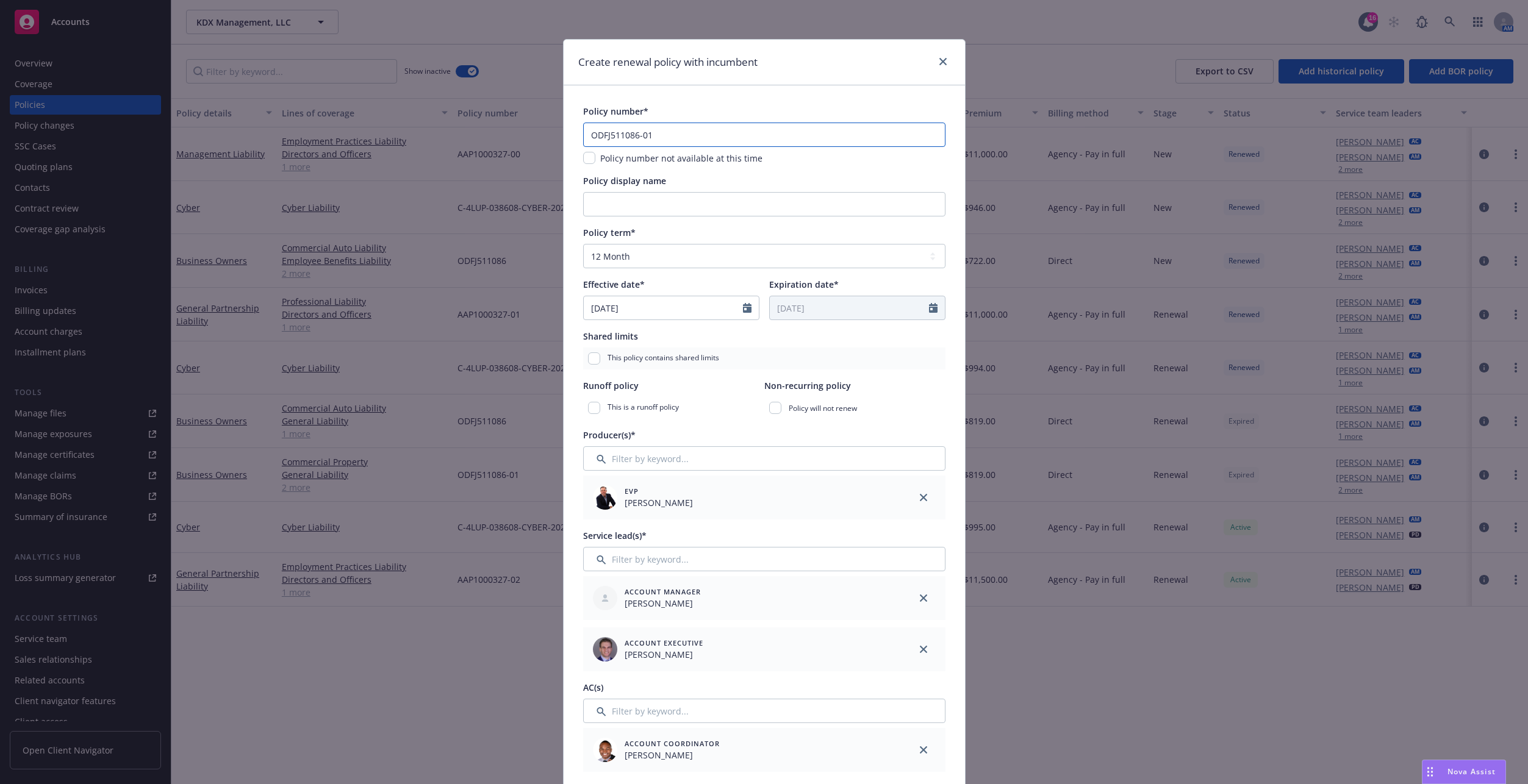
click at [710, 135] on input "ODFJ511086-01" at bounding box center [764, 135] width 362 height 24
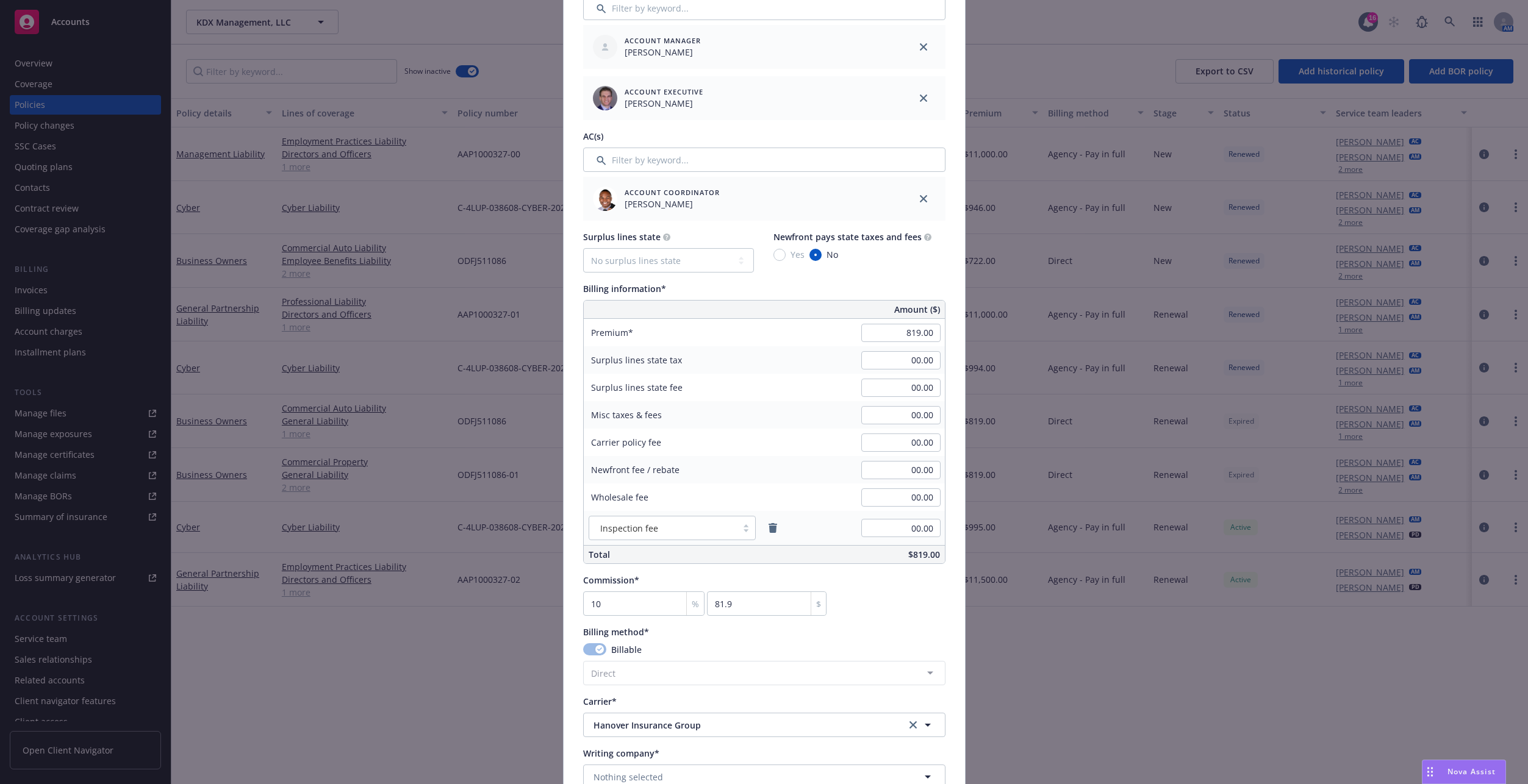
scroll to position [671, 0]
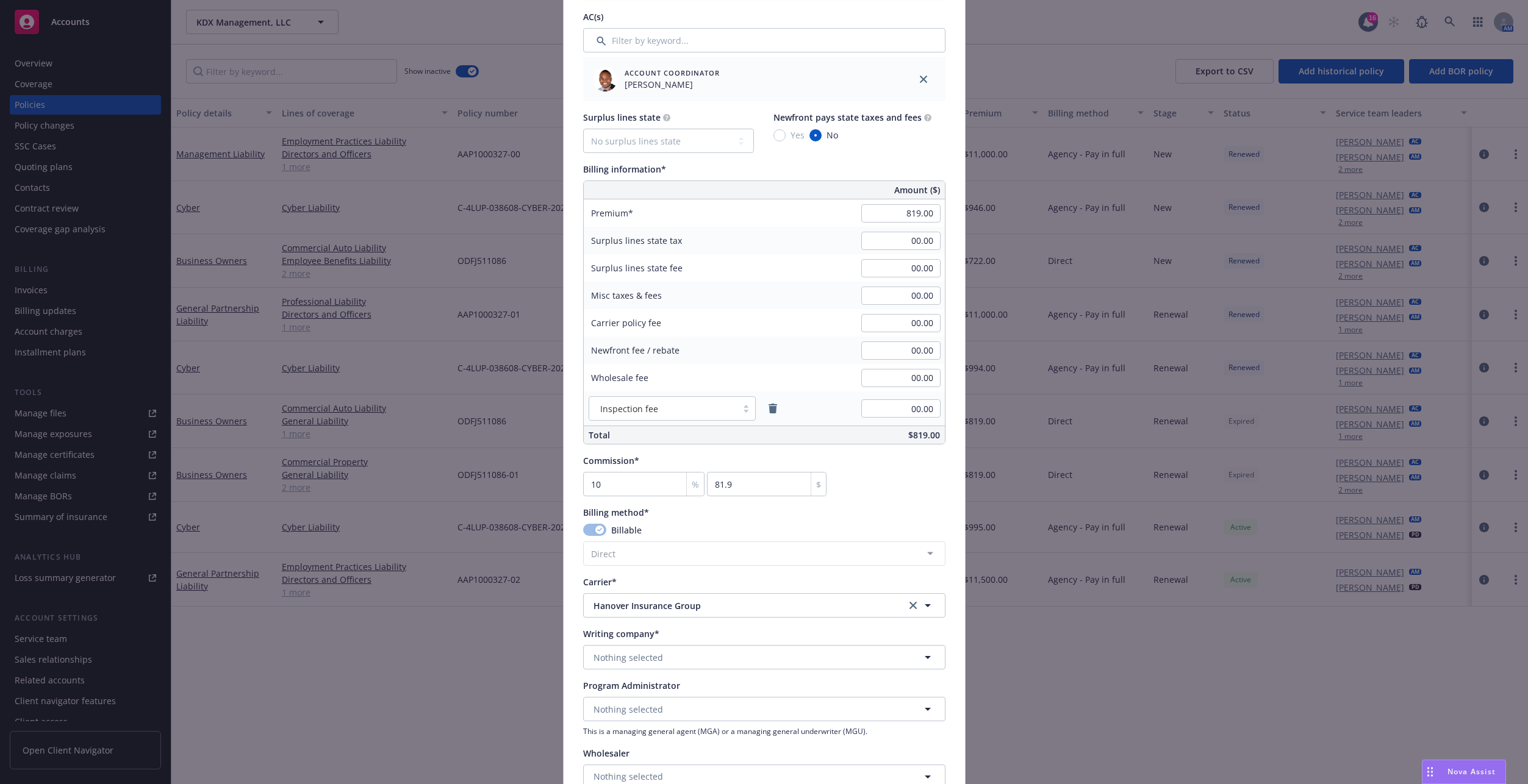
type input "ODFJ511086-02"
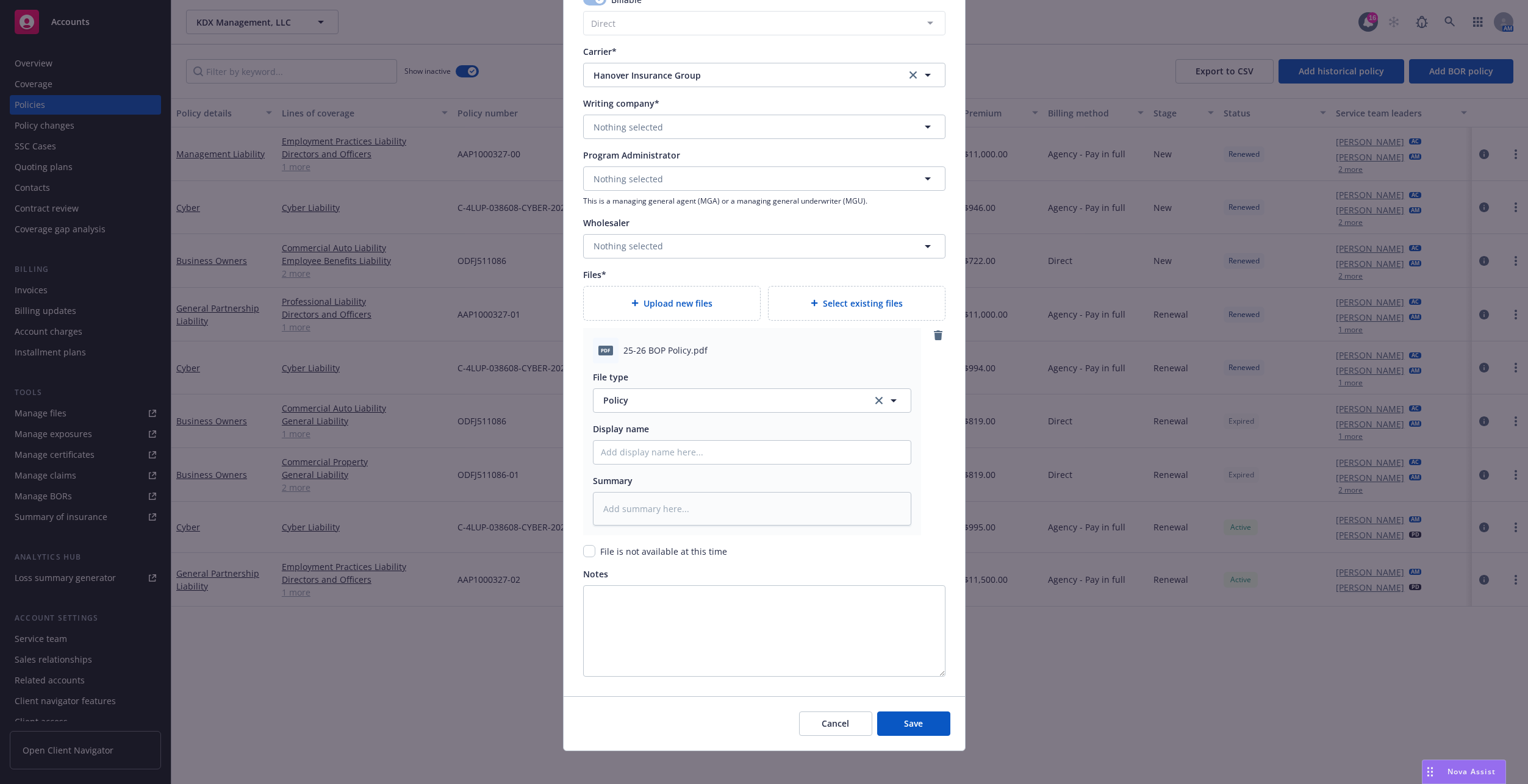
scroll to position [1207, 0]
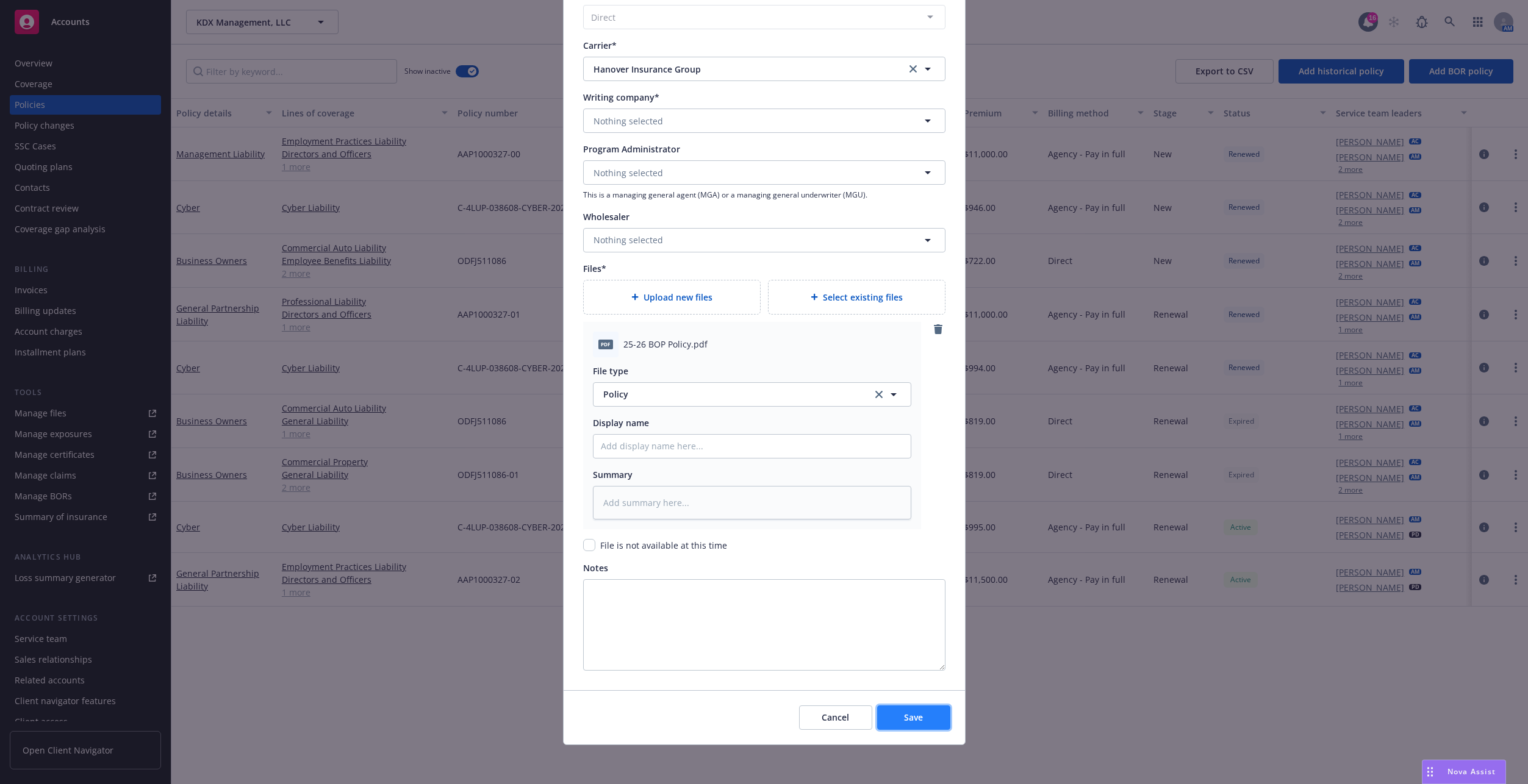
click at [930, 720] on button "Save" at bounding box center [914, 717] width 73 height 24
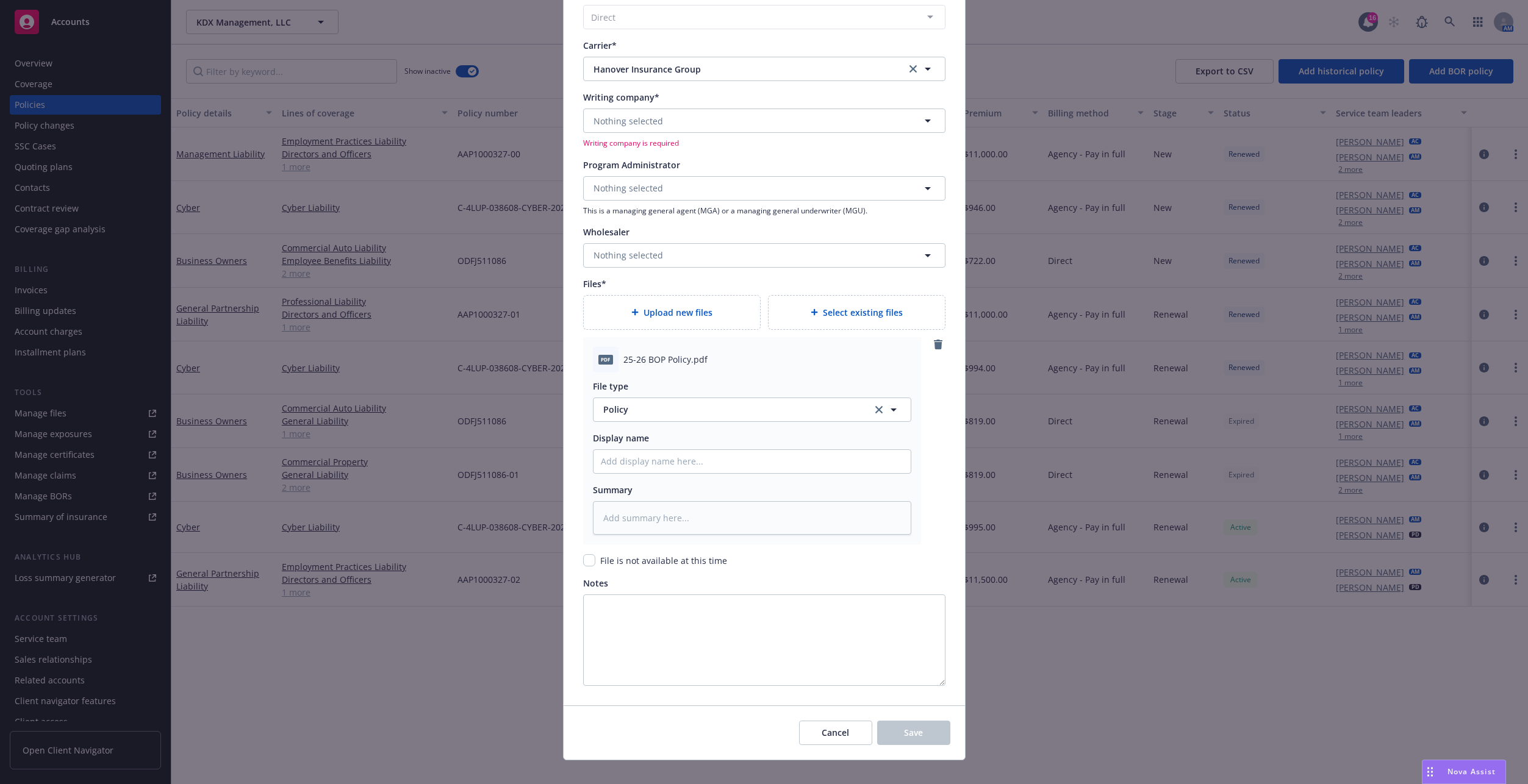
scroll to position [903, 0]
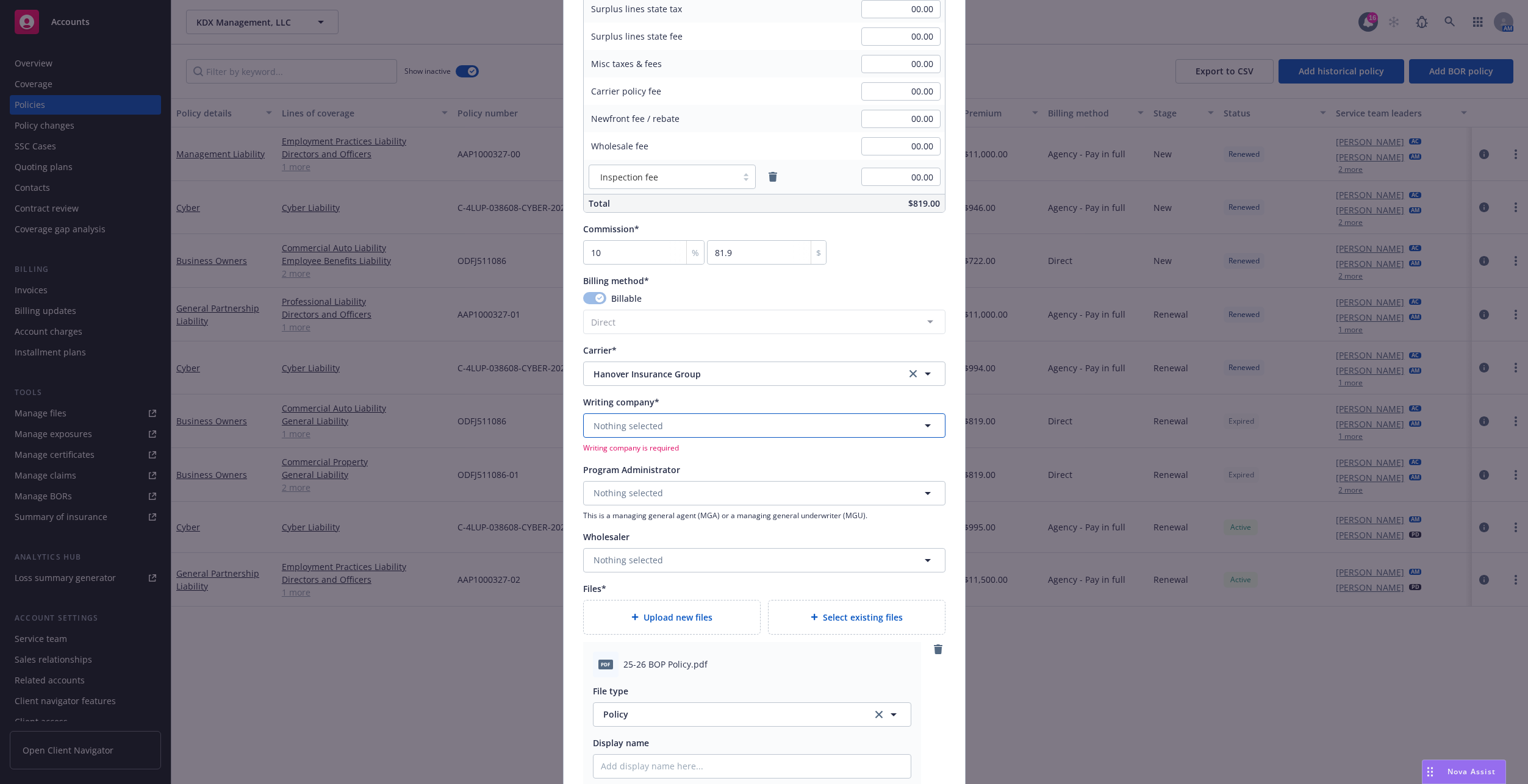
click at [590, 415] on button "Nothing selected" at bounding box center [764, 426] width 362 height 24
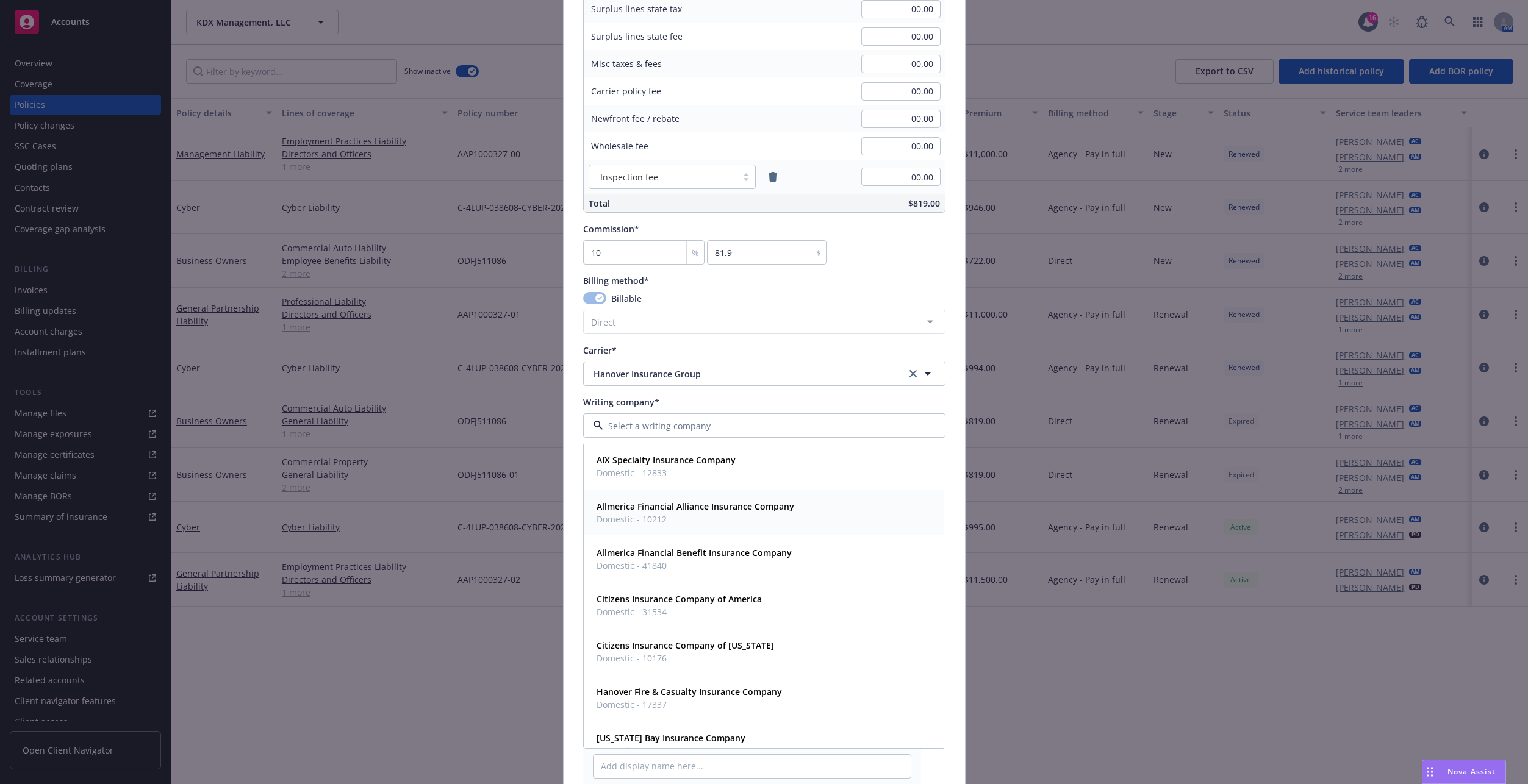
click at [619, 509] on strong "Allmerica Financial Alliance Insurance Company" at bounding box center [695, 506] width 198 height 11
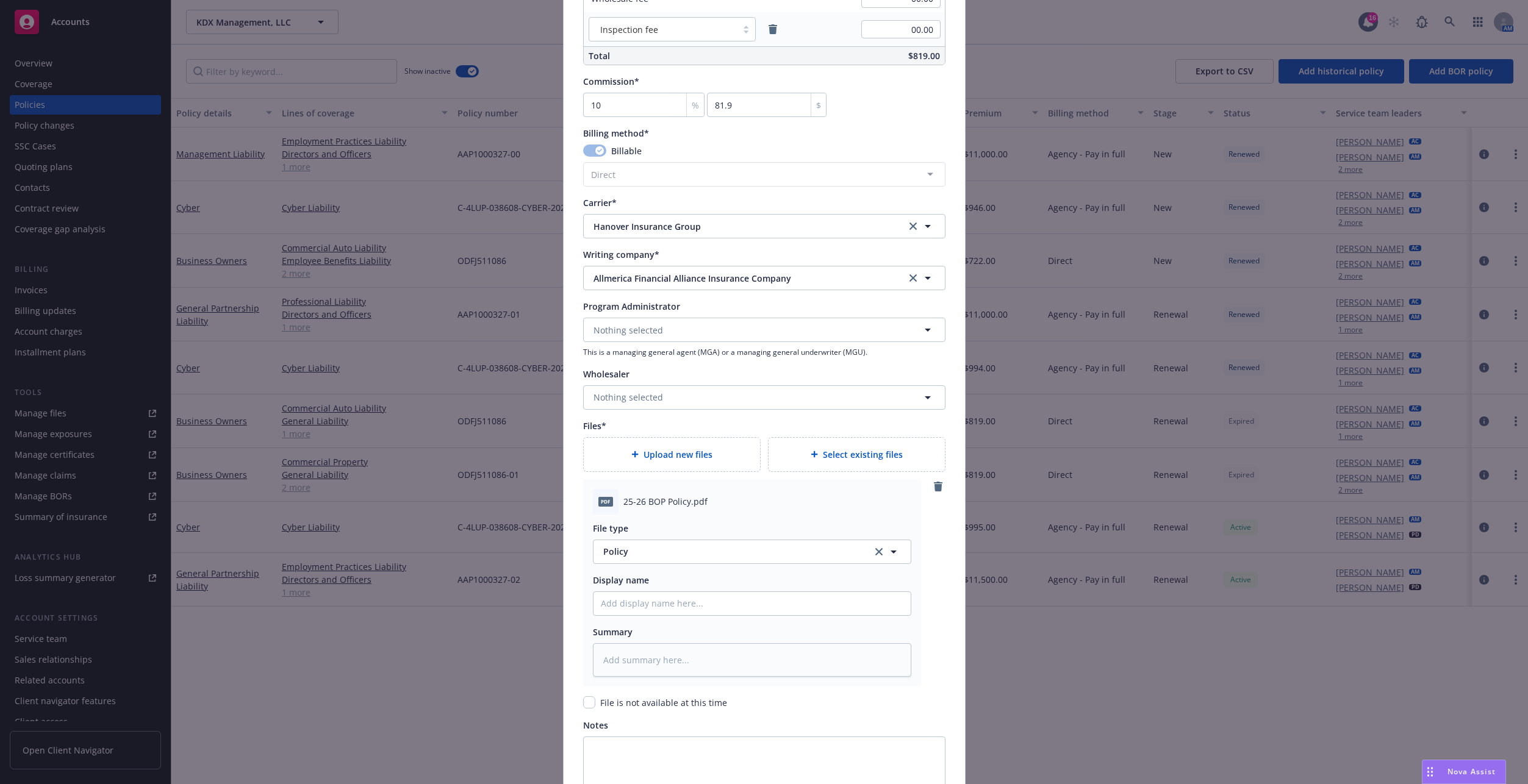
scroll to position [1207, 0]
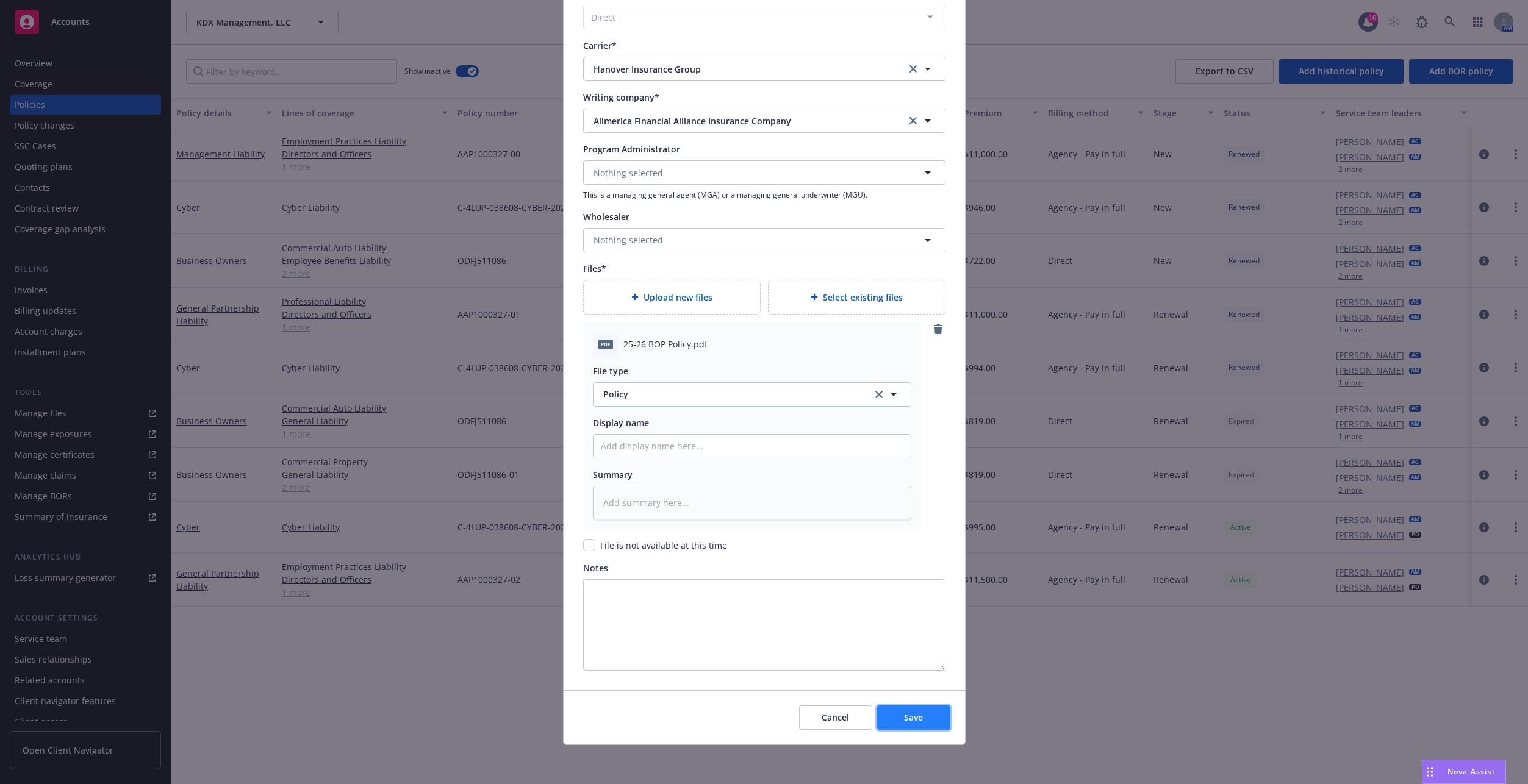
drag, startPoint x: 884, startPoint y: 707, endPoint x: 890, endPoint y: 716, distance: 10.8
click at [889, 715] on button "Save" at bounding box center [914, 717] width 73 height 24
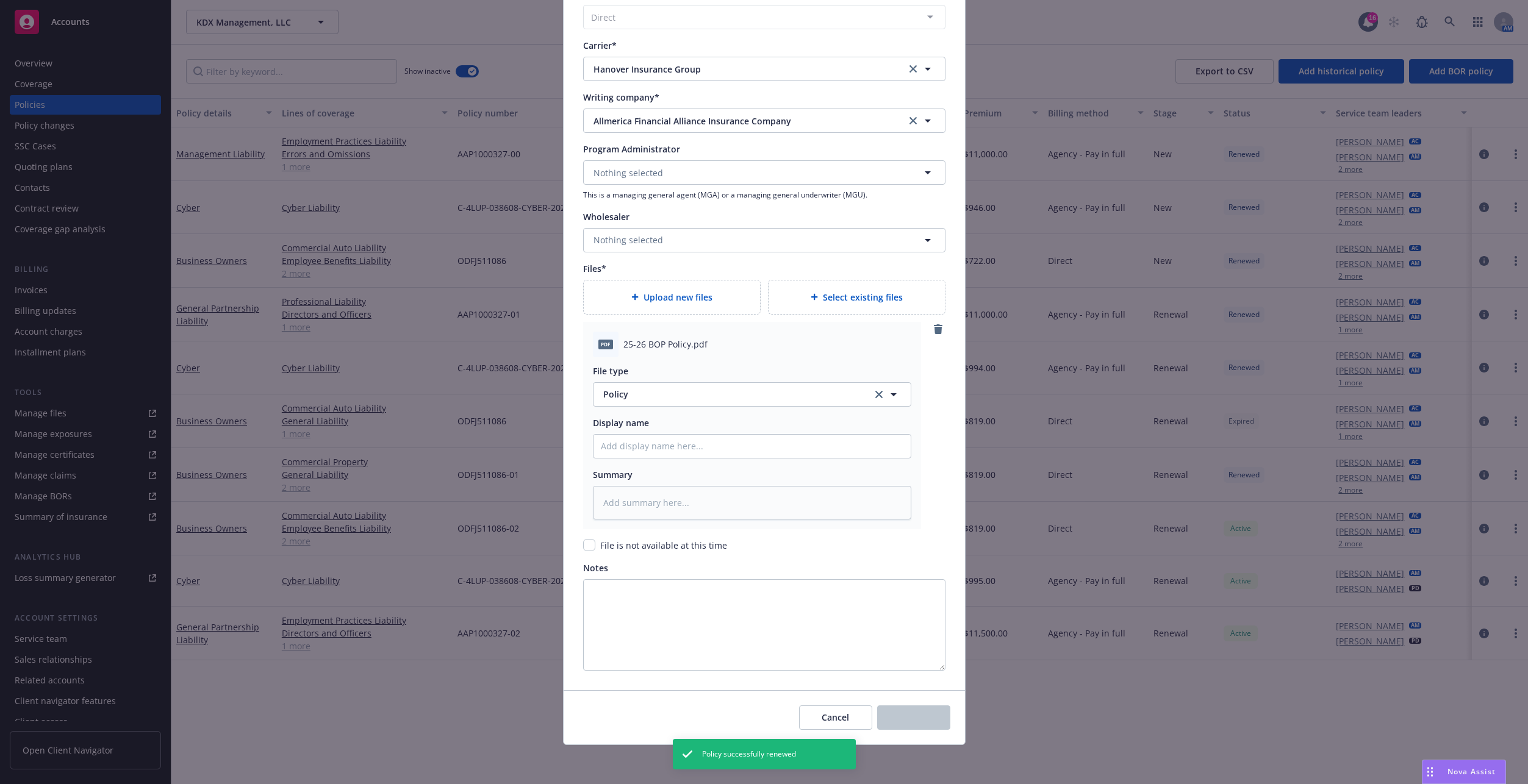
type textarea "x"
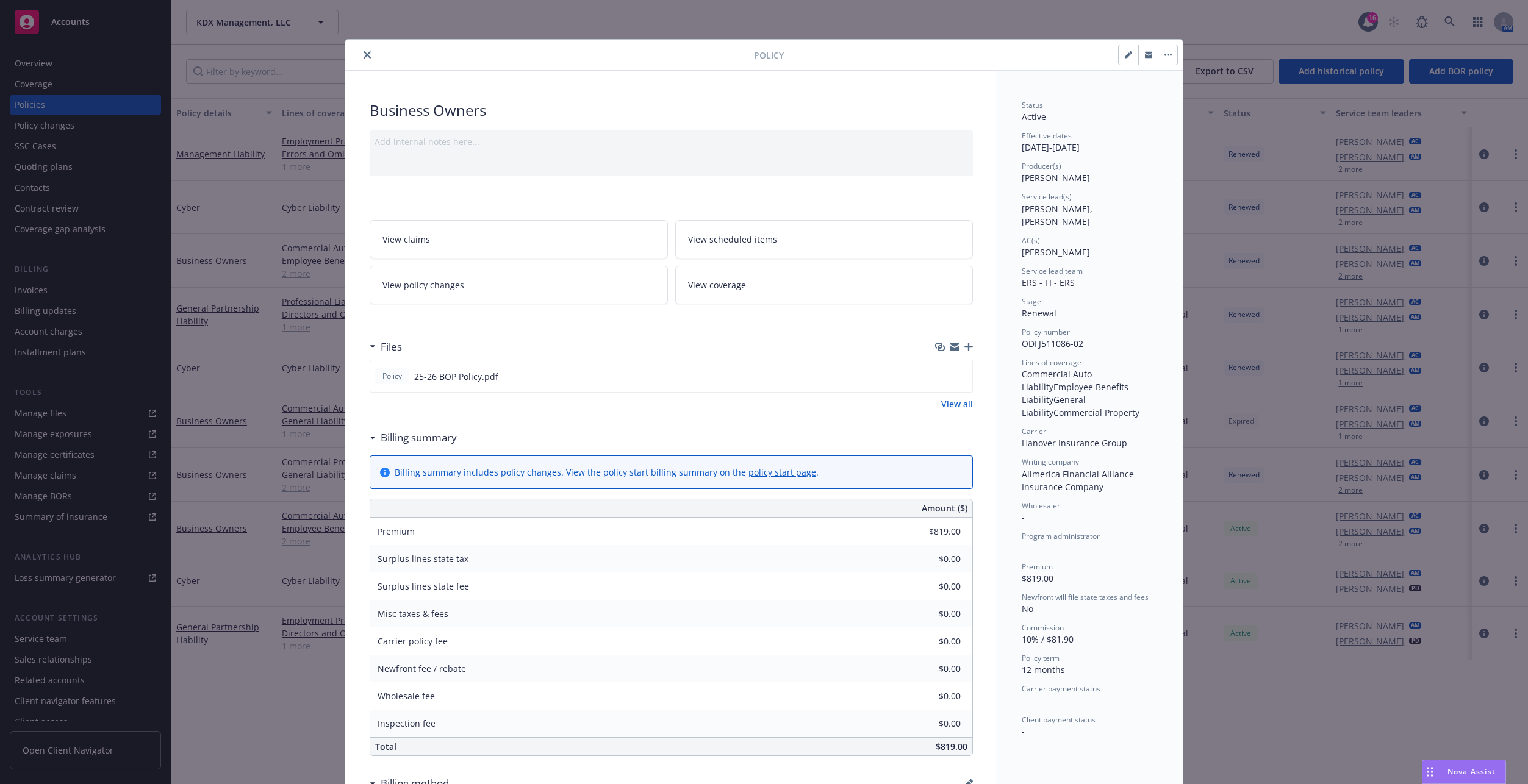
click at [1126, 53] on icon "button" at bounding box center [1128, 54] width 7 height 7
select select "RENEWAL"
select select "12"
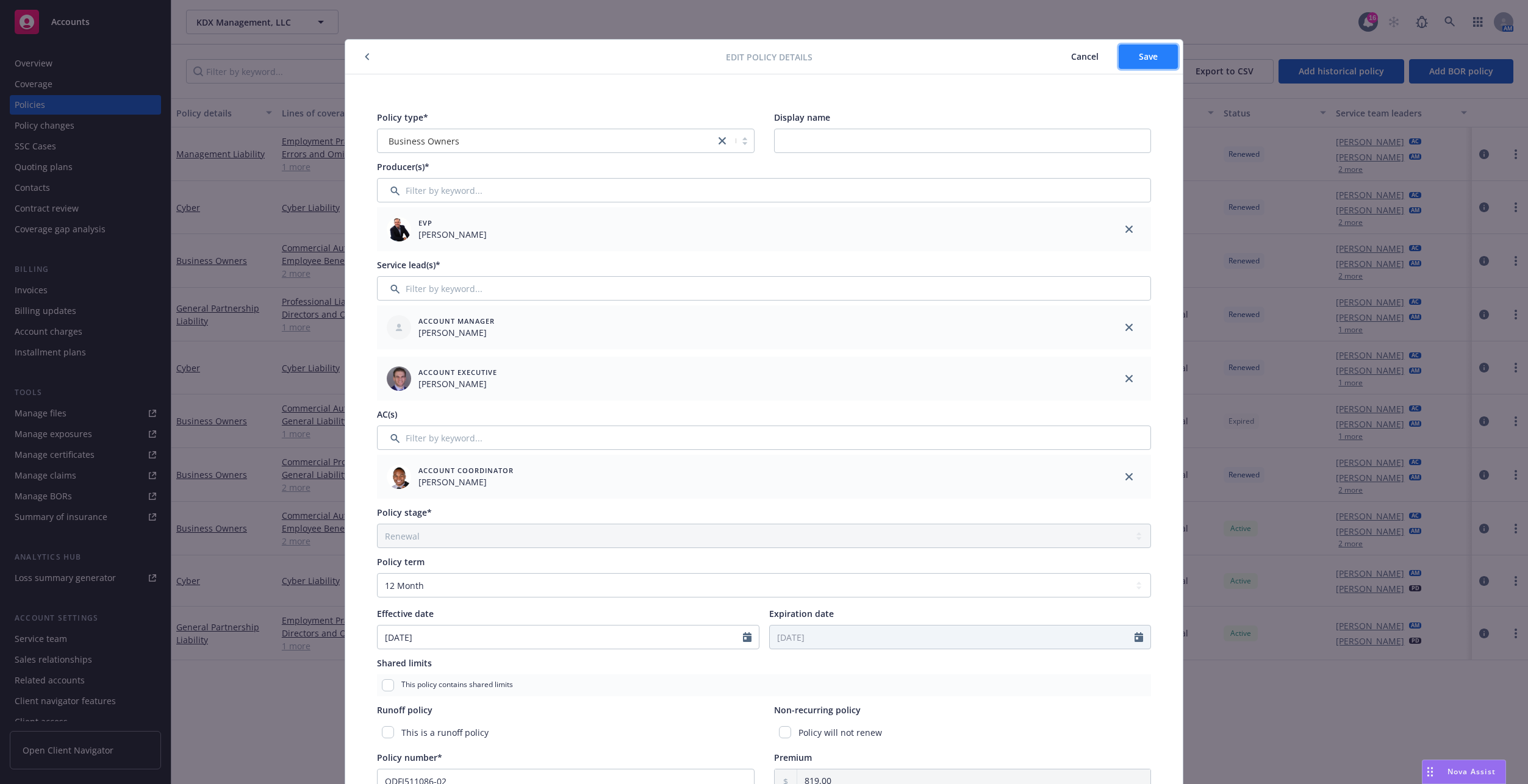
click at [1133, 66] on button "Save" at bounding box center [1148, 57] width 59 height 24
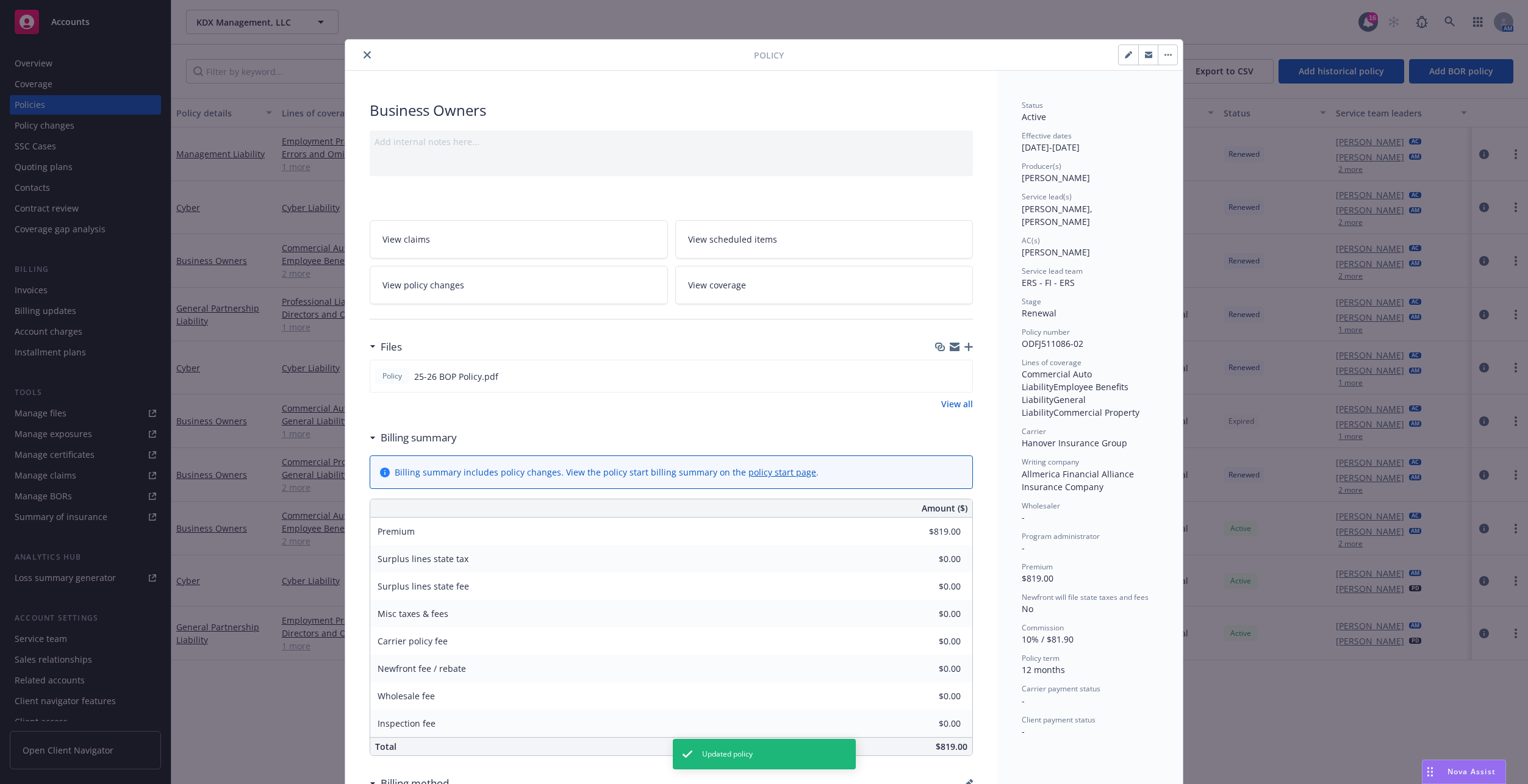
click at [245, 474] on div "Policy Business Owners Add internal notes here... View claims View scheduled it…" at bounding box center [764, 392] width 1528 height 784
click at [363, 55] on icon "close" at bounding box center [367, 54] width 7 height 7
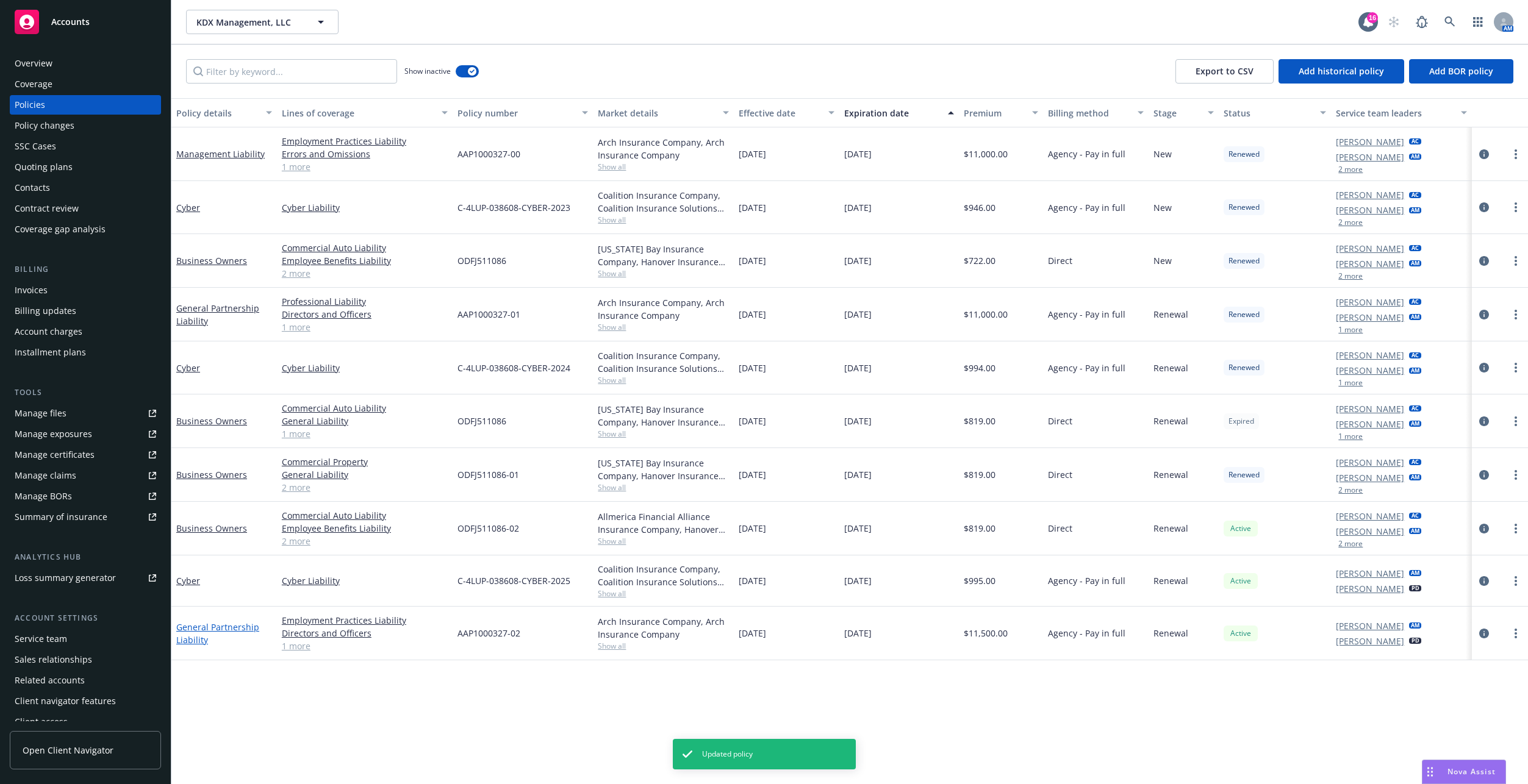
click at [213, 632] on link "General Partnership Liability" at bounding box center [218, 634] width 83 height 24
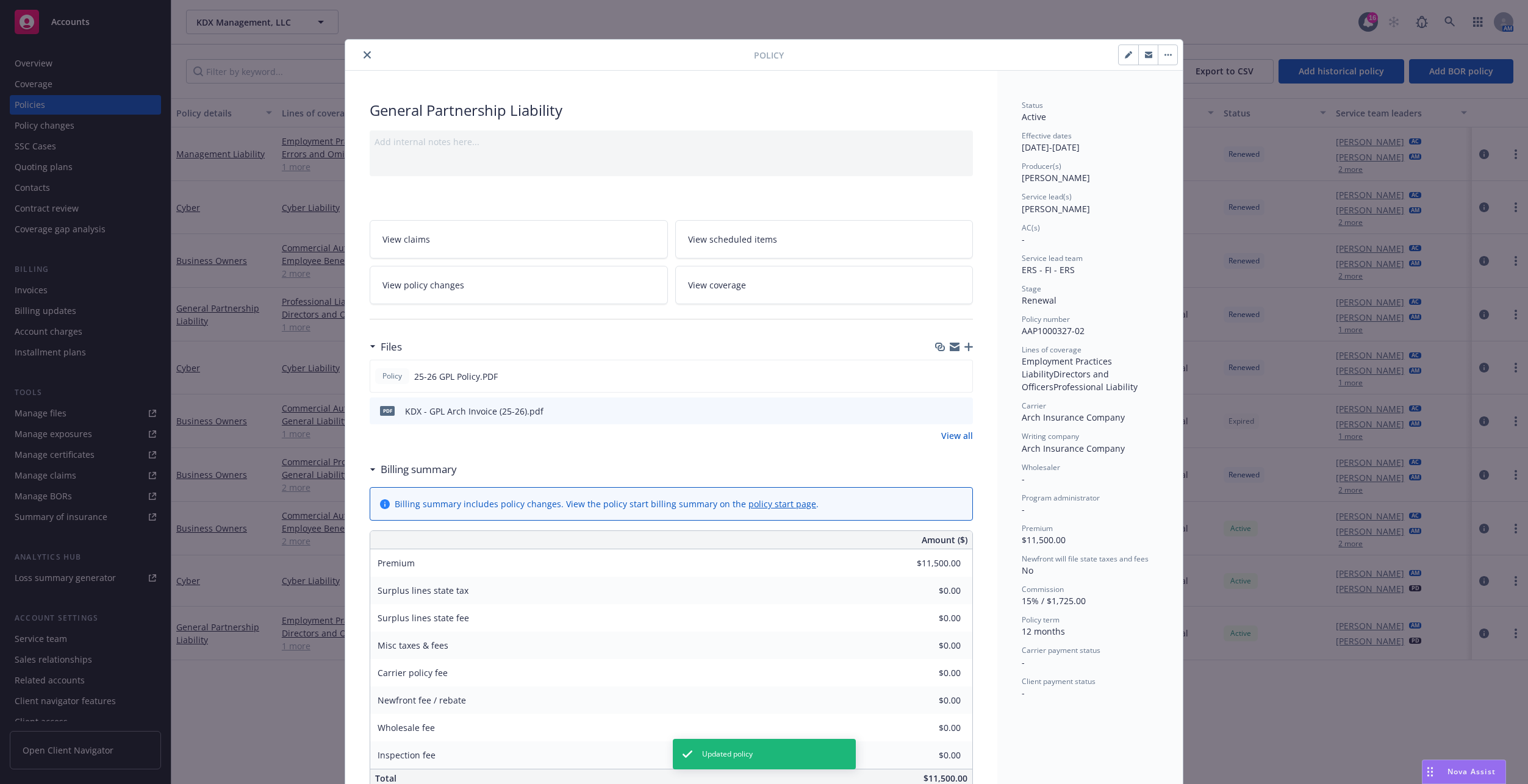
click at [965, 344] on icon "button" at bounding box center [969, 347] width 9 height 9
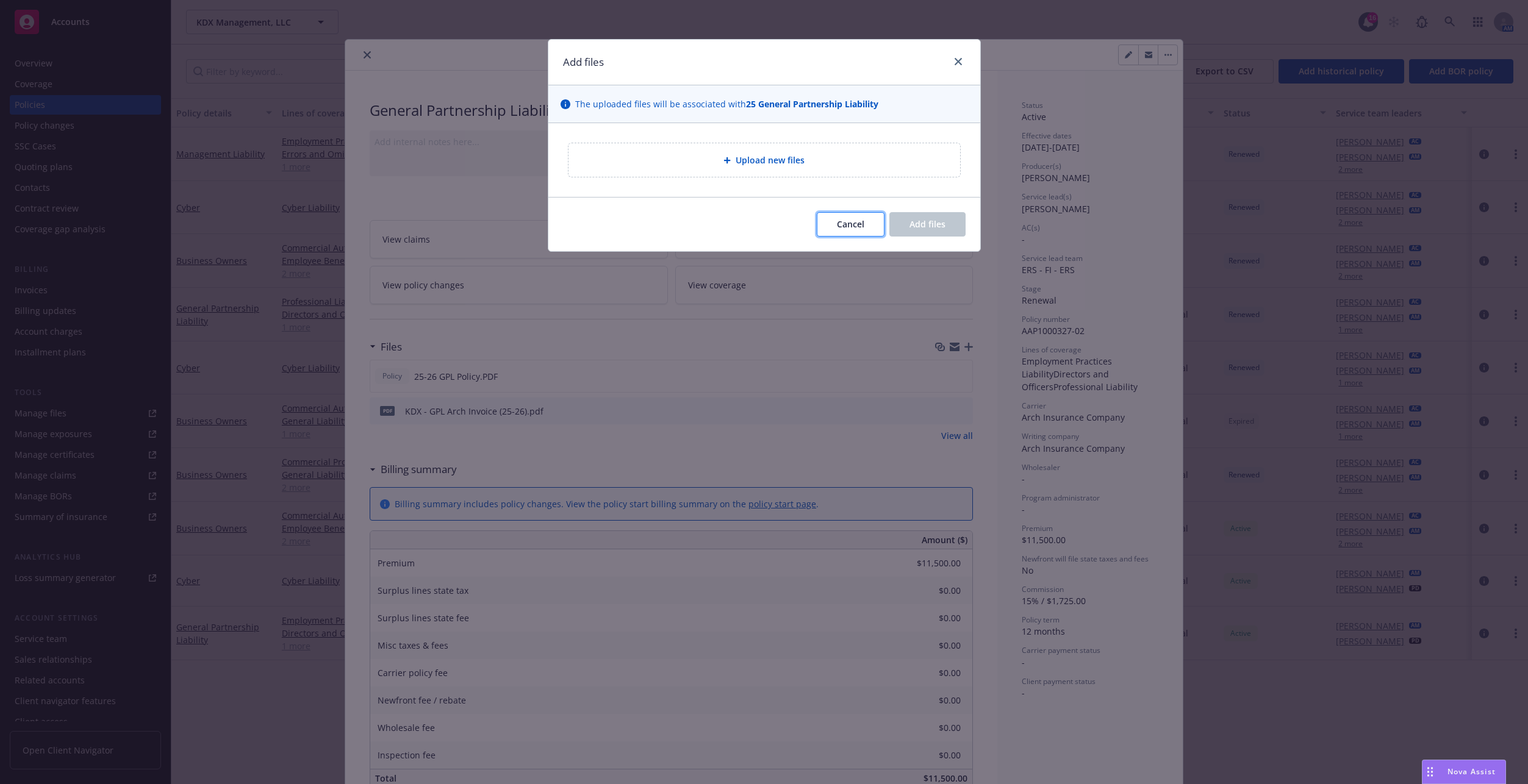
click at [853, 225] on span "Cancel" at bounding box center [851, 224] width 28 height 11
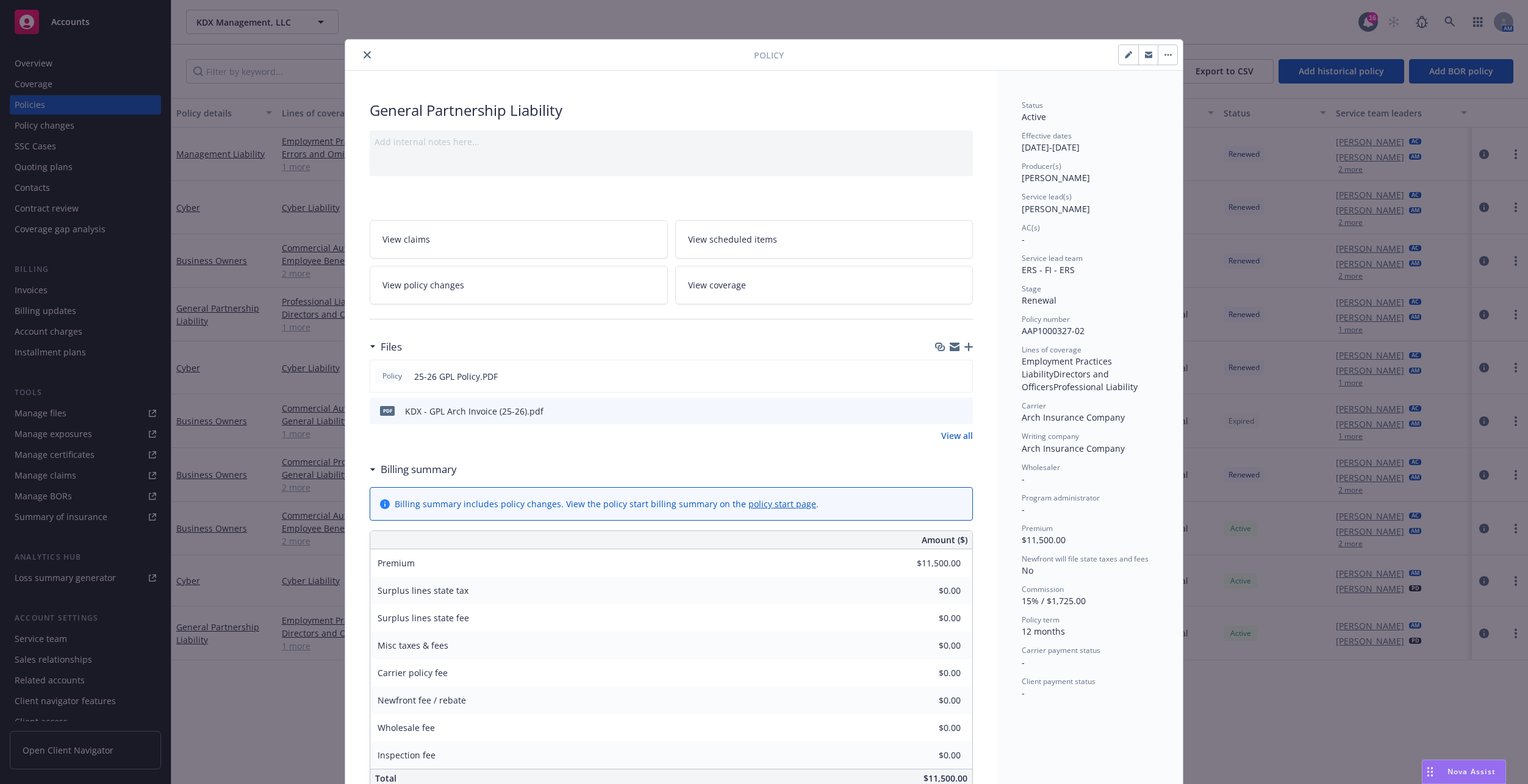
click at [199, 267] on div "Policy General Partnership Liability Add internal notes here... View claims Vie…" at bounding box center [764, 392] width 1528 height 784
click at [364, 53] on icon "close" at bounding box center [367, 54] width 7 height 7
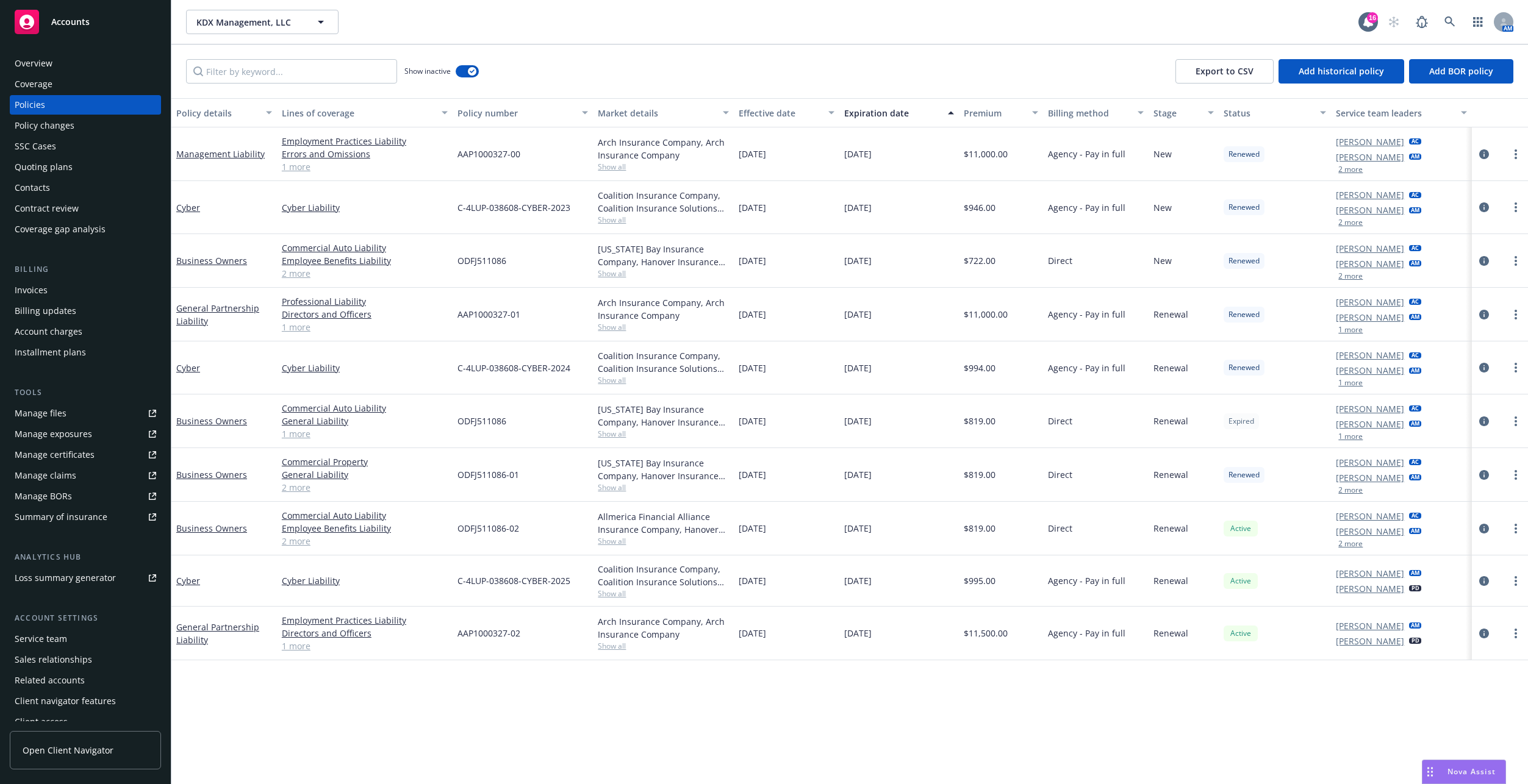
click at [62, 300] on div "Invoices" at bounding box center [85, 290] width 141 height 19
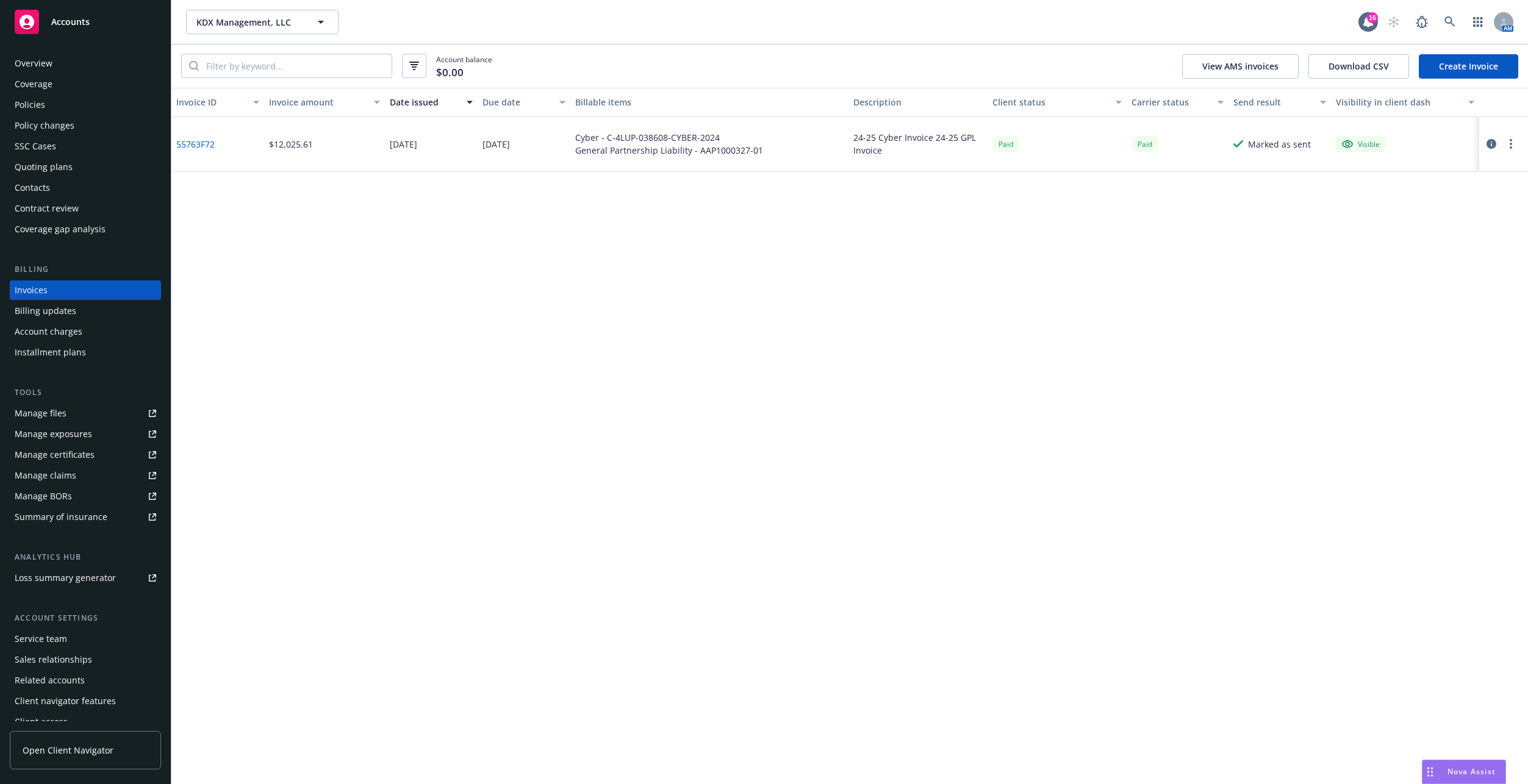
click at [1456, 70] on link "Create Invoice" at bounding box center [1469, 67] width 99 height 24
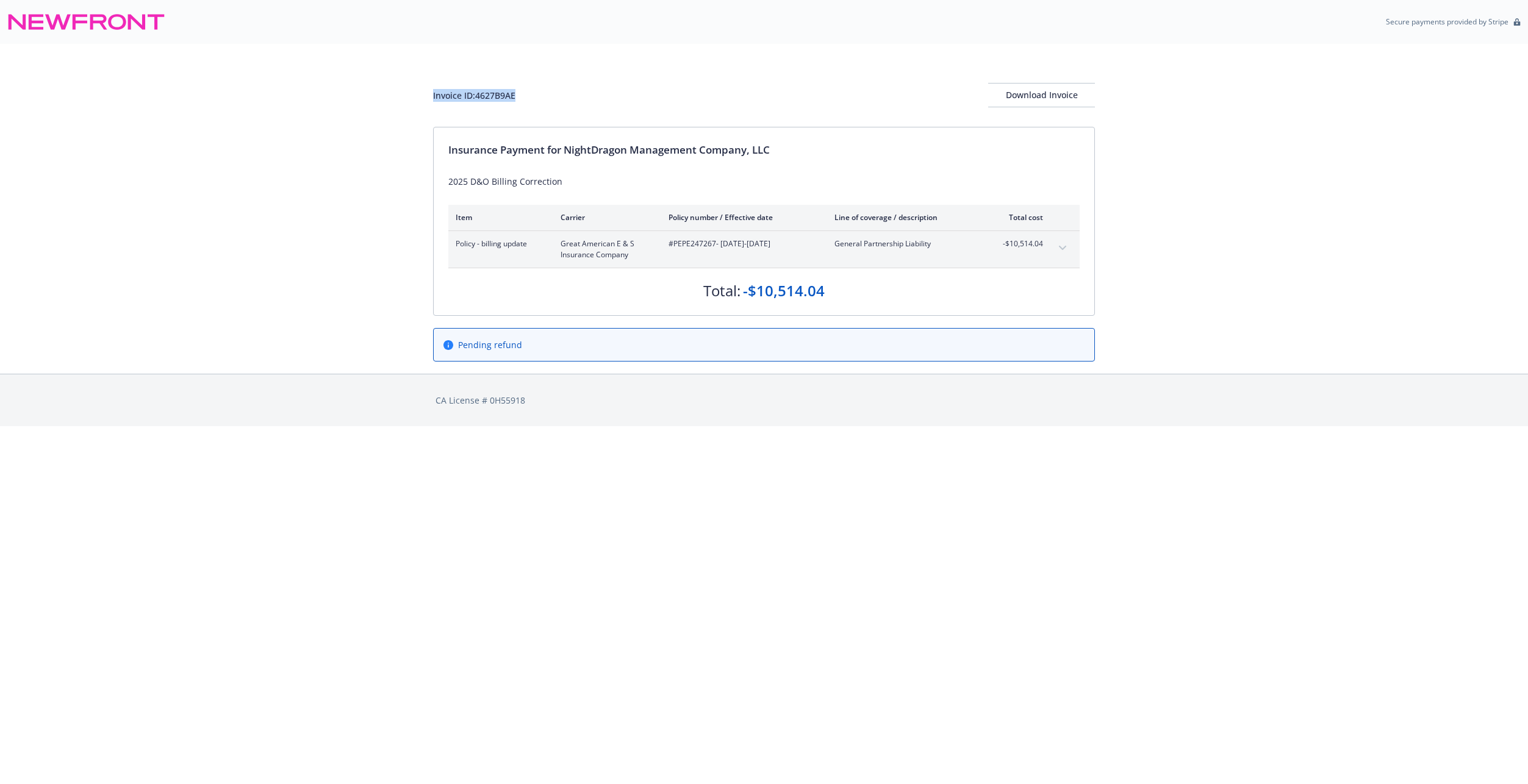
drag, startPoint x: 527, startPoint y: 94, endPoint x: 430, endPoint y: 94, distance: 97.0
click at [430, 94] on div "Invoice ID: 4627B9AE Download Invoice Insurance Payment for NightDragon Managem…" at bounding box center [764, 209] width 1528 height 330
copy div "Invoice ID: 4627B9AE"
click at [1059, 83] on button "Download Invoice" at bounding box center [1041, 95] width 106 height 24
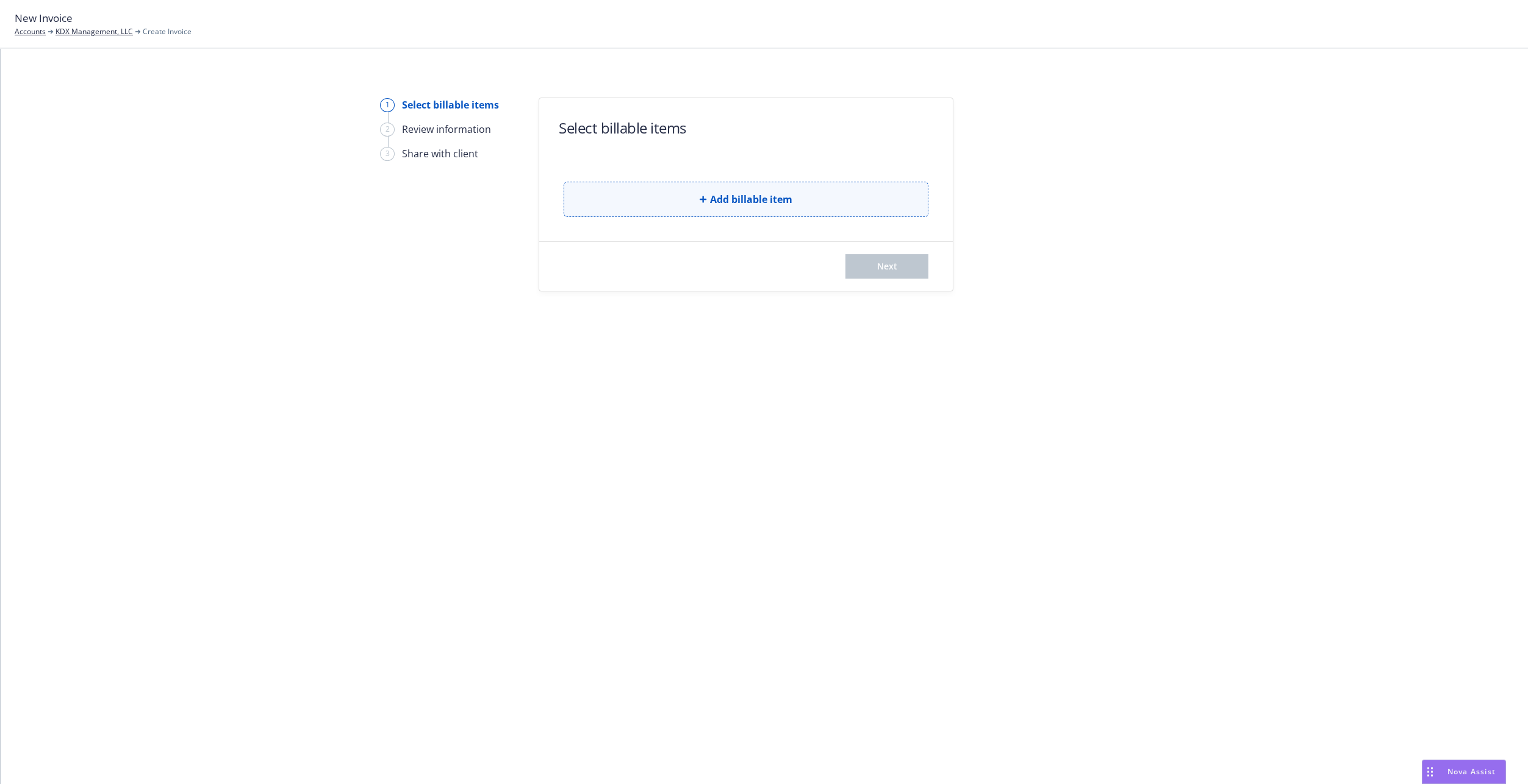
drag, startPoint x: 0, startPoint y: 0, endPoint x: 655, endPoint y: 212, distance: 688.5
click at [655, 212] on button "Add billable item" at bounding box center [745, 200] width 365 height 36
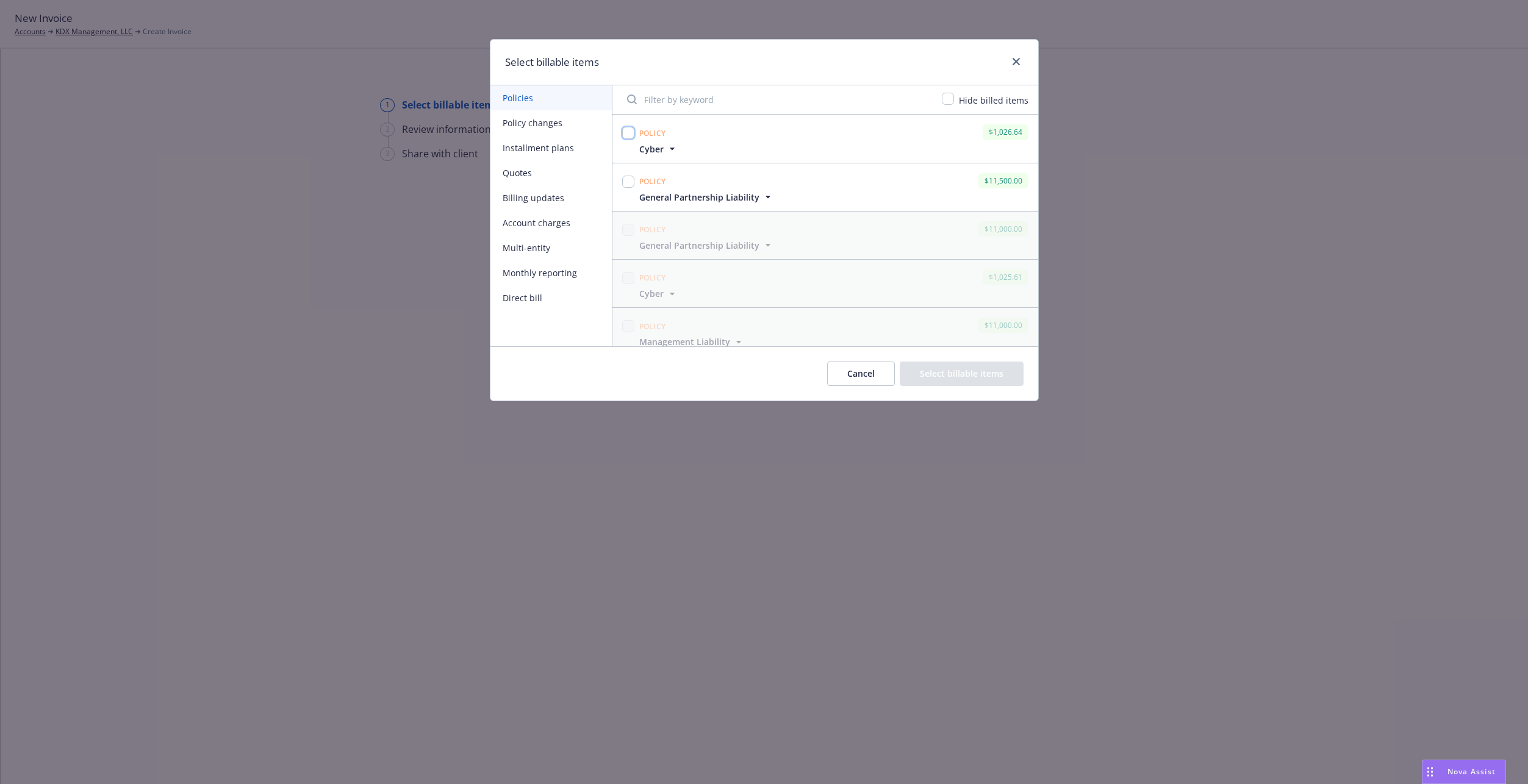
click at [631, 133] on input "checkbox" at bounding box center [628, 132] width 12 height 12
checkbox input "true"
click at [621, 183] on div at bounding box center [628, 187] width 17 height 33
click at [630, 182] on input "checkbox" at bounding box center [628, 181] width 12 height 12
checkbox input "true"
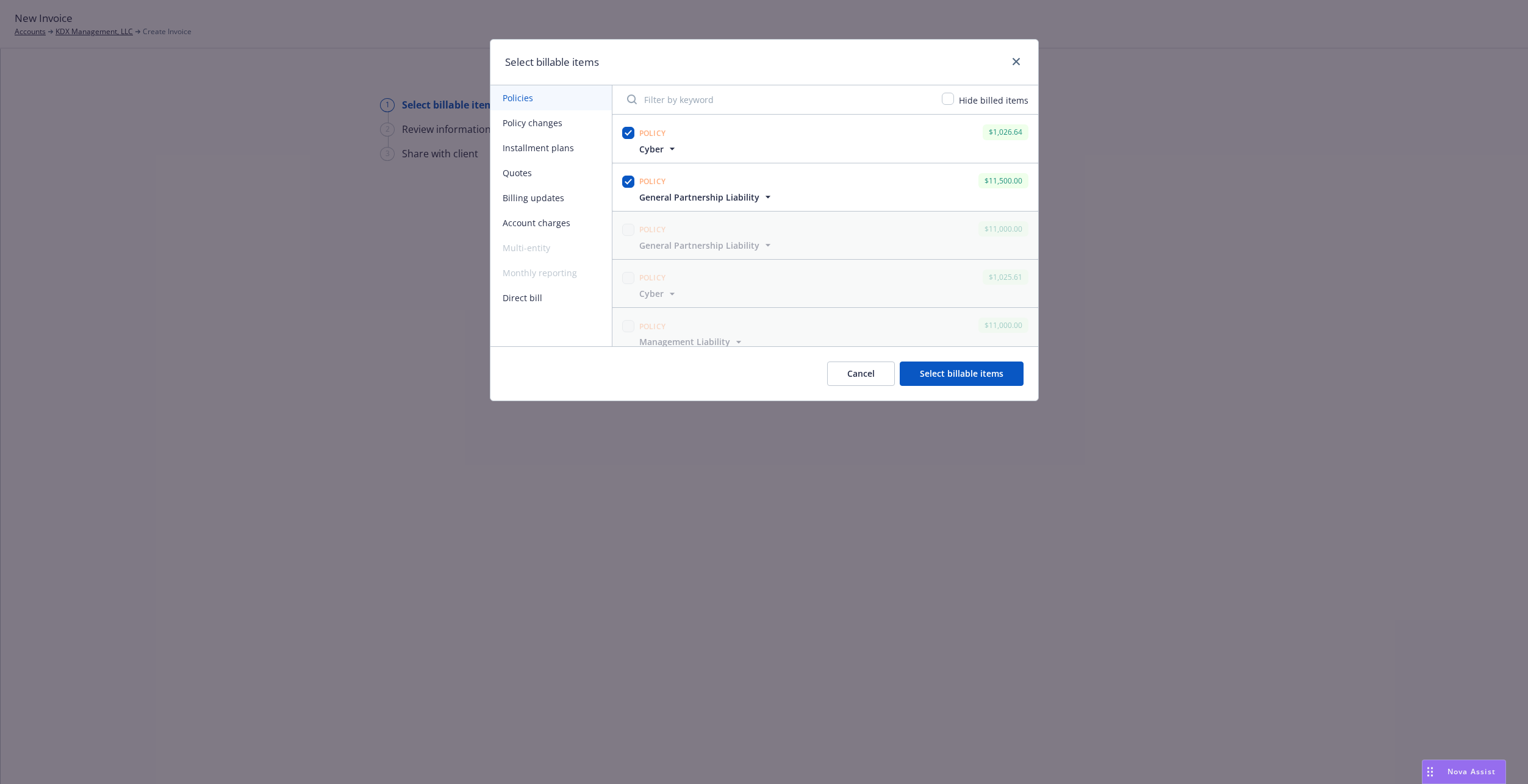
click at [953, 380] on button "Select billable items" at bounding box center [962, 374] width 124 height 24
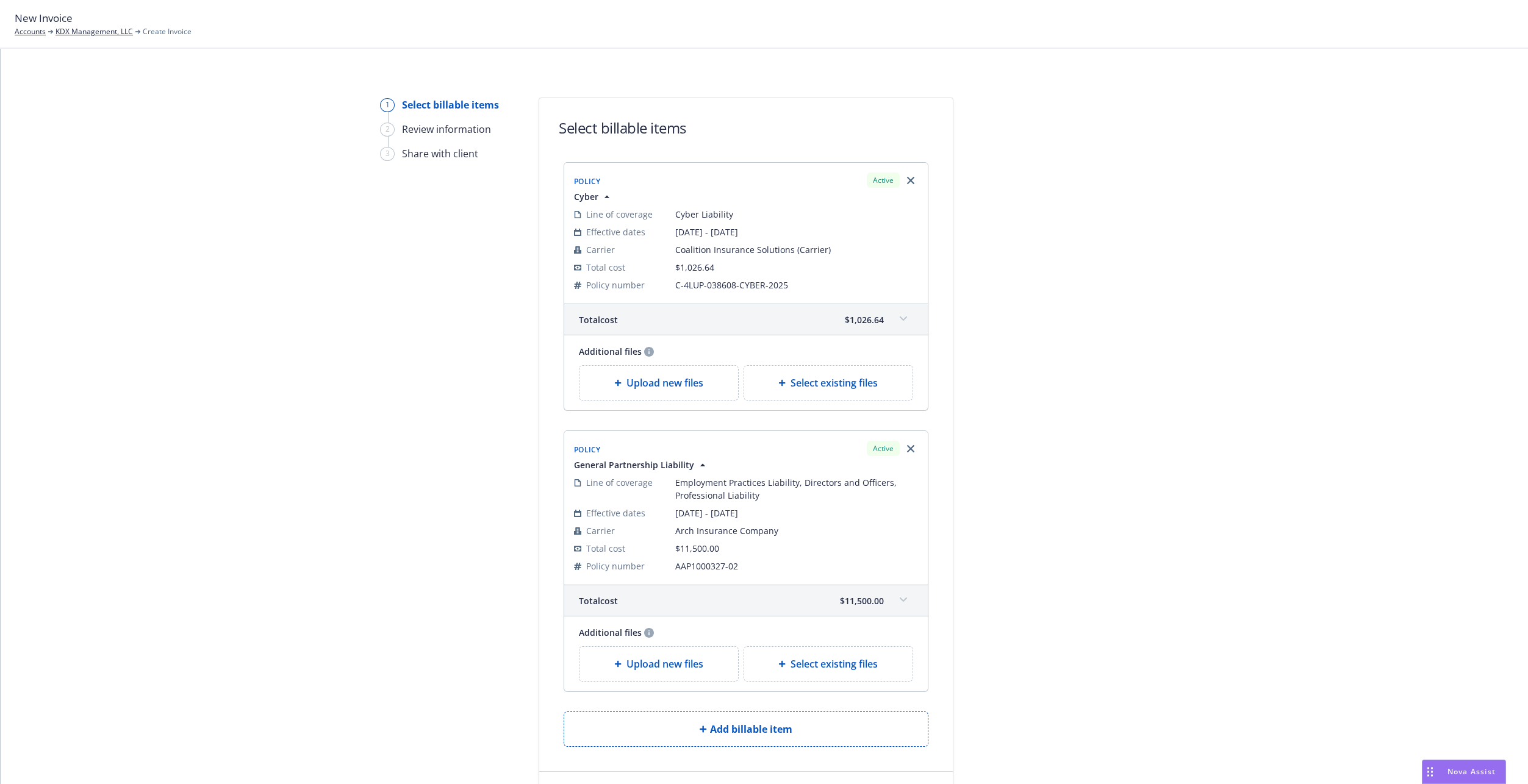
scroll to position [115, 0]
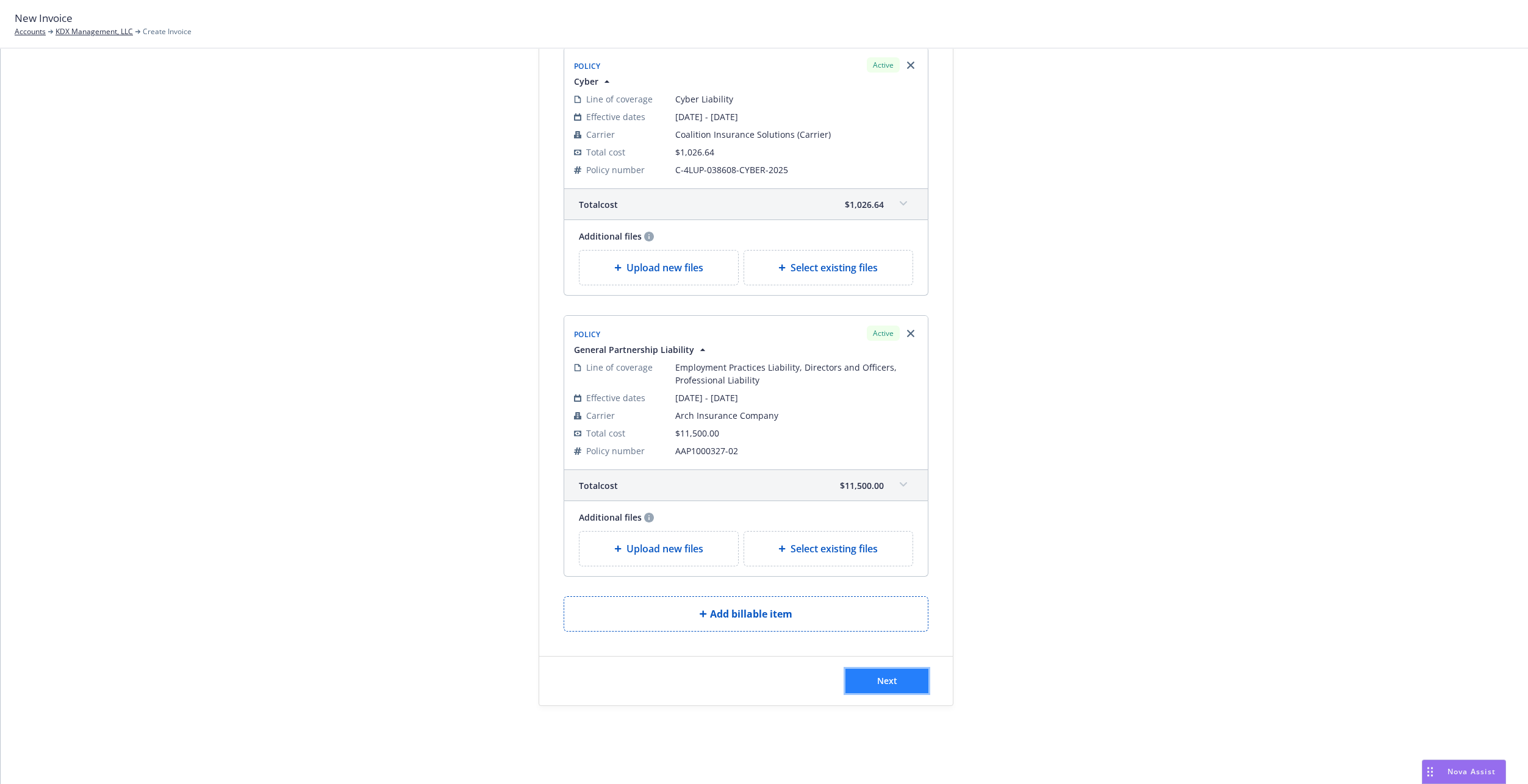
click at [899, 678] on button "Next" at bounding box center [887, 681] width 83 height 24
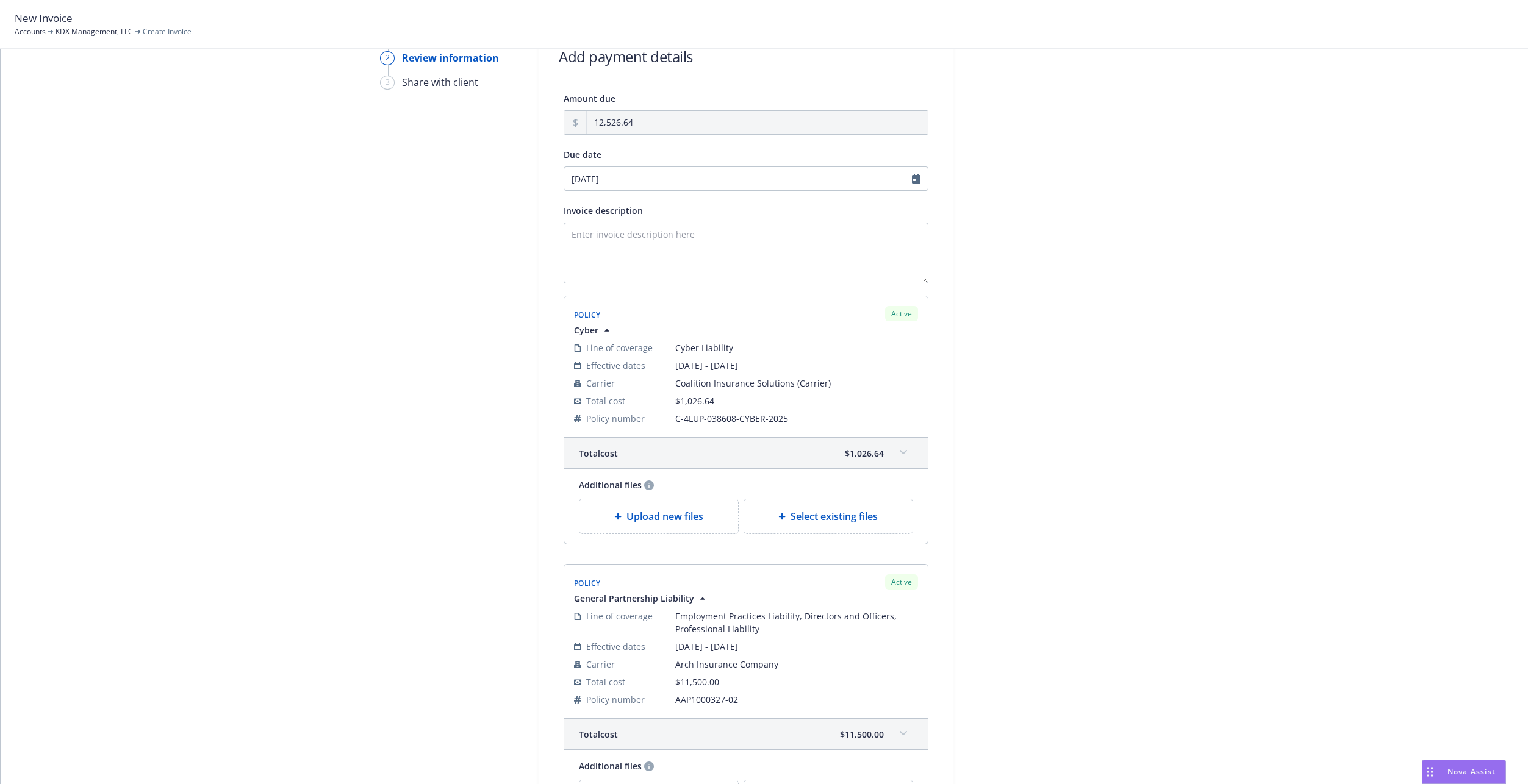
scroll to position [0, 0]
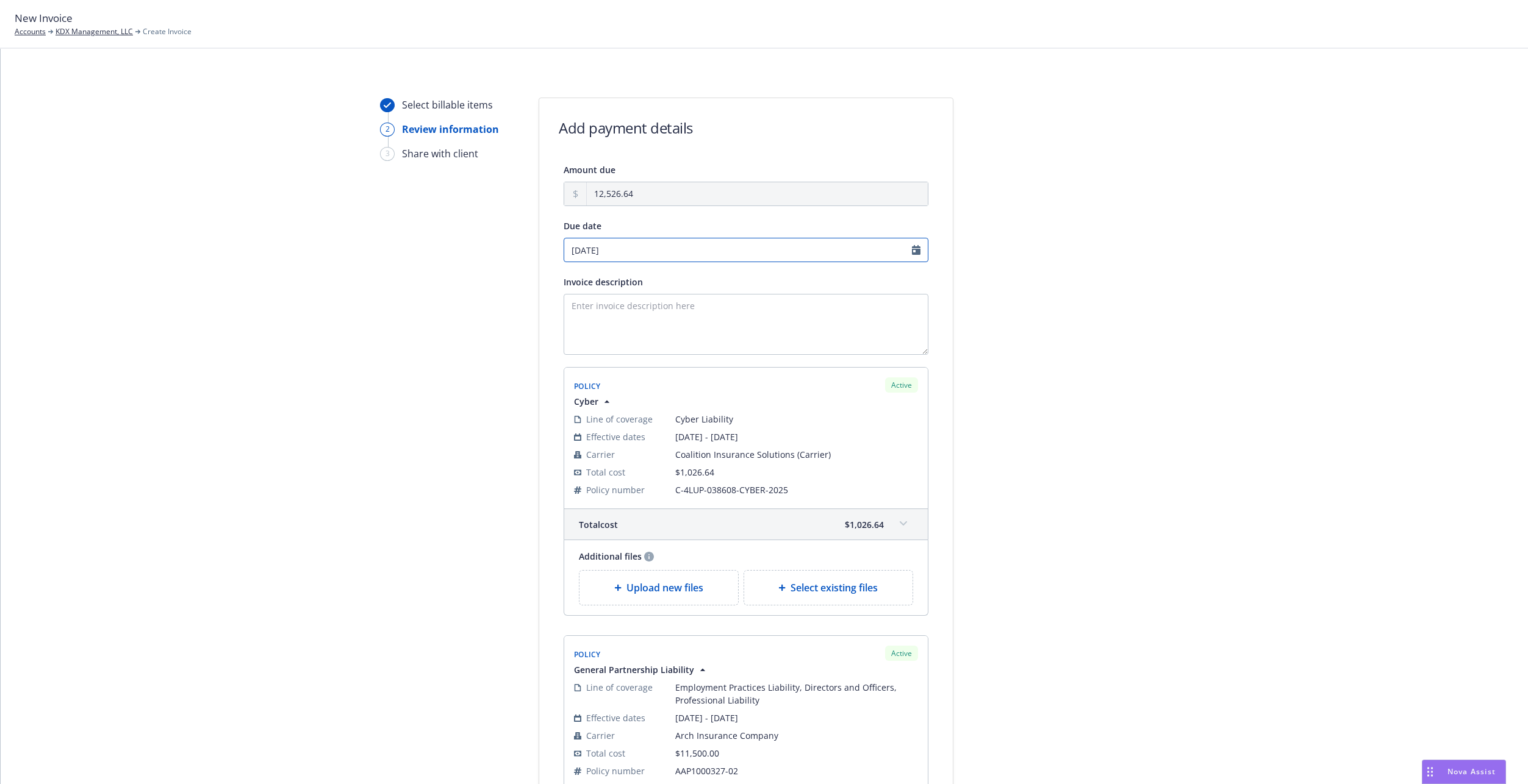
click at [673, 245] on input "[DATE]" at bounding box center [745, 250] width 365 height 24
select select "September"
select select "2025"
click at [670, 315] on span "5" at bounding box center [671, 315] width 5 height 13
type input "[DATE]"
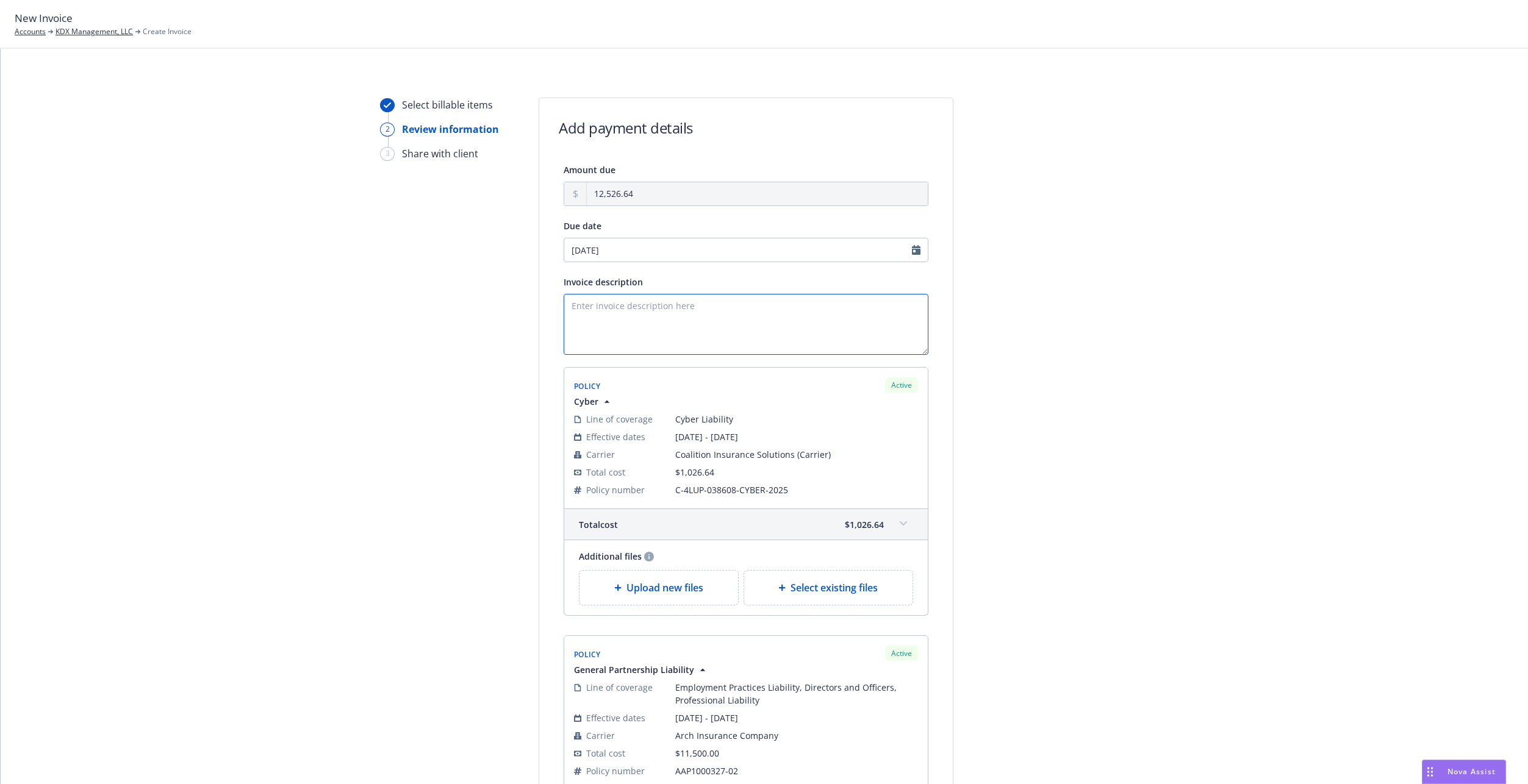
click at [641, 300] on textarea "Invoice description" at bounding box center [745, 324] width 365 height 61
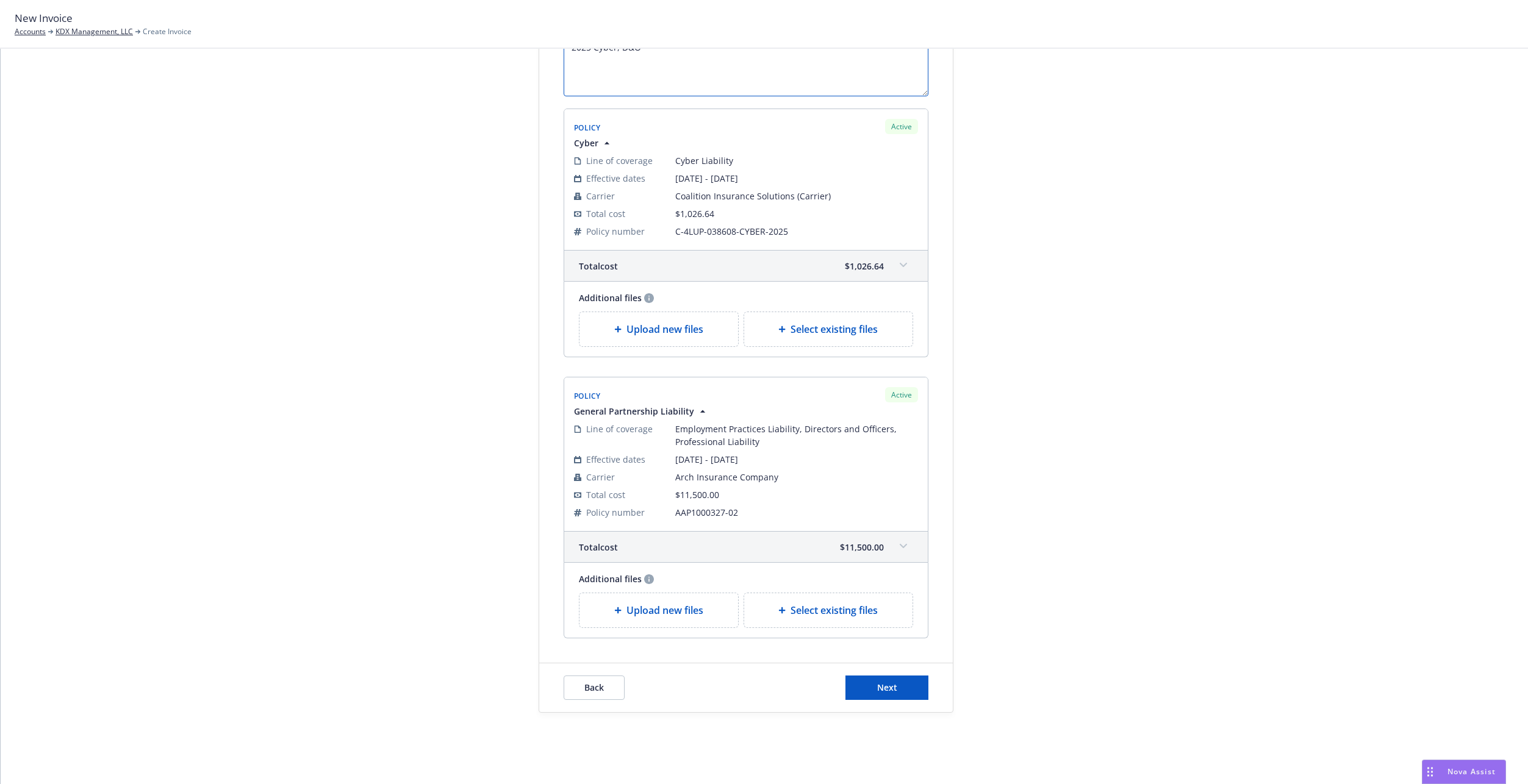
scroll to position [265, 0]
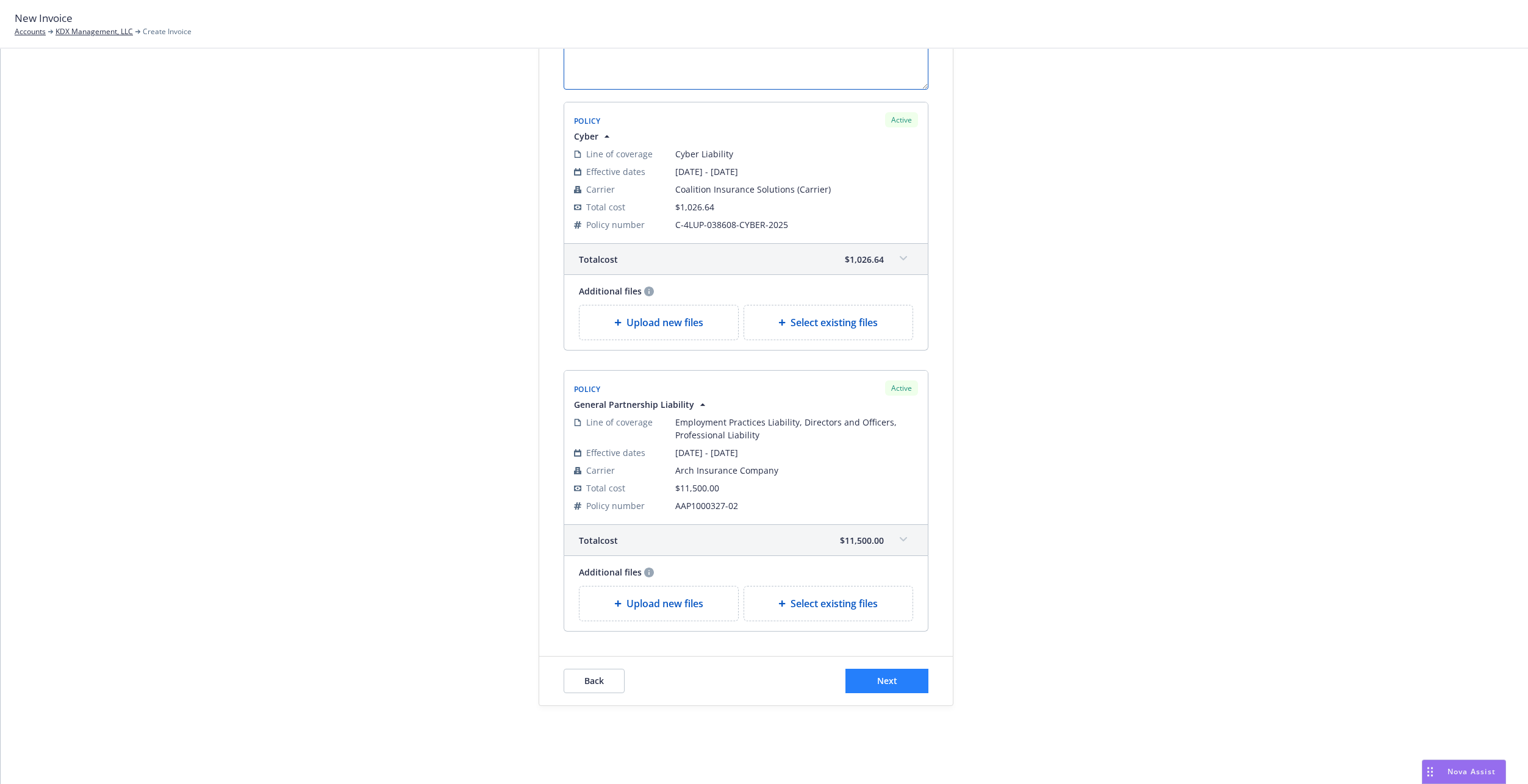
type textarea "2025 Cyber, D&O"
click at [918, 676] on button "Next" at bounding box center [887, 681] width 83 height 24
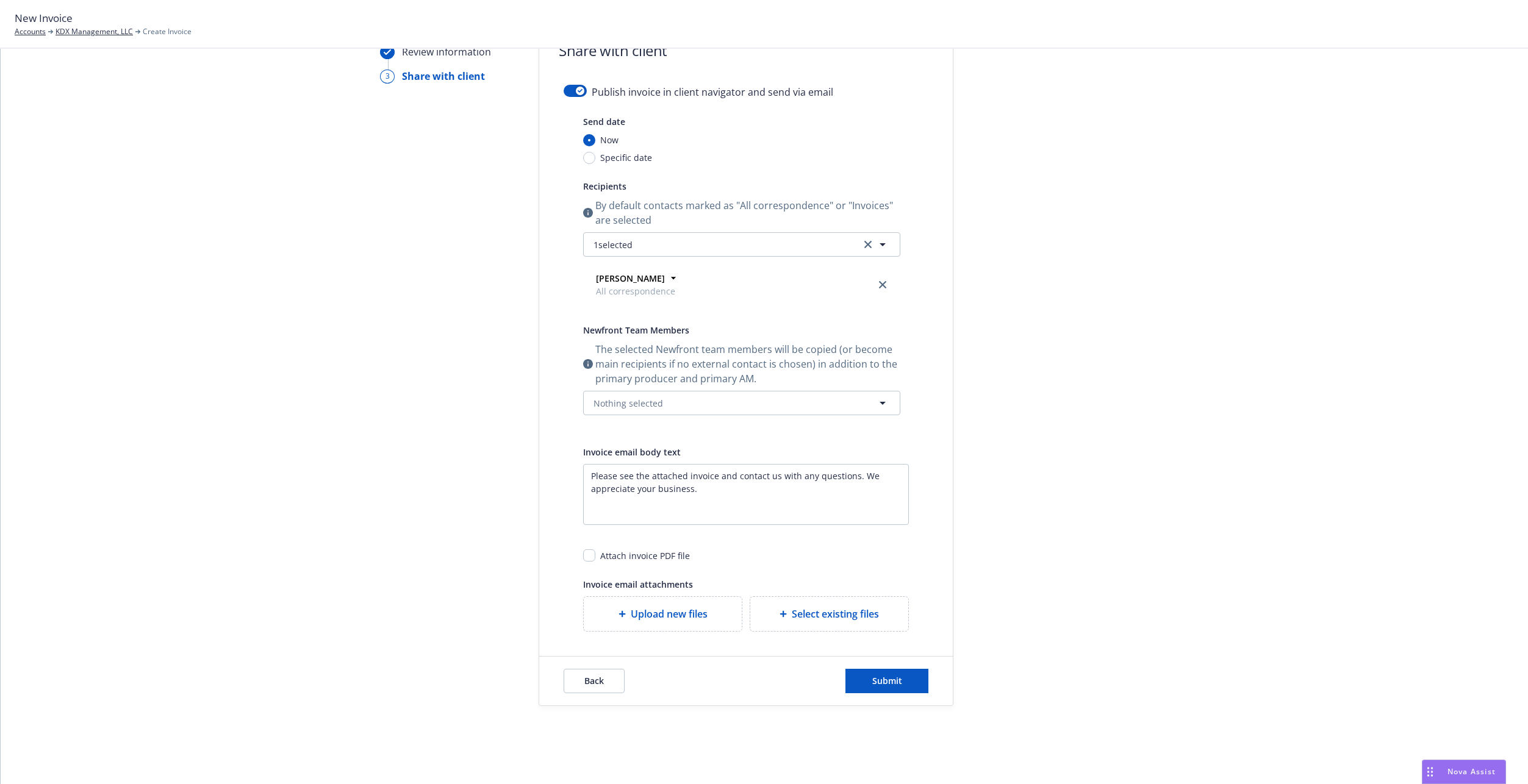
scroll to position [0, 0]
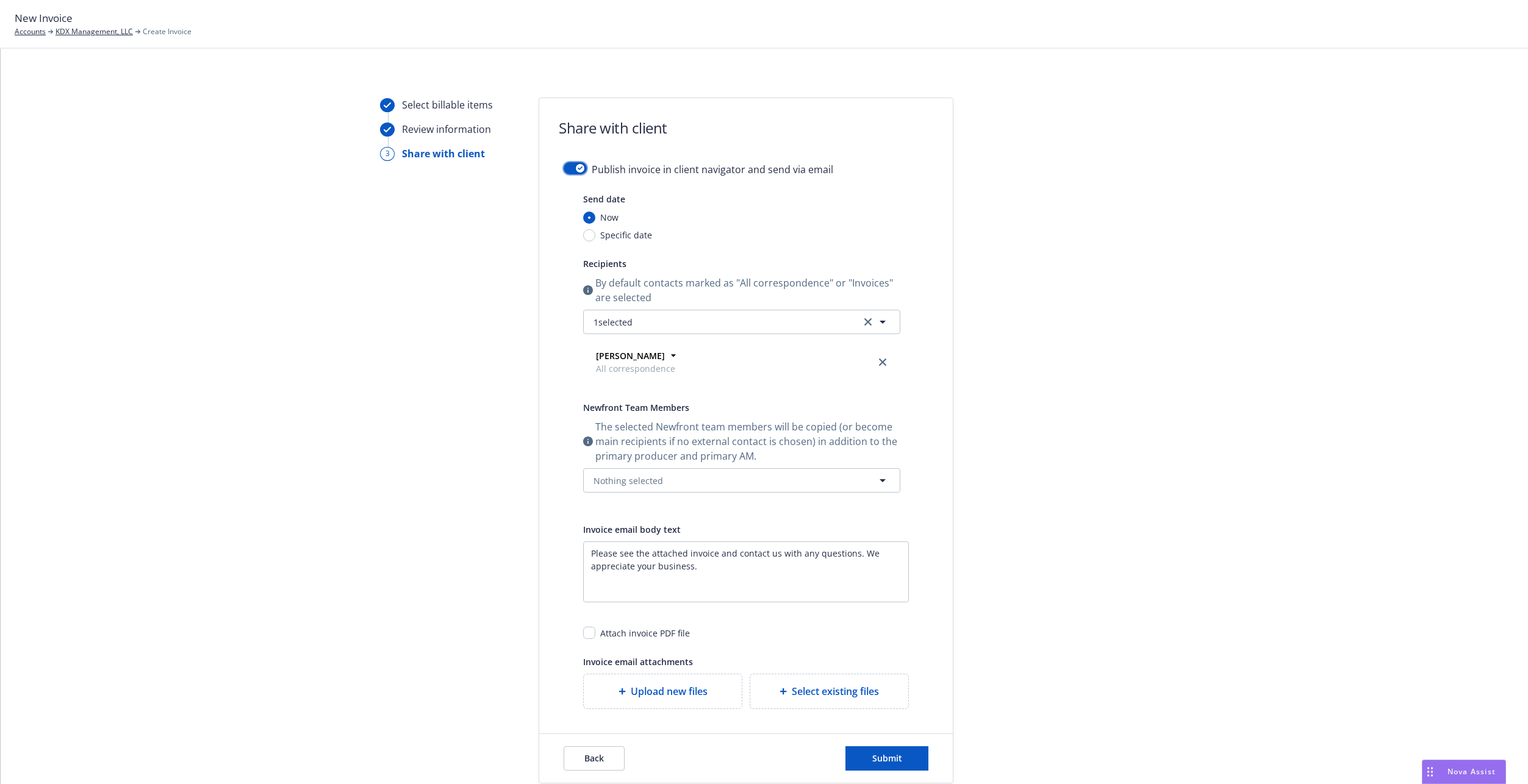
click at [575, 170] on div "button" at bounding box center [580, 168] width 9 height 9
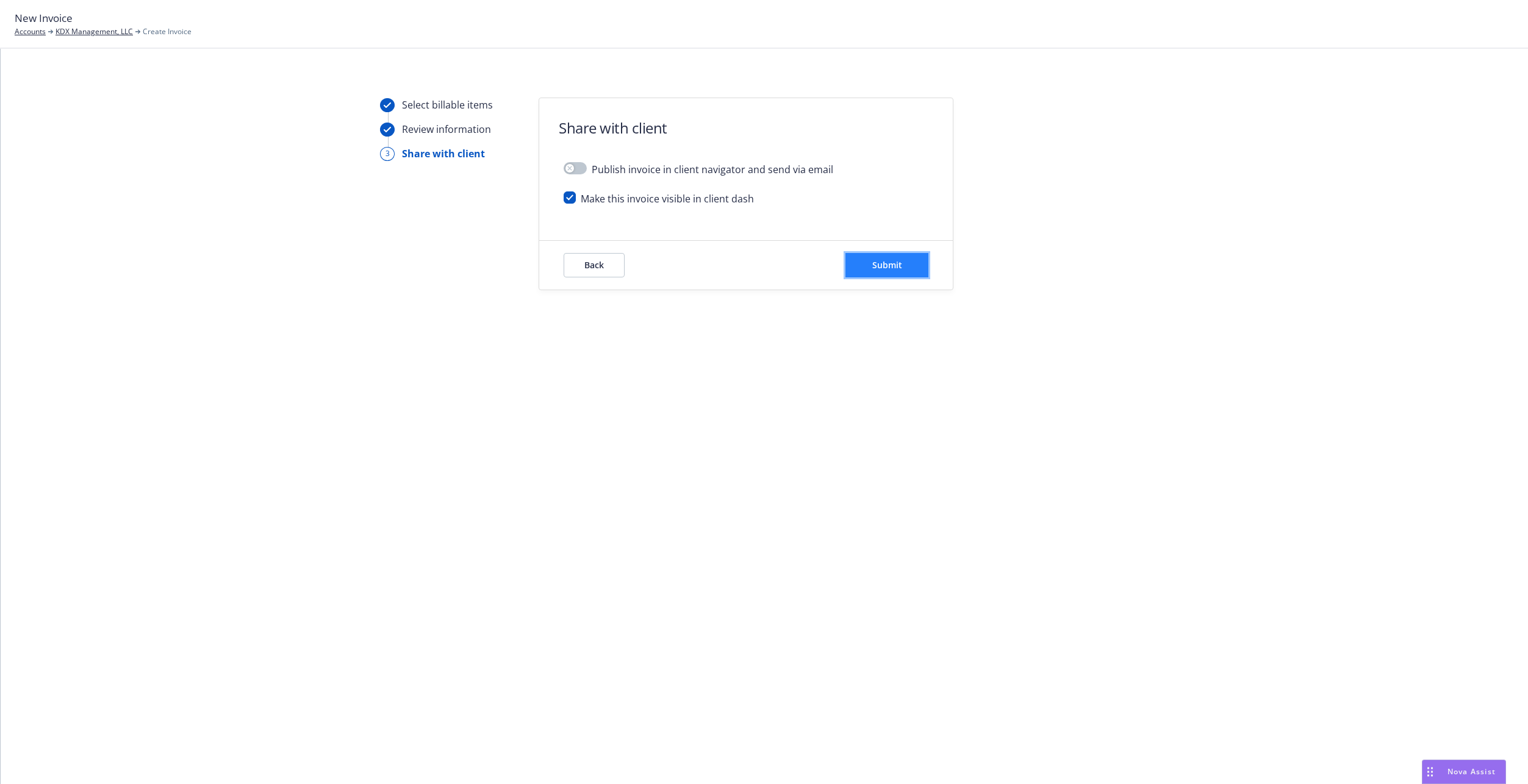
click at [862, 268] on button "Submit" at bounding box center [887, 265] width 83 height 24
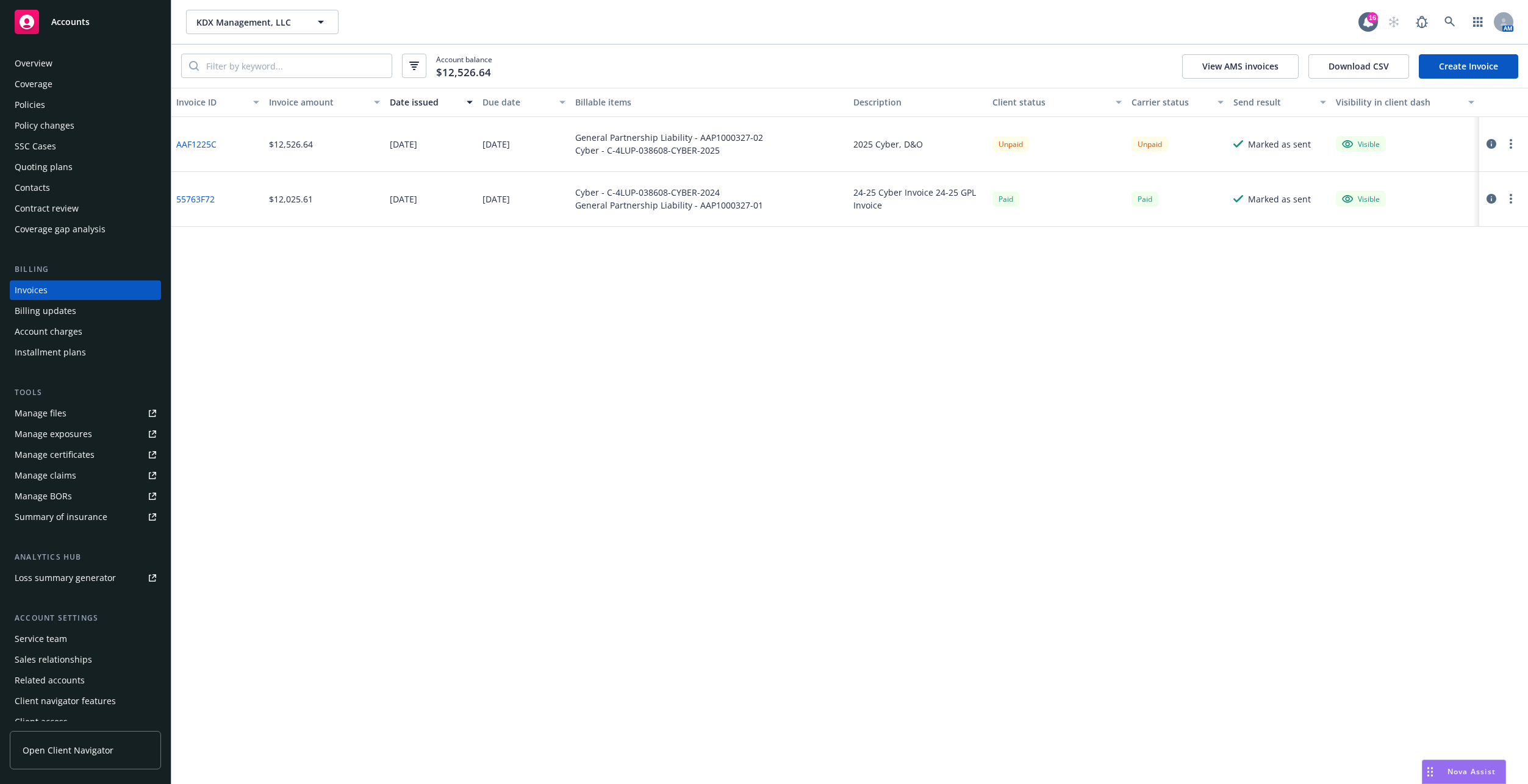
click at [1513, 140] on button "button" at bounding box center [1511, 144] width 15 height 15
click at [1418, 319] on link "Copy logging email" at bounding box center [1439, 315] width 155 height 24
click at [204, 145] on link "AAF1225C" at bounding box center [197, 145] width 41 height 13
click at [46, 188] on div "Contacts" at bounding box center [33, 188] width 36 height 19
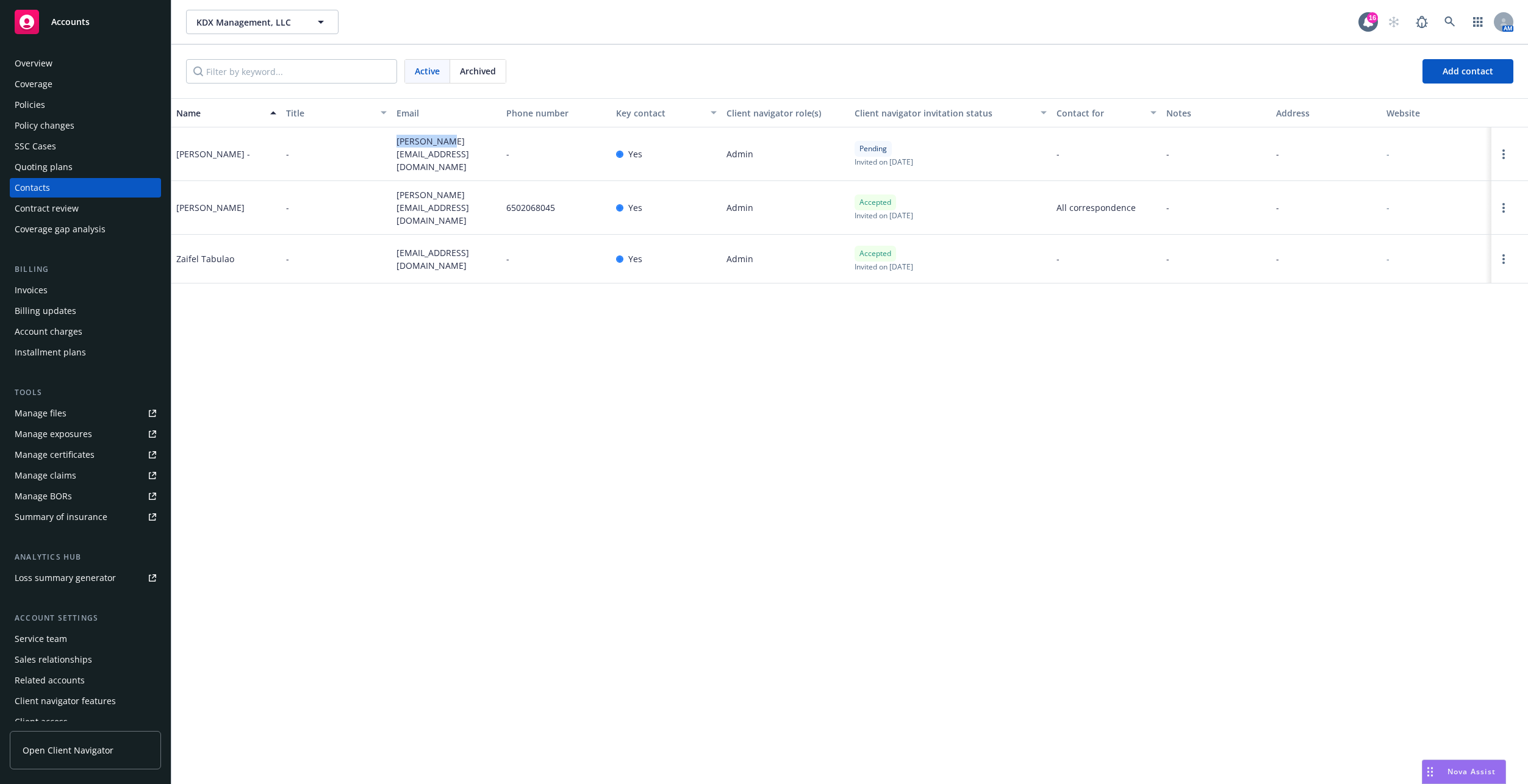
drag, startPoint x: 397, startPoint y: 148, endPoint x: 450, endPoint y: 152, distance: 53.2
click at [450, 152] on span "ashby@kdx.vc" at bounding box center [446, 154] width 100 height 38
drag, startPoint x: 450, startPoint y: 152, endPoint x: 414, endPoint y: 170, distance: 40.2
click at [414, 170] on div "ashby@kdx.vc" at bounding box center [446, 154] width 110 height 54
click at [413, 148] on span "ashby@kdx.vc" at bounding box center [446, 154] width 100 height 38
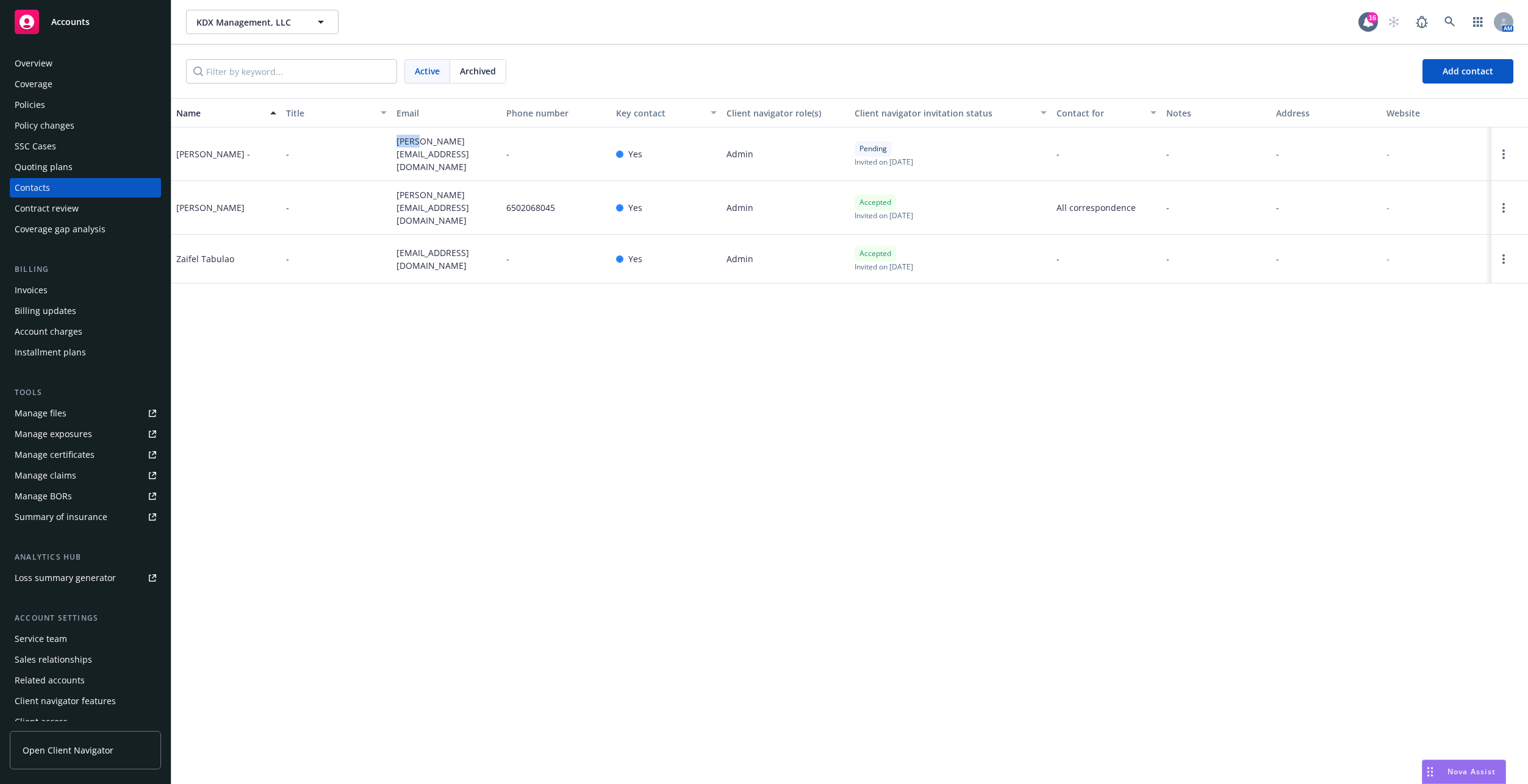
click at [413, 148] on span "ashby@kdx.vc" at bounding box center [446, 154] width 100 height 38
copy span "ashby@kdx.vc"
click at [415, 206] on span "elliott@kdx.vc" at bounding box center [446, 207] width 100 height 38
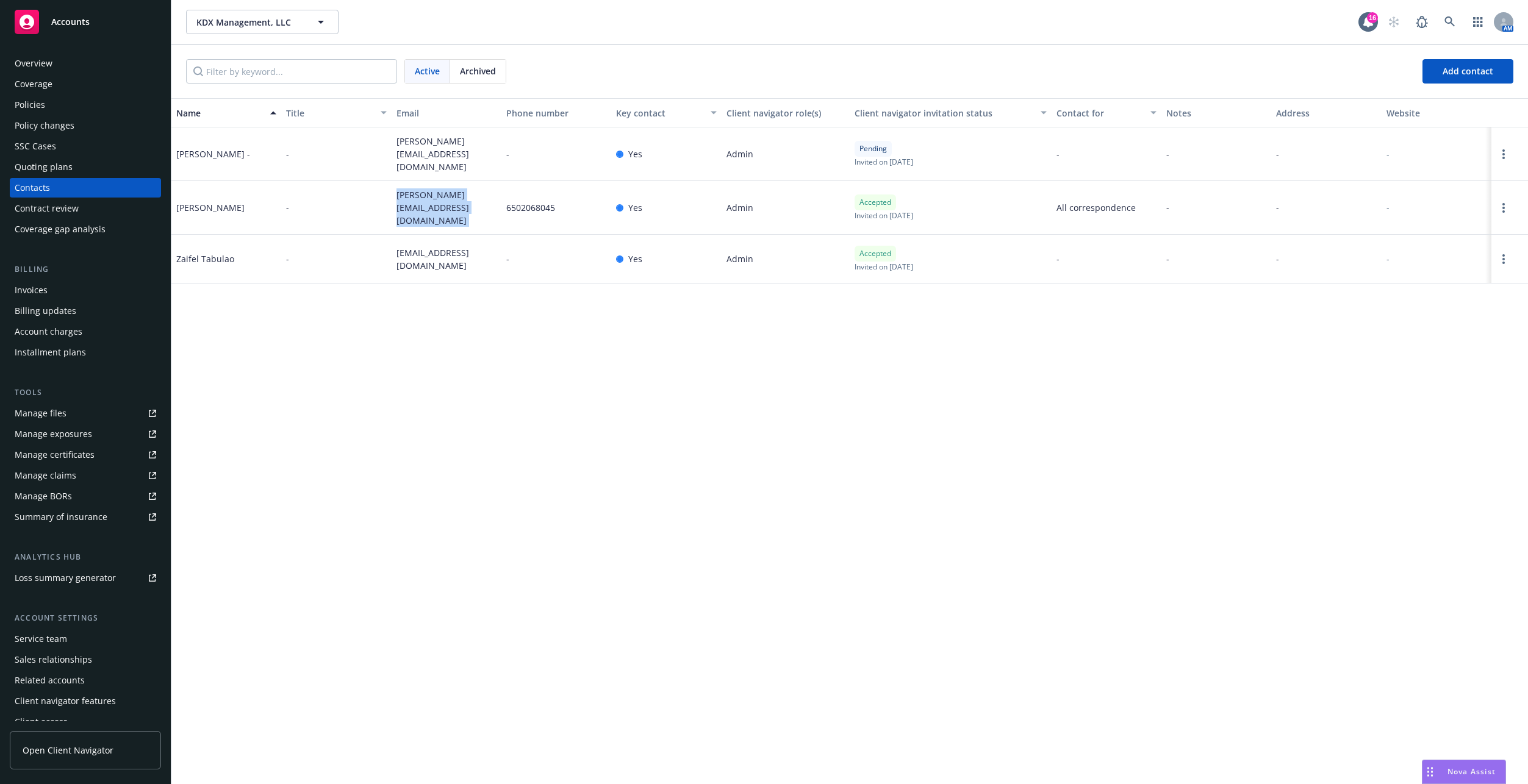
click at [415, 206] on span "elliott@kdx.vc" at bounding box center [446, 207] width 100 height 38
copy span "elliott@kdx.vc"
drag, startPoint x: 395, startPoint y: 250, endPoint x: 445, endPoint y: 253, distance: 50.1
click at [445, 253] on div "zai@kdx.vc" at bounding box center [446, 259] width 110 height 49
copy span "zai@kdx.vc"
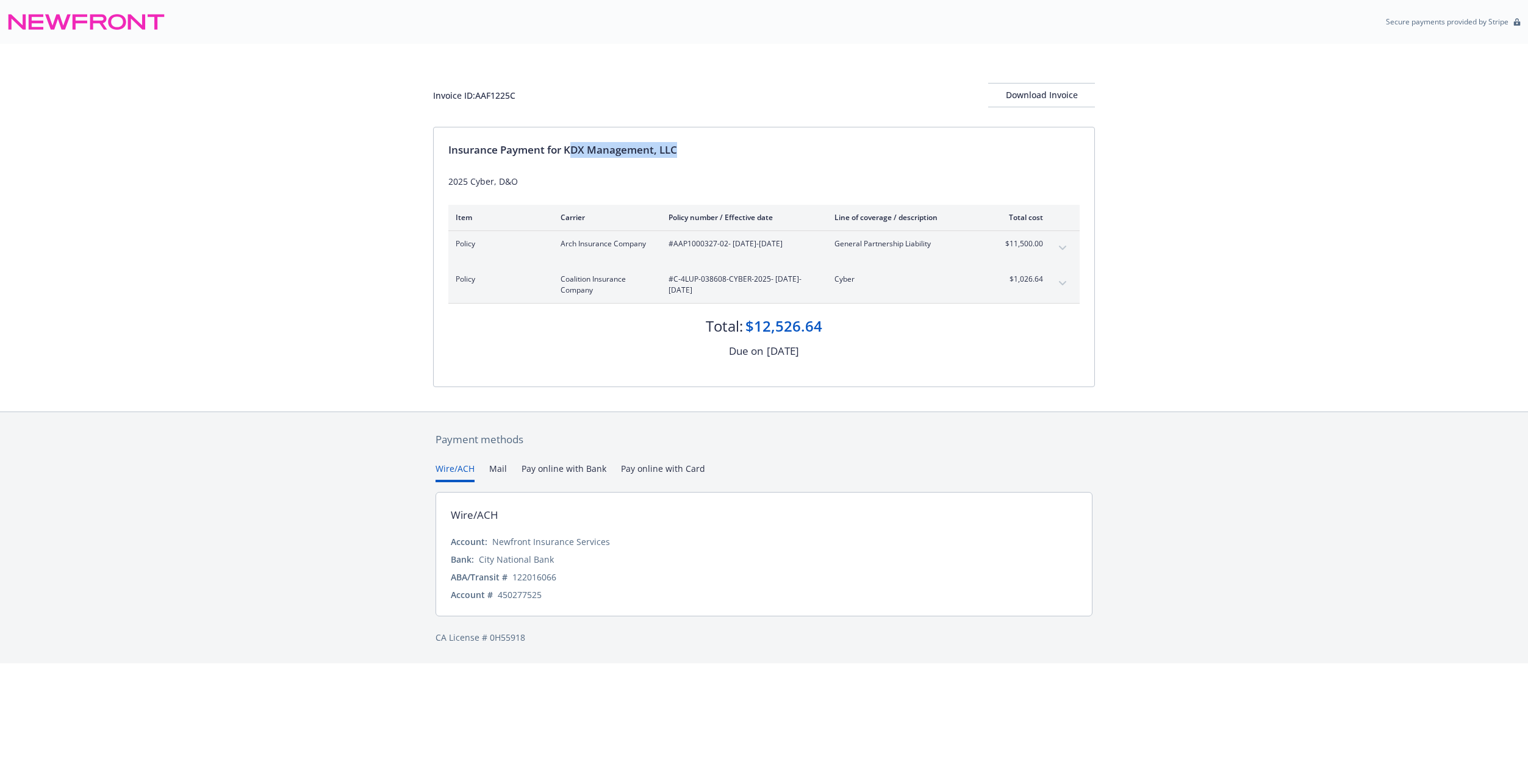
drag, startPoint x: 568, startPoint y: 146, endPoint x: 688, endPoint y: 151, distance: 120.1
click at [688, 151] on div "Insurance Payment for KDX Management, LLC" at bounding box center [764, 150] width 632 height 16
drag, startPoint x: 688, startPoint y: 151, endPoint x: 703, endPoint y: 150, distance: 15.0
click at [703, 150] on div "Insurance Payment for KDX Management, LLC" at bounding box center [764, 150] width 632 height 16
drag, startPoint x: 703, startPoint y: 150, endPoint x: 566, endPoint y: 155, distance: 137.1
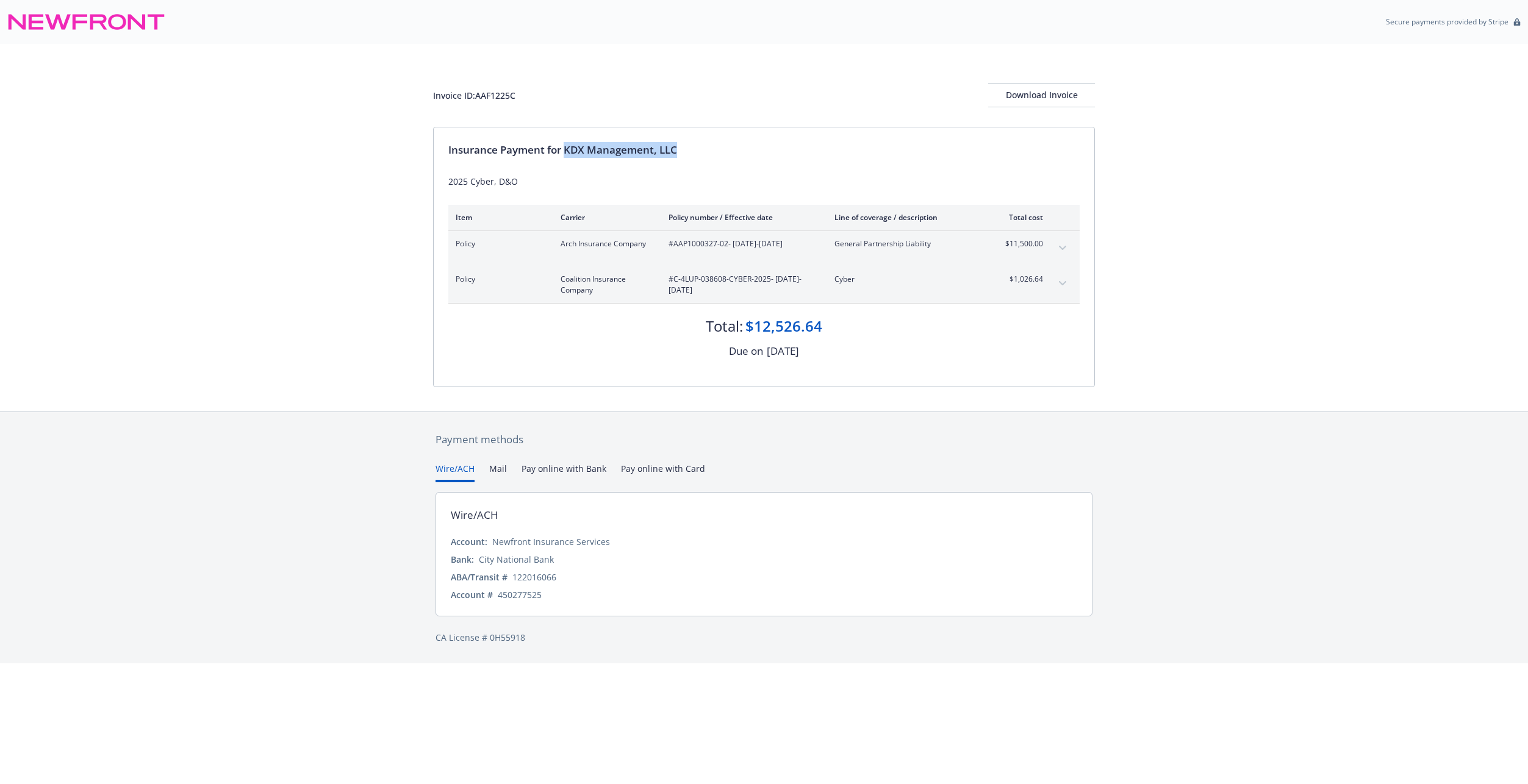
click at [566, 155] on div "Insurance Payment for KDX Management, LLC" at bounding box center [764, 150] width 632 height 16
drag, startPoint x: 566, startPoint y: 155, endPoint x: 583, endPoint y: 152, distance: 17.3
copy div "KDX Management, LLC"
drag, startPoint x: 675, startPoint y: 279, endPoint x: 771, endPoint y: 283, distance: 96.1
click at [771, 283] on span "#C-4LUP-038608-CYBER-2025 - [DATE]-[DATE]" at bounding box center [742, 284] width 146 height 22
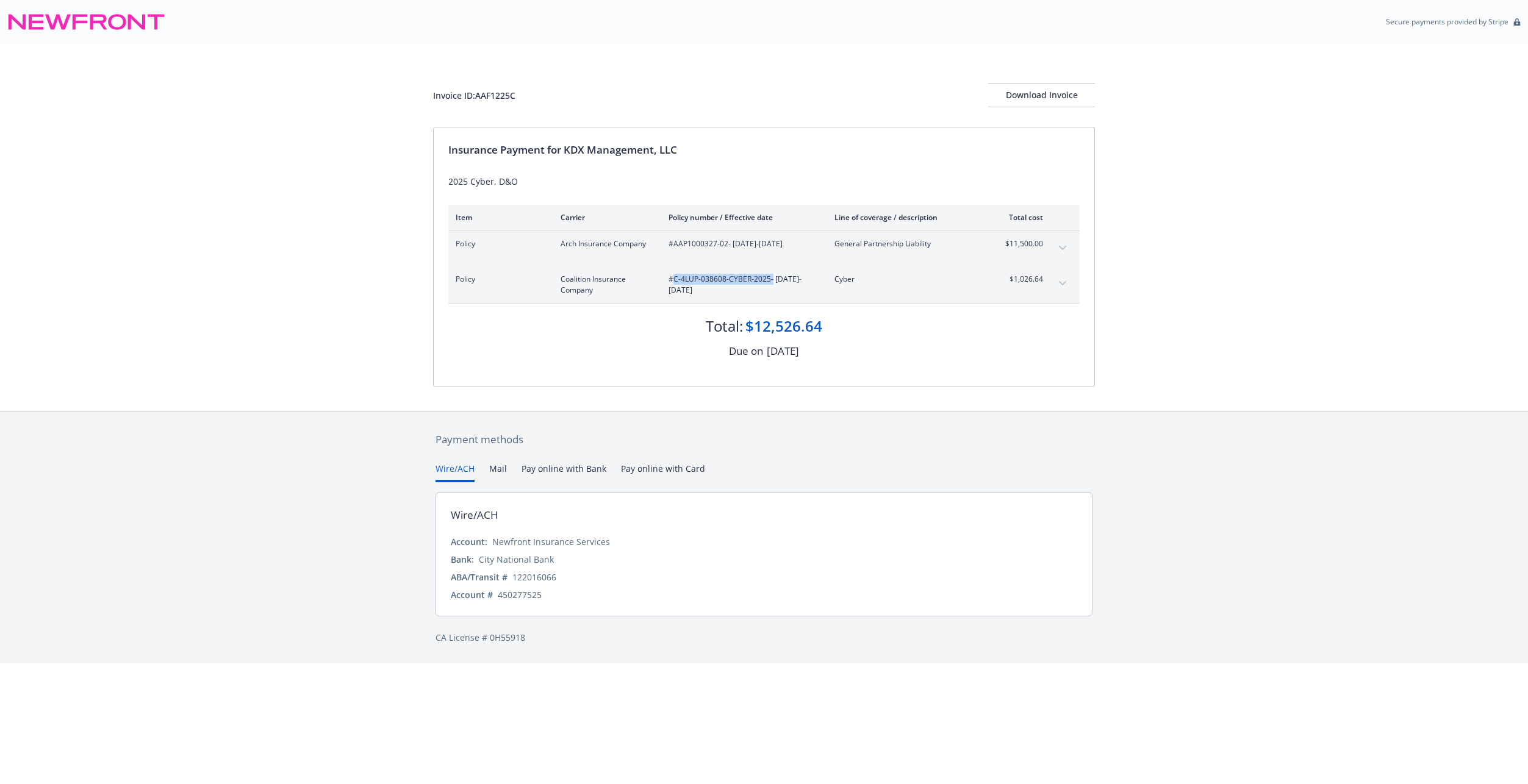
copy span "C-4LUP-038608-CYBER-2025"
drag, startPoint x: 674, startPoint y: 243, endPoint x: 727, endPoint y: 251, distance: 53.6
click at [727, 251] on div "Policy Arch Insurance Company #AAP1000327-02 - [DATE]-[DATE] General Partnershi…" at bounding box center [764, 249] width 632 height 36
copy span "AAP1000327-02"
drag, startPoint x: 1009, startPoint y: 276, endPoint x: 1043, endPoint y: 279, distance: 34.1
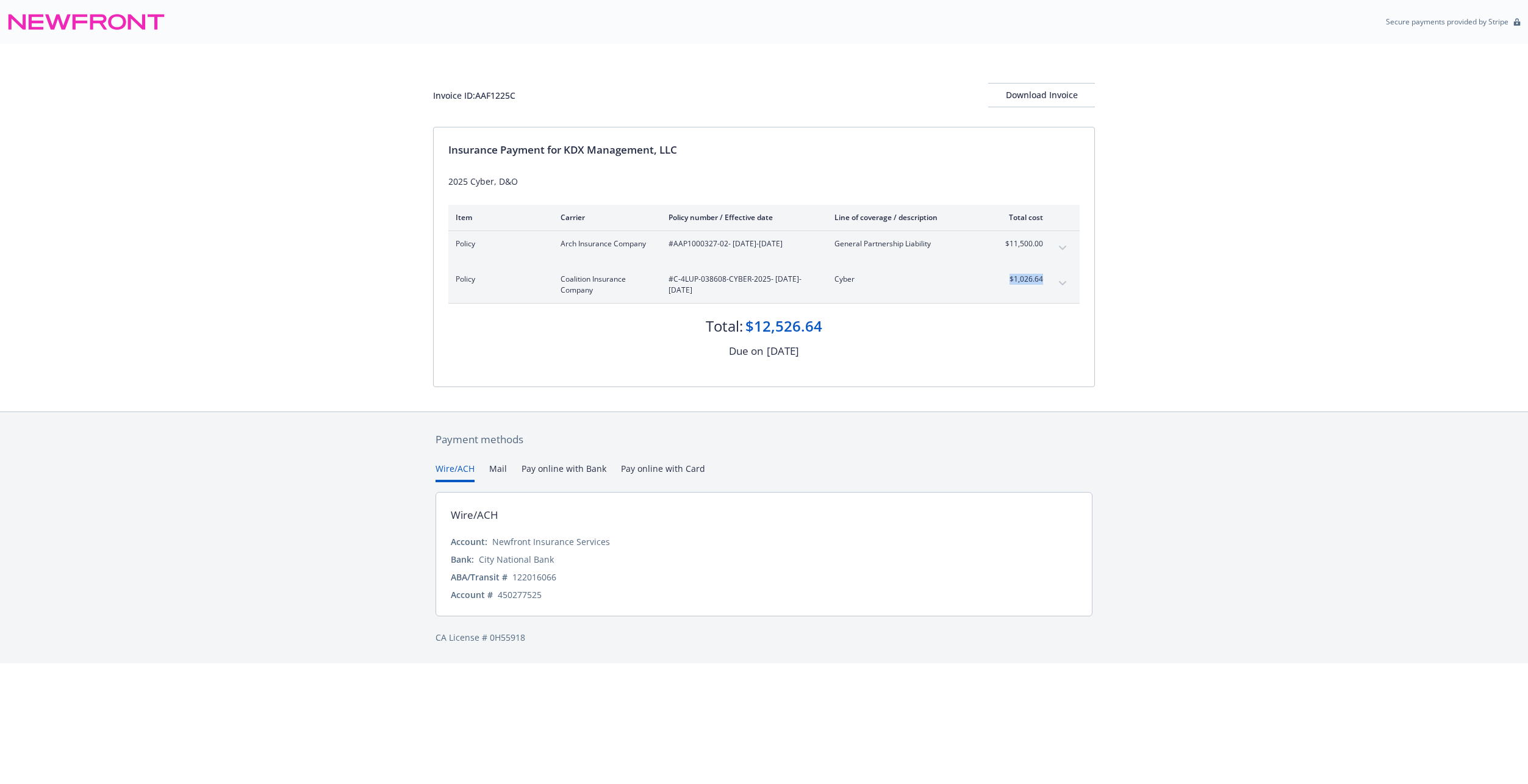
click at [1043, 279] on div "Policy Coalition Insurance Company #C-4LUP-038608-CYBER-2025 - [DATE]-[DATE] Cy…" at bounding box center [764, 284] width 632 height 37
drag, startPoint x: 1043, startPoint y: 279, endPoint x: 1012, endPoint y: 277, distance: 31.1
copy span "$1,026.64"
click at [994, 250] on div "General Partnership Liability" at bounding box center [1040, 244] width 106 height 21
drag, startPoint x: 996, startPoint y: 243, endPoint x: 1043, endPoint y: 244, distance: 47.0
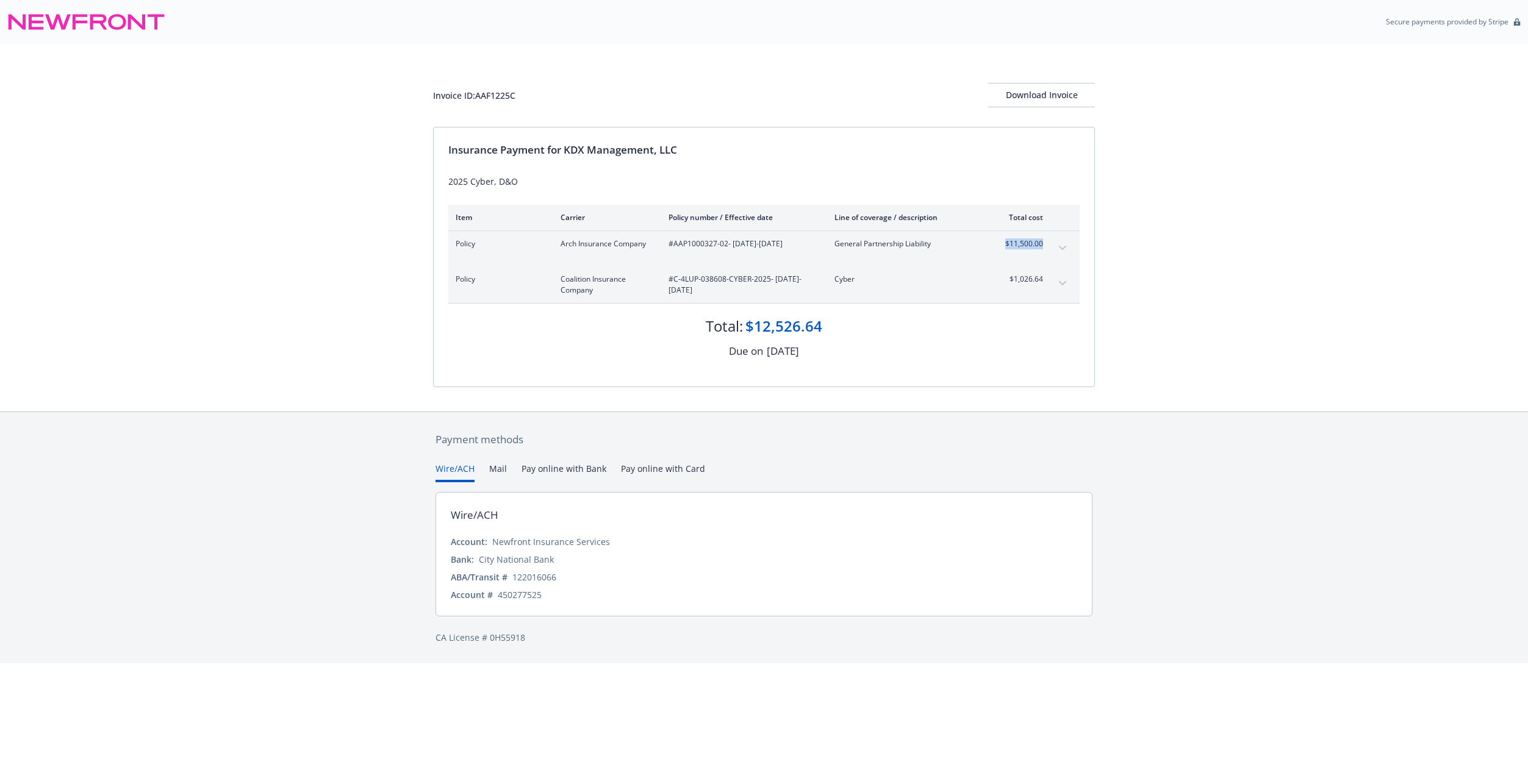
click at [1043, 244] on div "Policy Arch Insurance Company #AAP1000327-02 - [DATE]-[DATE] General Partnershi…" at bounding box center [749, 244] width 588 height 11
click at [1043, 244] on span "$11,500.00" at bounding box center [1020, 244] width 46 height 11
drag, startPoint x: 1037, startPoint y: 244, endPoint x: 1008, endPoint y: 245, distance: 29.0
click at [1008, 245] on span "$11,500.00" at bounding box center [1020, 244] width 46 height 11
drag, startPoint x: 1001, startPoint y: 244, endPoint x: 1045, endPoint y: 245, distance: 44.0
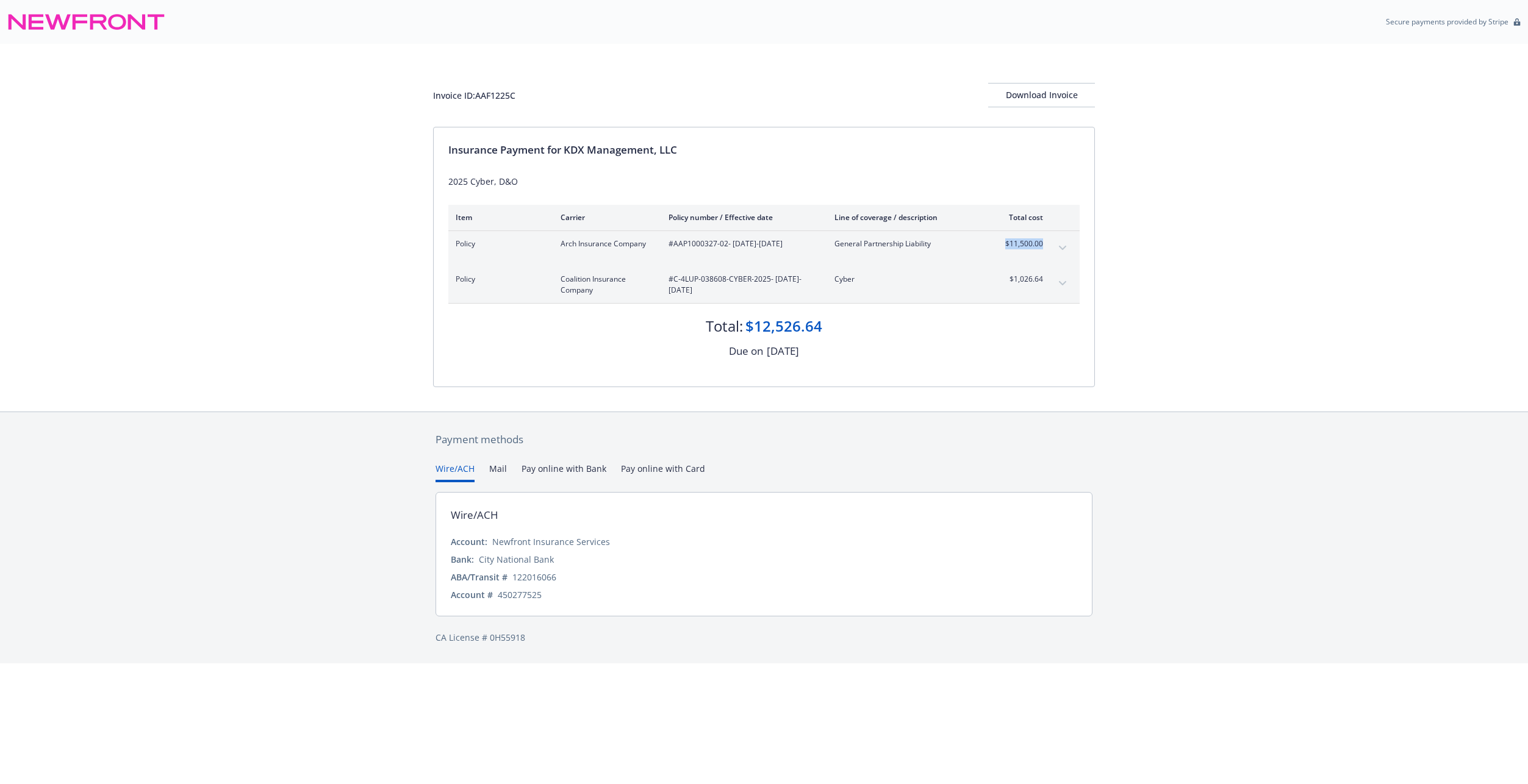
click at [1045, 245] on div "Policy Arch Insurance Company #AAP1000327-02 - [DATE]-[DATE] General Partnershi…" at bounding box center [764, 249] width 632 height 36
drag, startPoint x: 1045, startPoint y: 245, endPoint x: 1038, endPoint y: 245, distance: 7.0
copy span "$11,500.00"
drag, startPoint x: 527, startPoint y: 99, endPoint x: 432, endPoint y: 102, distance: 95.0
click at [432, 102] on div "Invoice ID: AAF1225C Download Invoice Insurance Payment for KDX Management, LLC…" at bounding box center [764, 227] width 1528 height 368
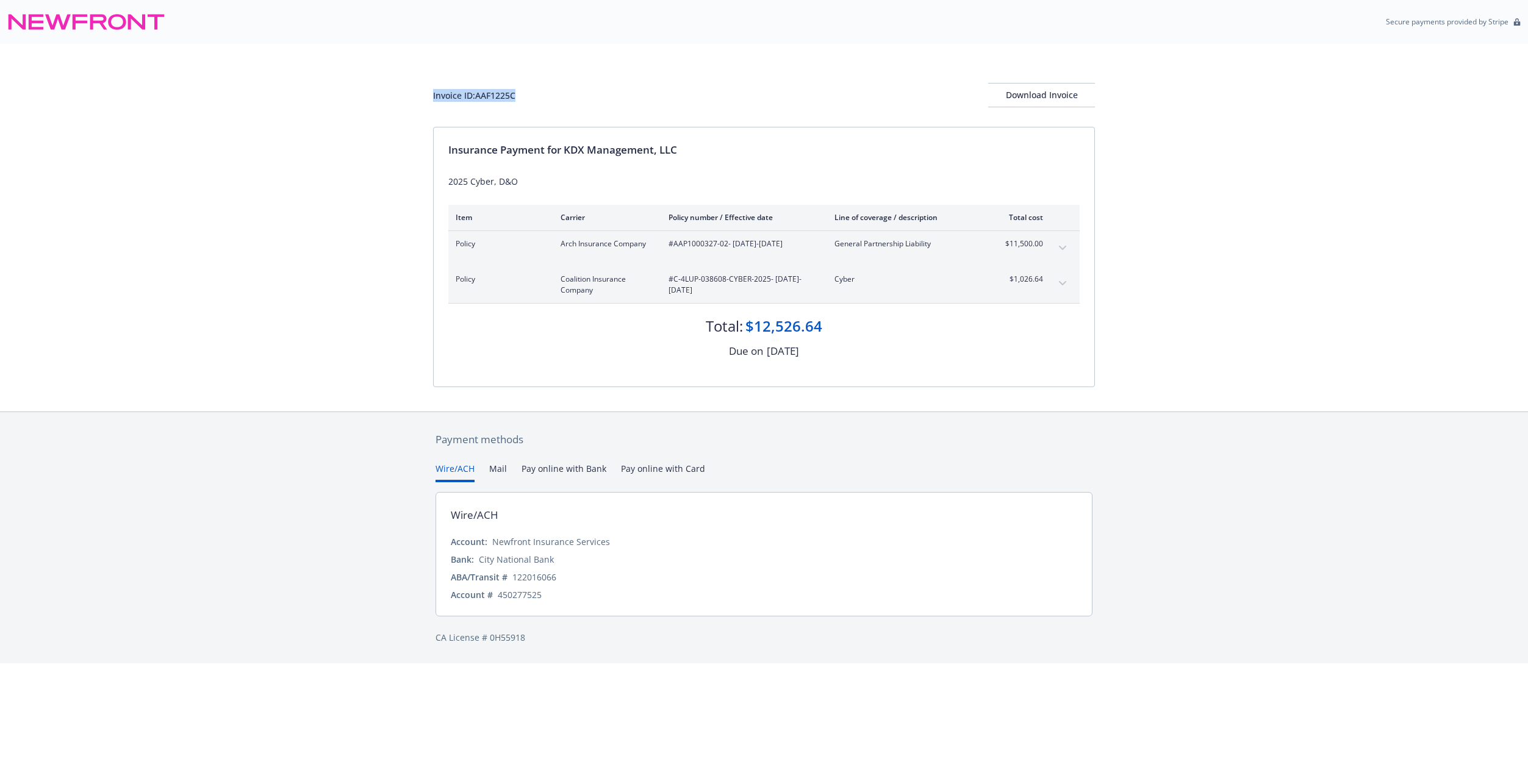
drag, startPoint x: 432, startPoint y: 102, endPoint x: 458, endPoint y: 94, distance: 27.2
copy div "Invoice ID: AAF1225C"
drag, startPoint x: 1021, startPoint y: 99, endPoint x: 118, endPoint y: 714, distance: 1092.5
click at [1021, 99] on div "Download Invoice" at bounding box center [1041, 95] width 106 height 24
click at [1057, 284] on button "expand content" at bounding box center [1062, 284] width 20 height 19
